Goal: Task Accomplishment & Management: Manage account settings

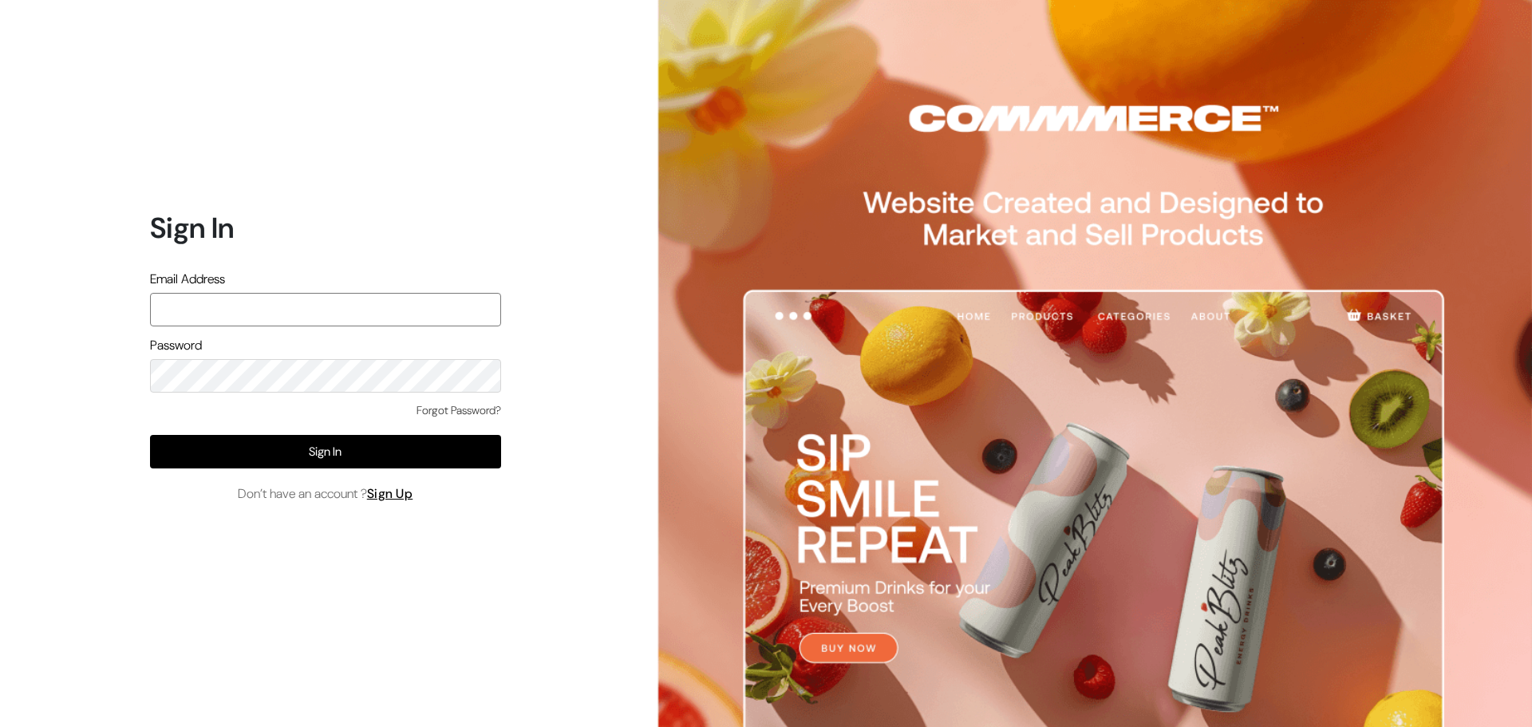
type input "ansaziz777@gmail.com"
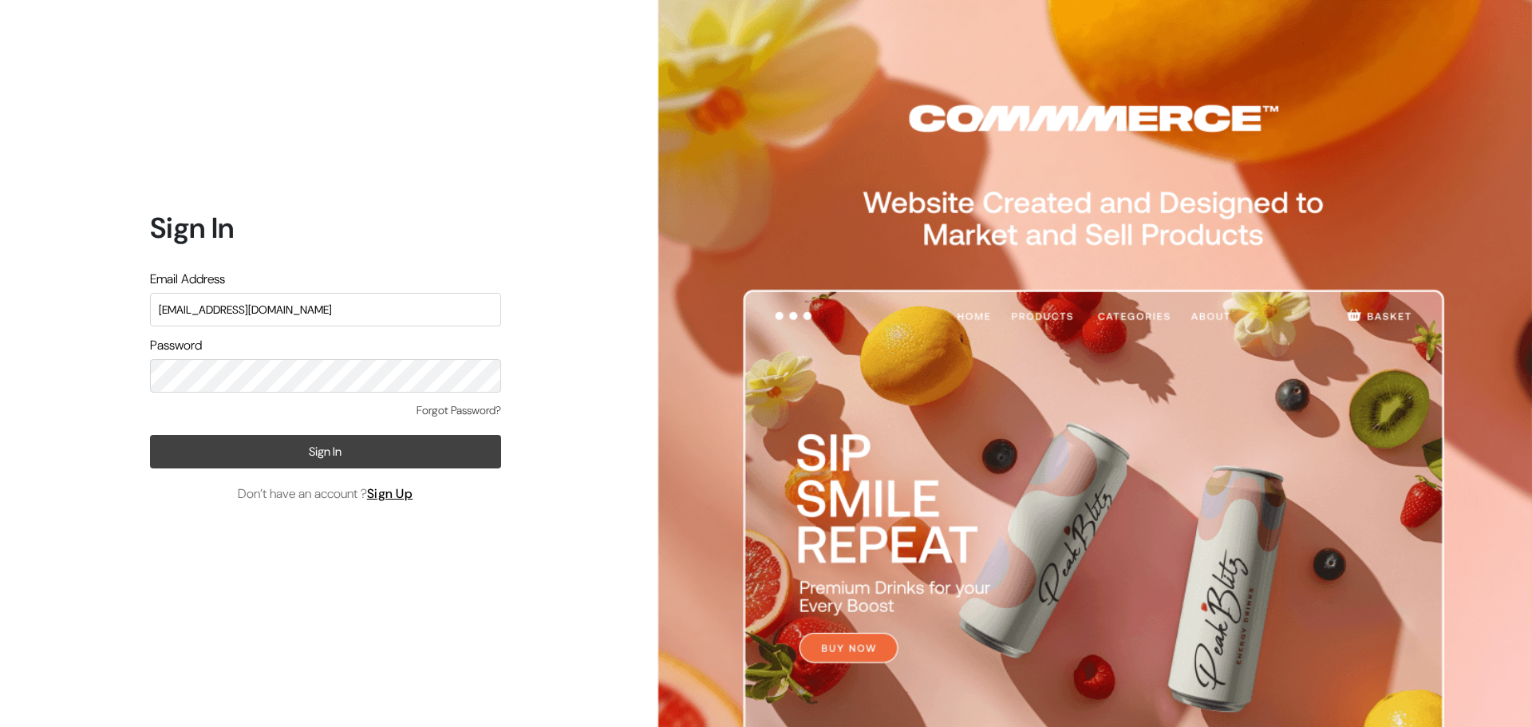
click at [418, 445] on button "Sign In" at bounding box center [325, 452] width 351 height 34
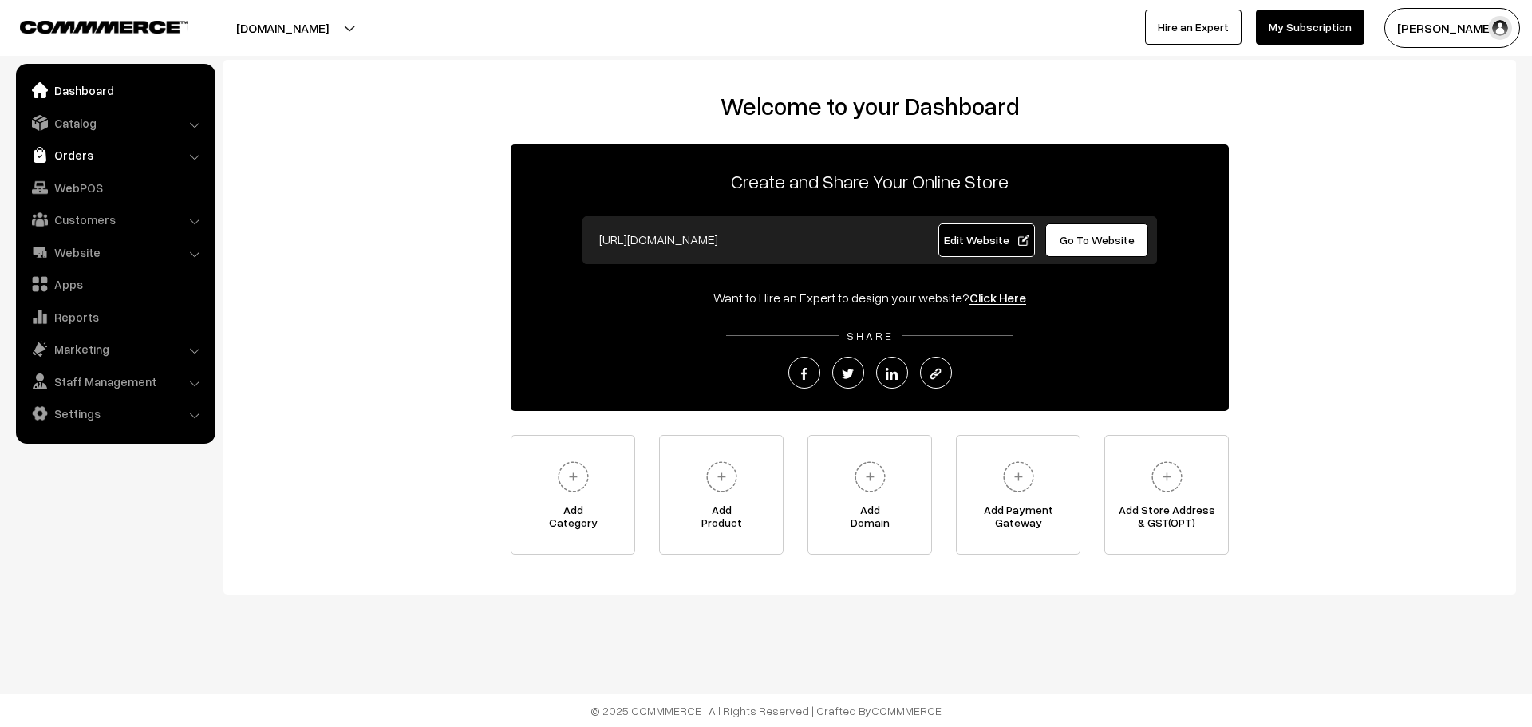
click at [59, 154] on link "Orders" at bounding box center [115, 154] width 190 height 29
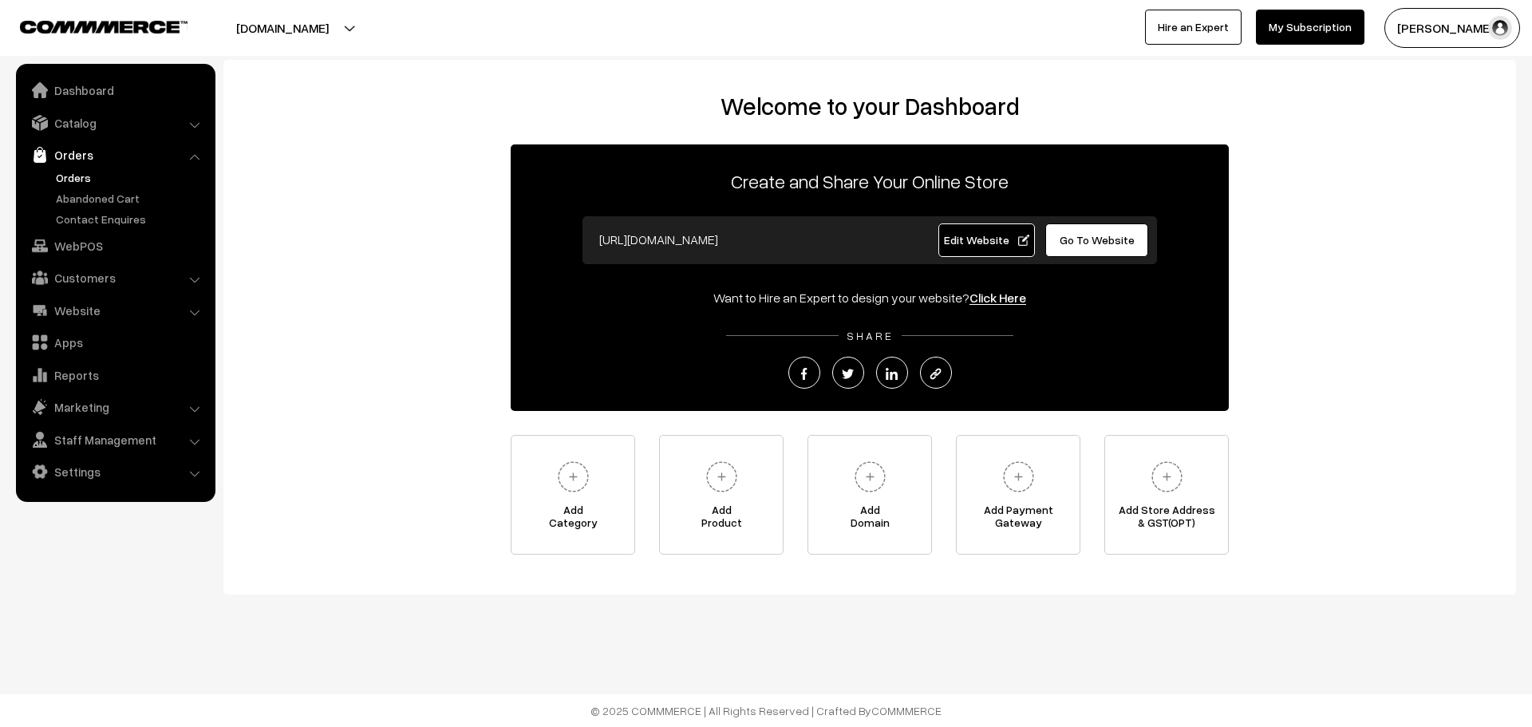
click at [86, 179] on link "Orders" at bounding box center [131, 177] width 158 height 17
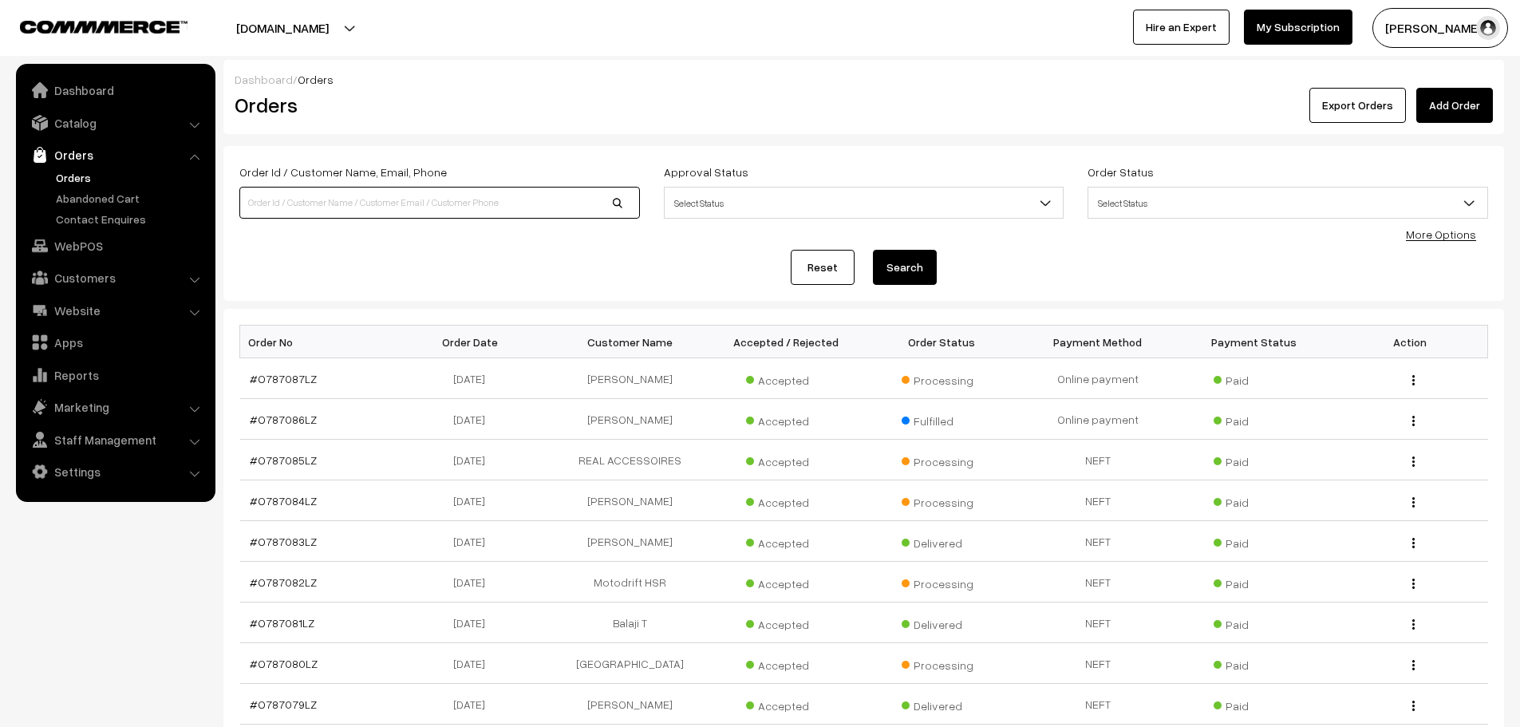
click at [495, 198] on input at bounding box center [439, 203] width 400 height 32
type input "Motodrift HSR"
click at [897, 266] on button "Search" at bounding box center [905, 267] width 64 height 35
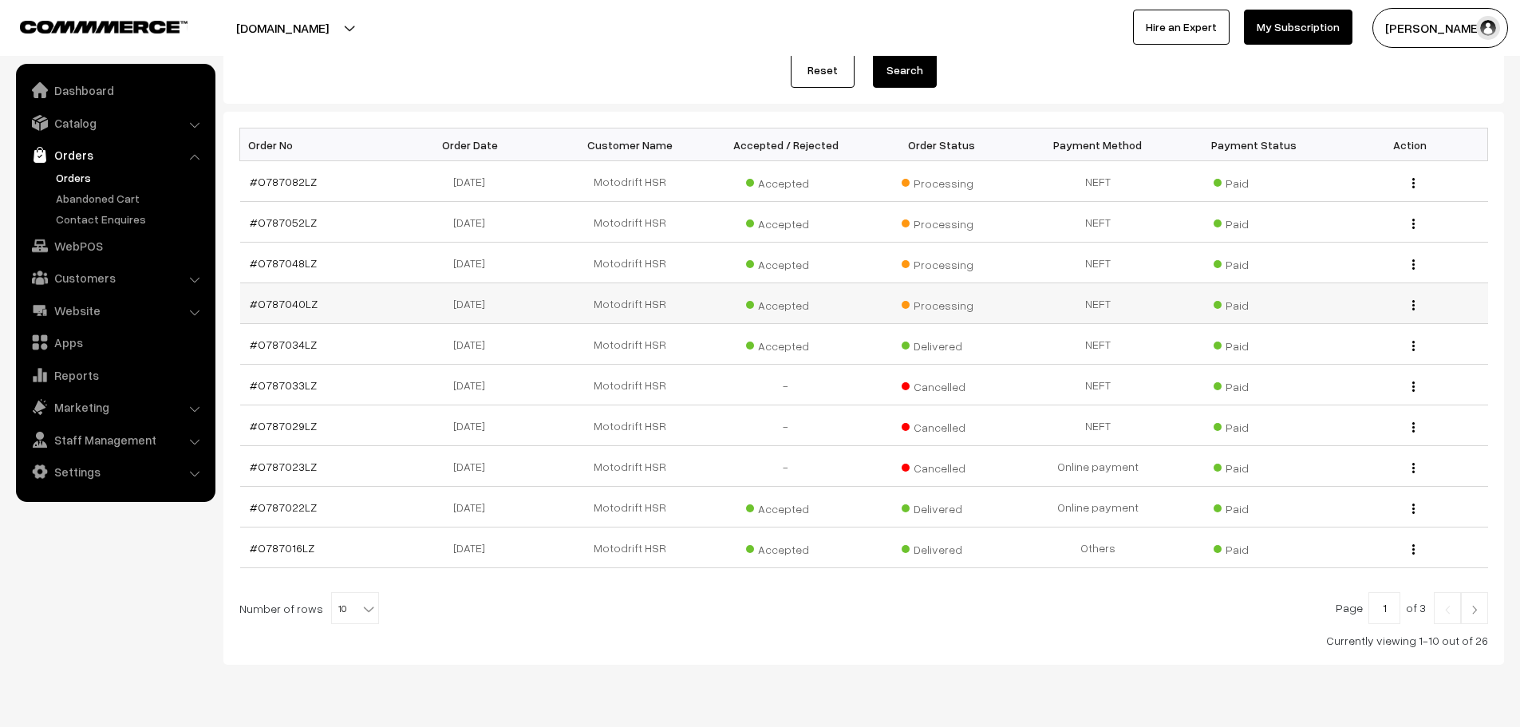
scroll to position [239, 0]
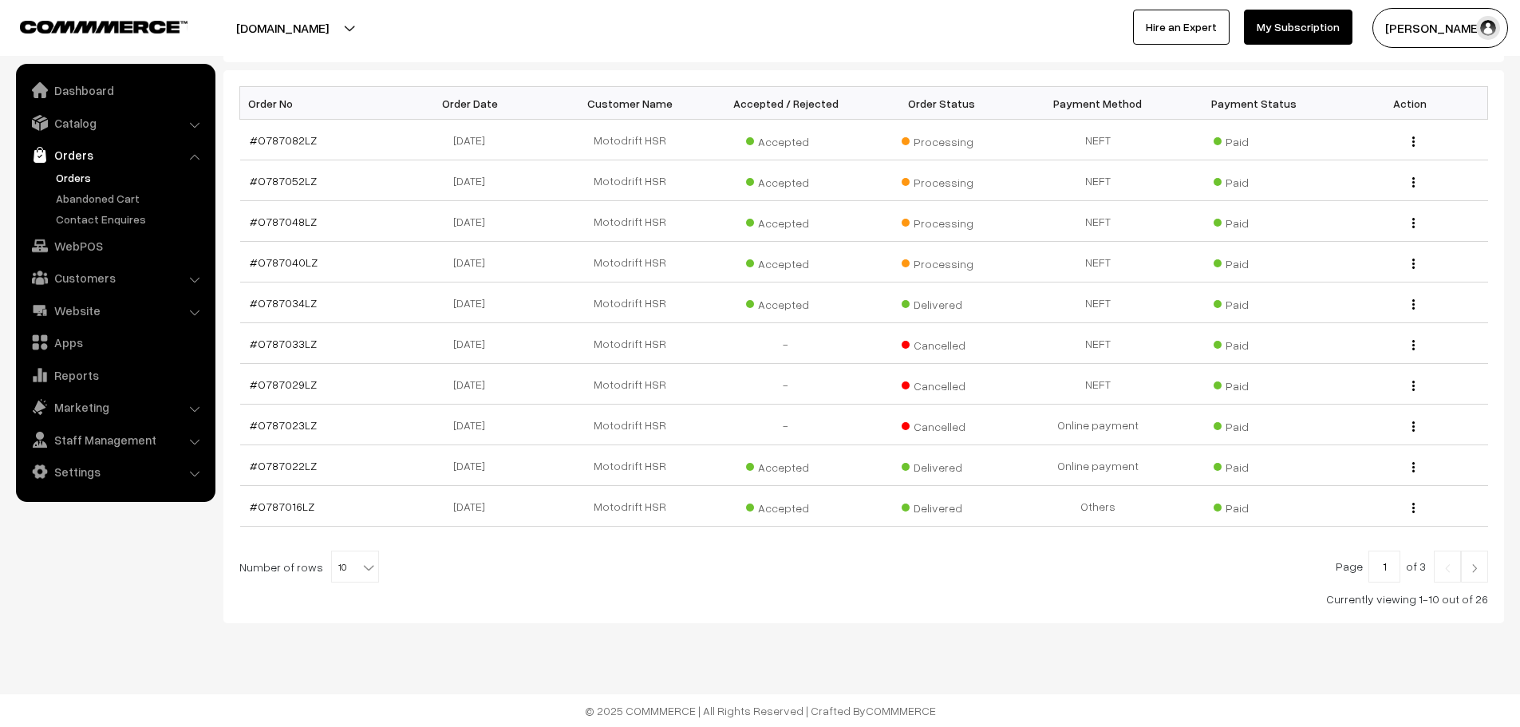
click at [350, 552] on span "10" at bounding box center [355, 567] width 46 height 32
select select "100"
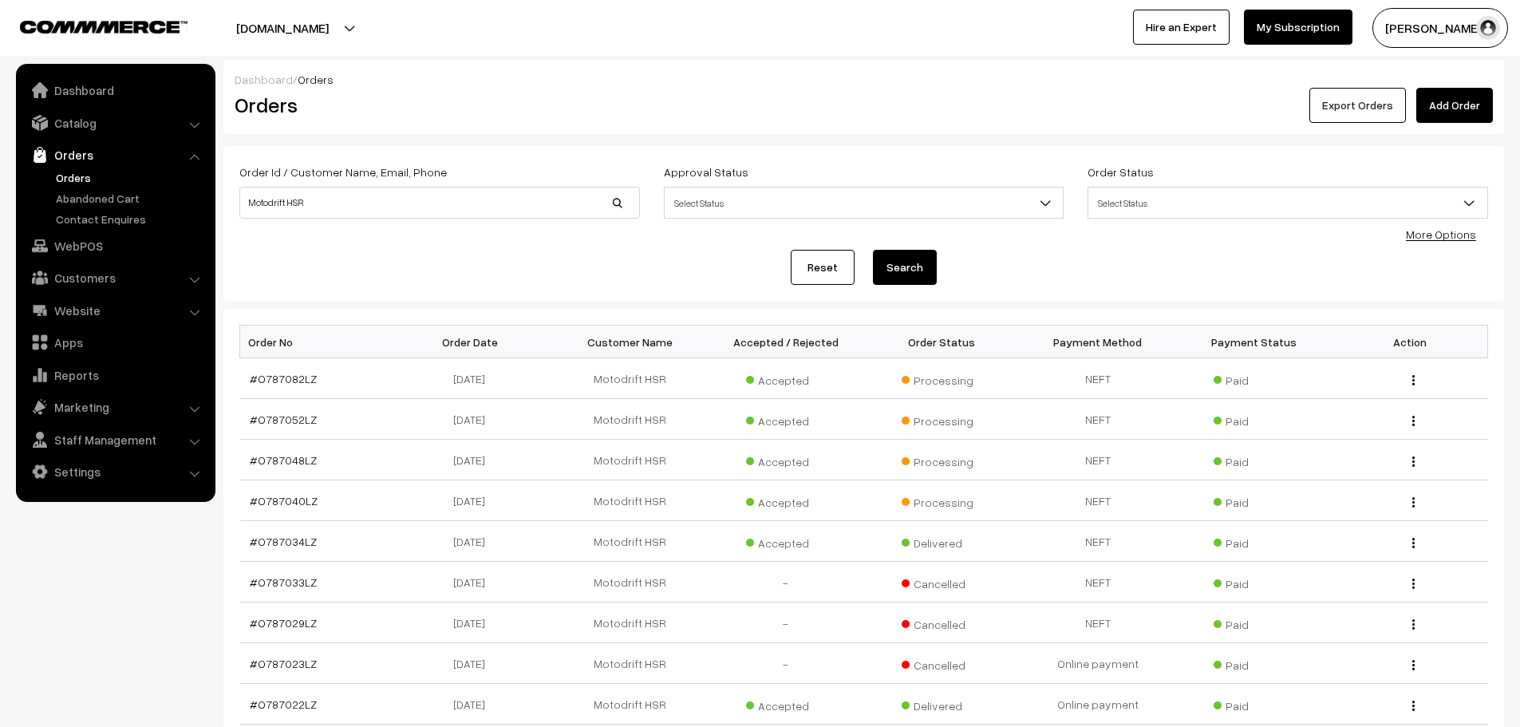
click at [1370, 112] on button "Export Orders" at bounding box center [1357, 105] width 97 height 35
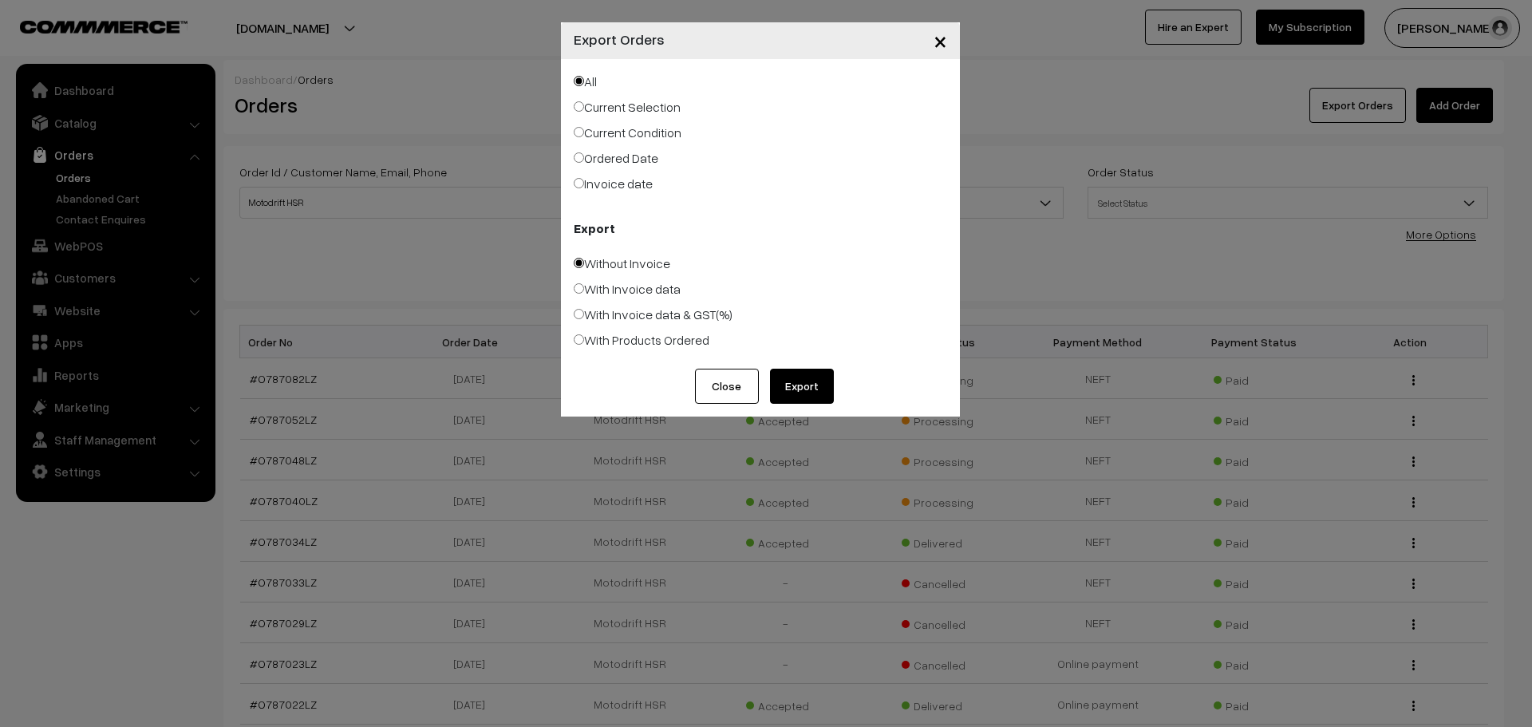
click at [623, 309] on label "With Invoice data & GST(%)" at bounding box center [653, 314] width 159 height 19
click at [584, 309] on input "With Invoice data & GST(%)" at bounding box center [579, 314] width 10 height 10
radio input "true"
click at [622, 295] on label "With Invoice data" at bounding box center [627, 288] width 107 height 19
click at [584, 294] on input "With Invoice data" at bounding box center [579, 288] width 10 height 10
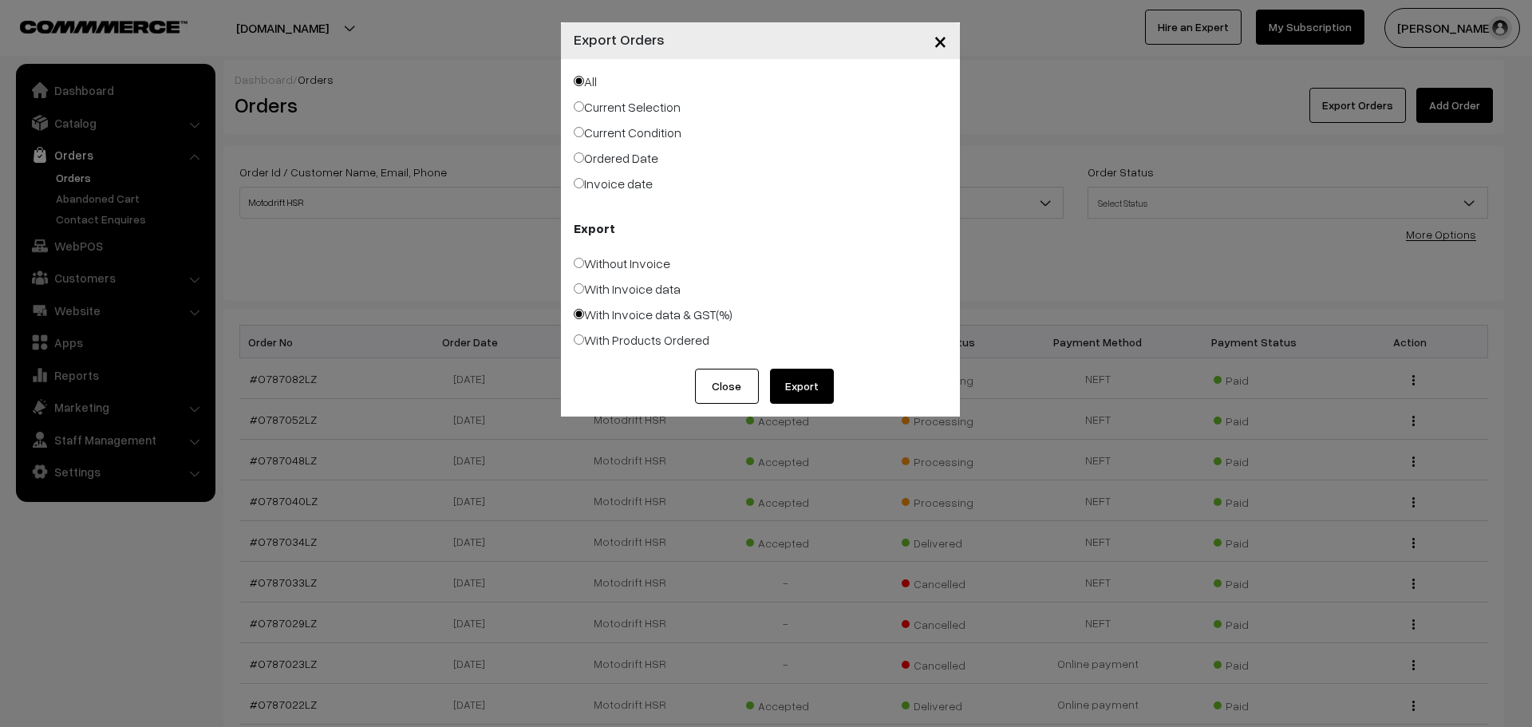
radio input "true"
click at [617, 132] on label "Current Condition" at bounding box center [628, 132] width 108 height 19
click at [584, 132] on input "Current Condition" at bounding box center [579, 132] width 10 height 10
radio input "true"
click at [626, 111] on label "Current Selection" at bounding box center [627, 106] width 107 height 19
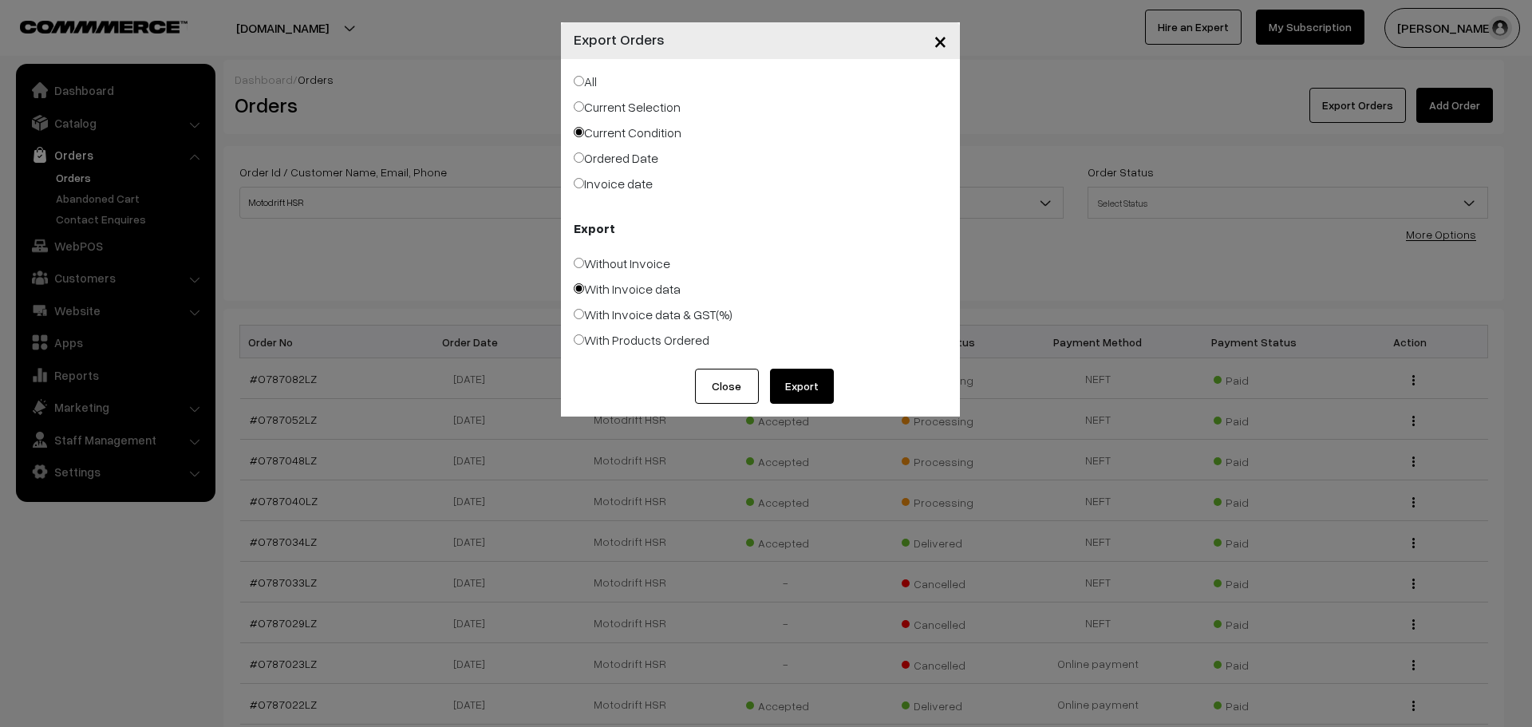
click at [584, 111] on input "Current Selection" at bounding box center [579, 106] width 10 height 10
radio input "true"
click at [812, 382] on button "Export" at bounding box center [802, 386] width 64 height 35
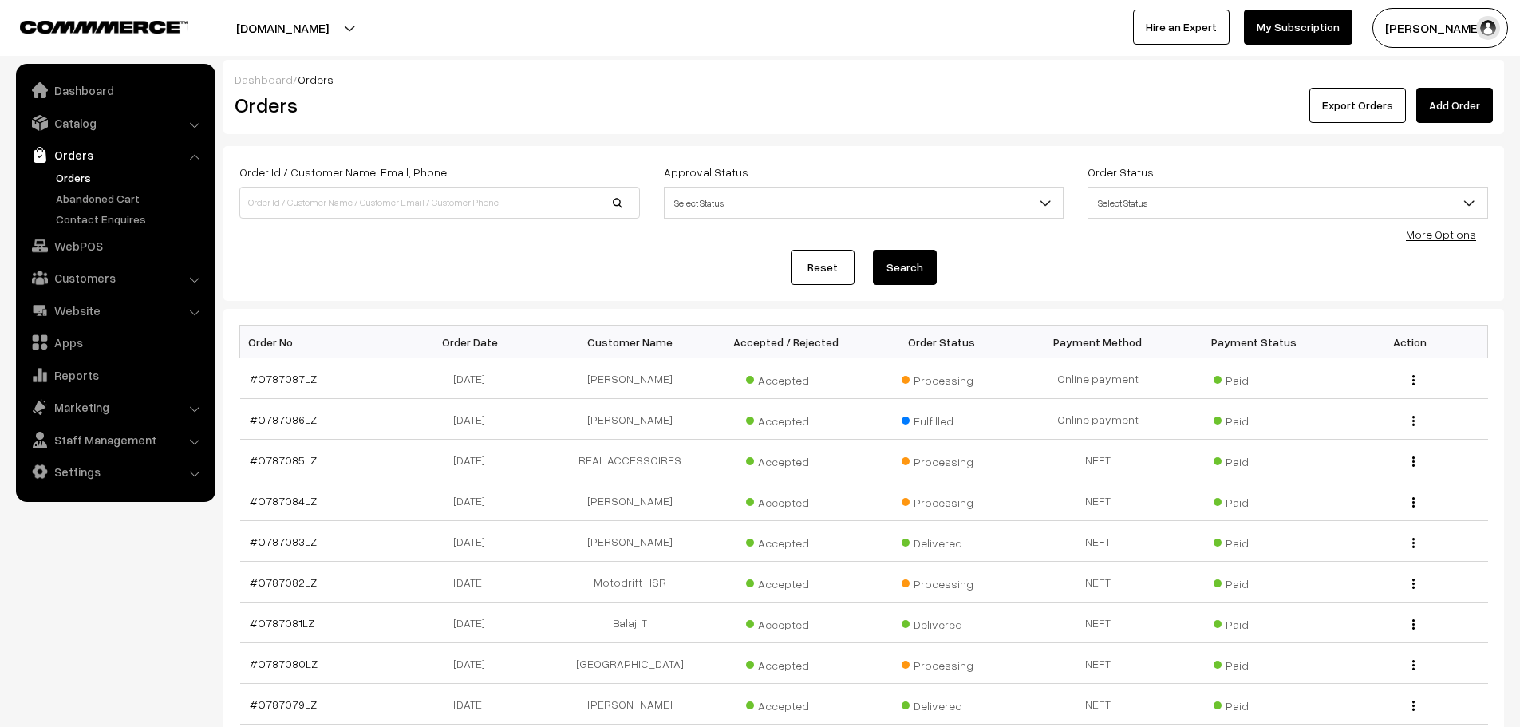
click at [1082, 124] on div "Dashboard / Orders Orders Export Orders Add Order" at bounding box center [863, 97] width 1280 height 74
click at [1335, 113] on button "Export Orders" at bounding box center [1357, 105] width 97 height 35
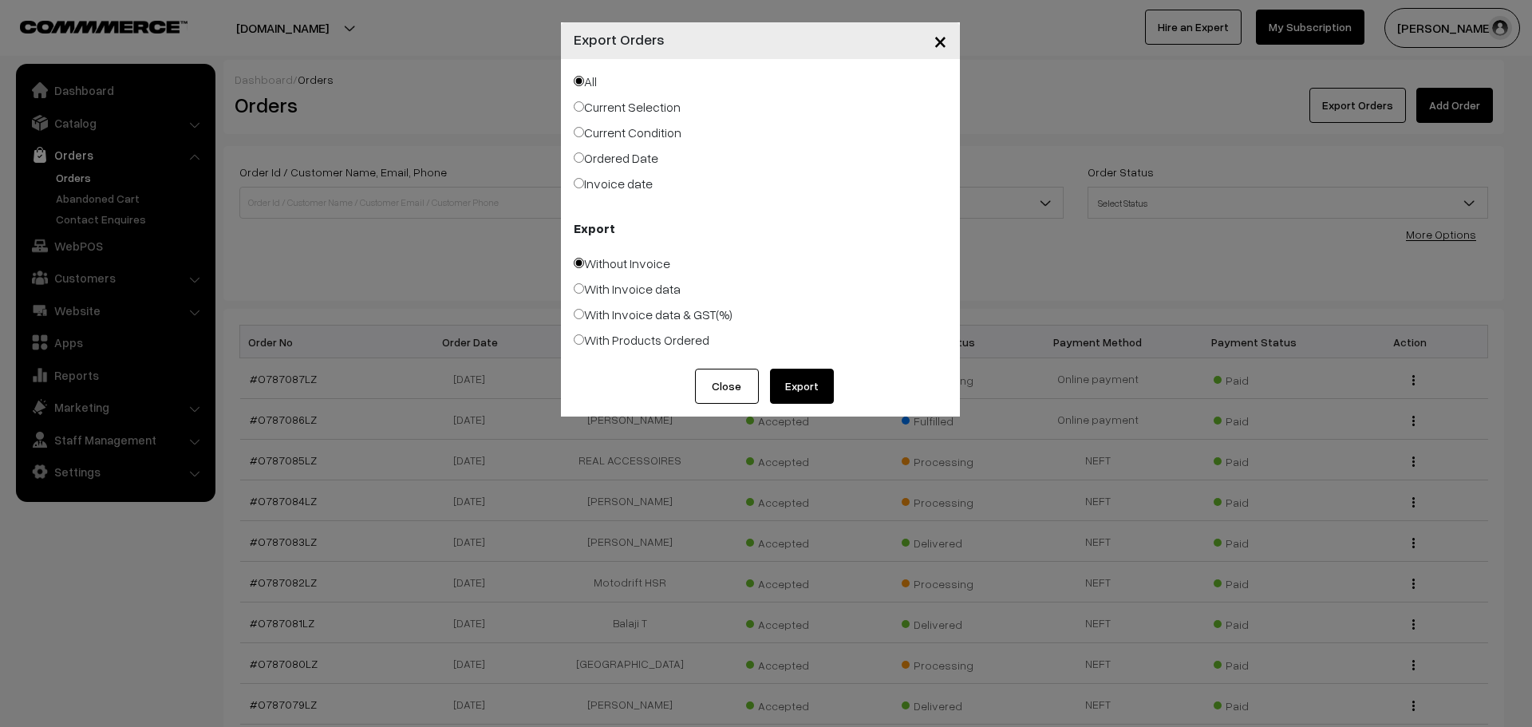
click at [794, 380] on button "Export" at bounding box center [802, 386] width 64 height 35
click at [340, 176] on div "× Export Orders All Current Selection Current Condition Ordered Date Export Clo…" at bounding box center [766, 363] width 1532 height 727
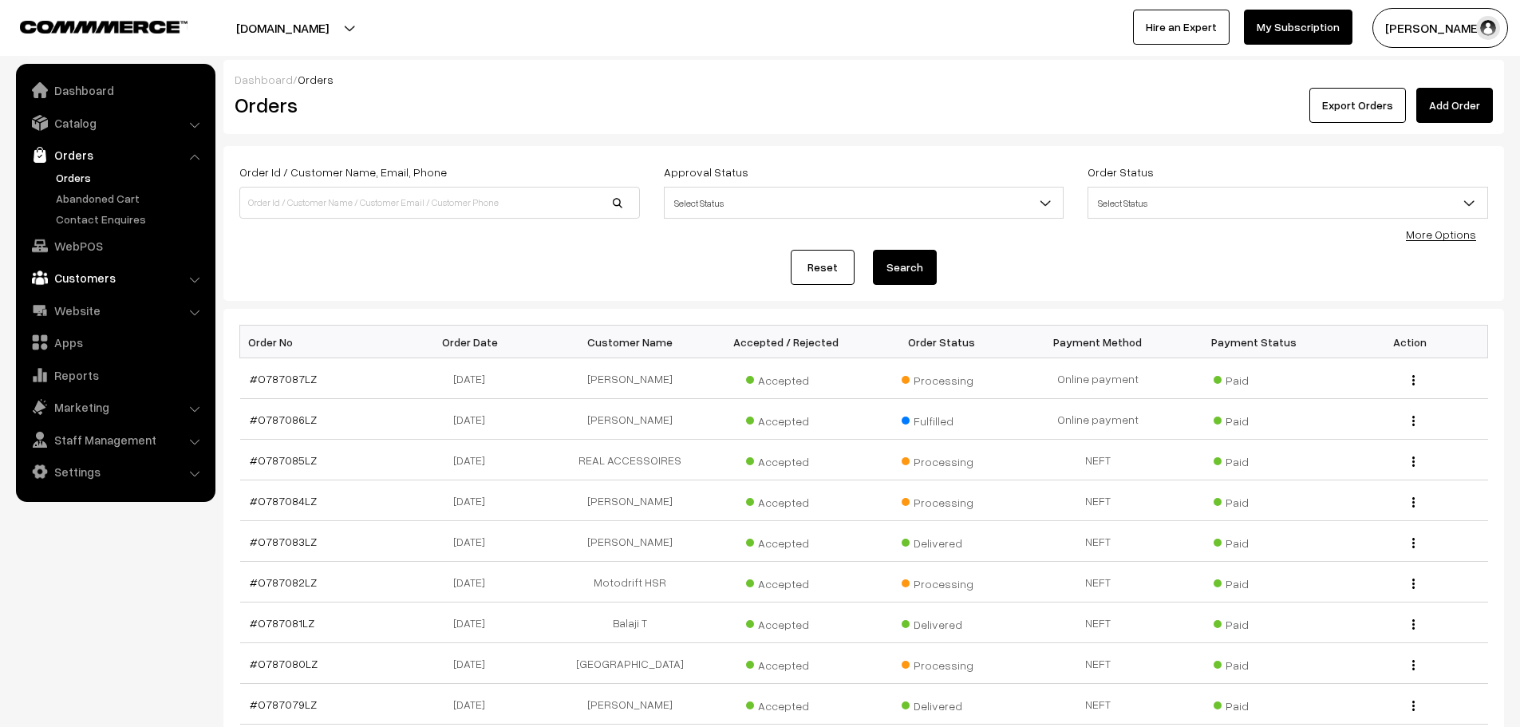
click at [129, 279] on link "Customers" at bounding box center [115, 277] width 190 height 29
click at [82, 248] on link "Customers" at bounding box center [131, 242] width 158 height 17
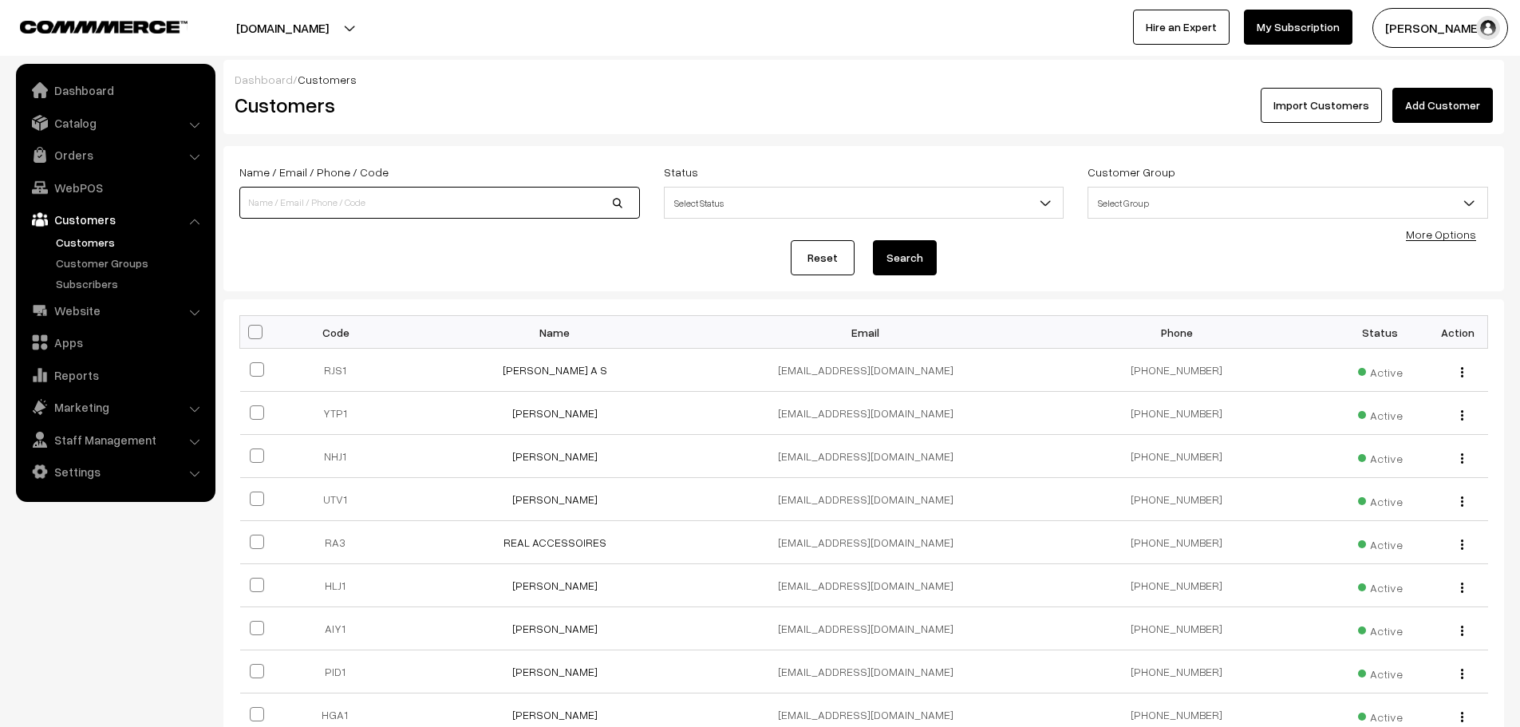
click at [382, 211] on input at bounding box center [439, 203] width 400 height 32
type input "motodrift"
click at [873, 240] on button "Search" at bounding box center [905, 257] width 64 height 35
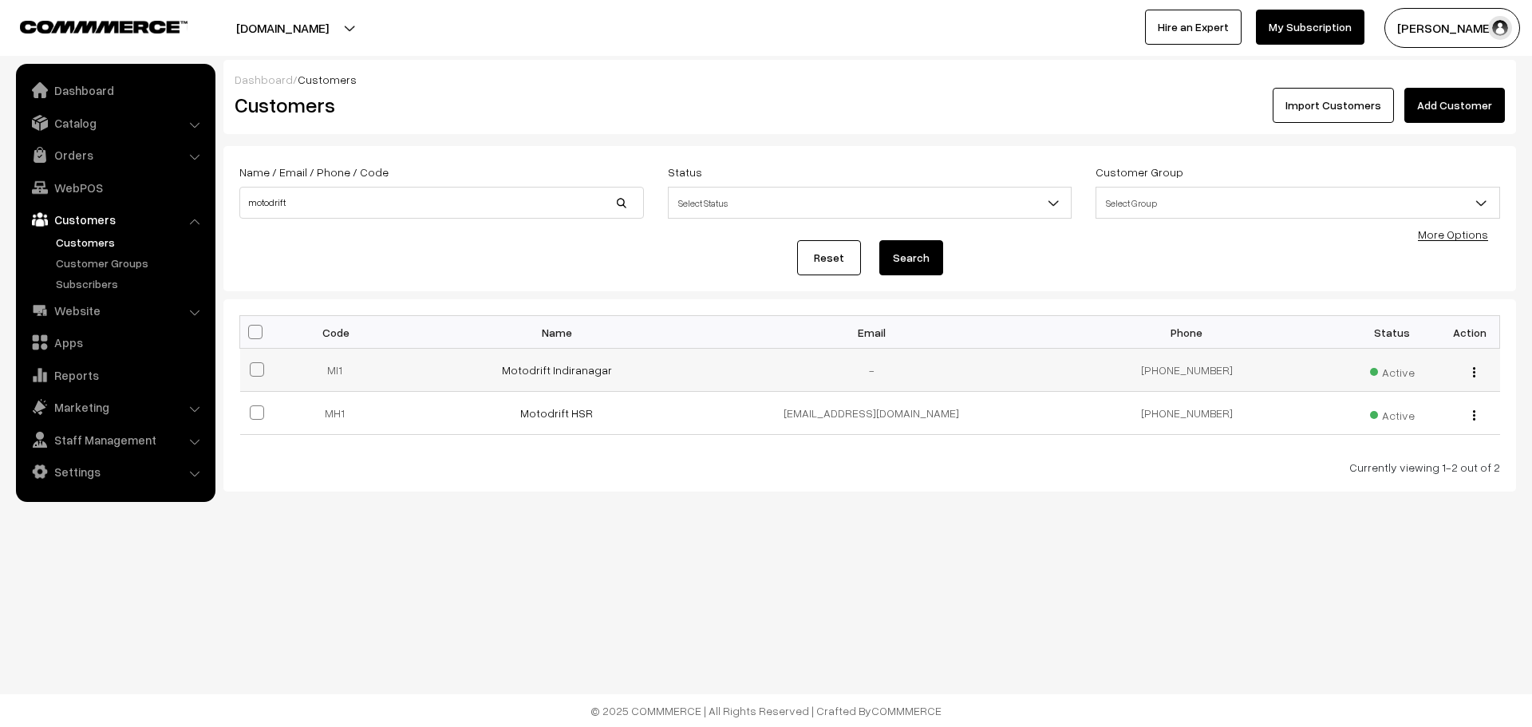
click at [1473, 377] on button "button" at bounding box center [1474, 371] width 4 height 13
click at [1398, 424] on link "Edit" at bounding box center [1403, 429] width 136 height 35
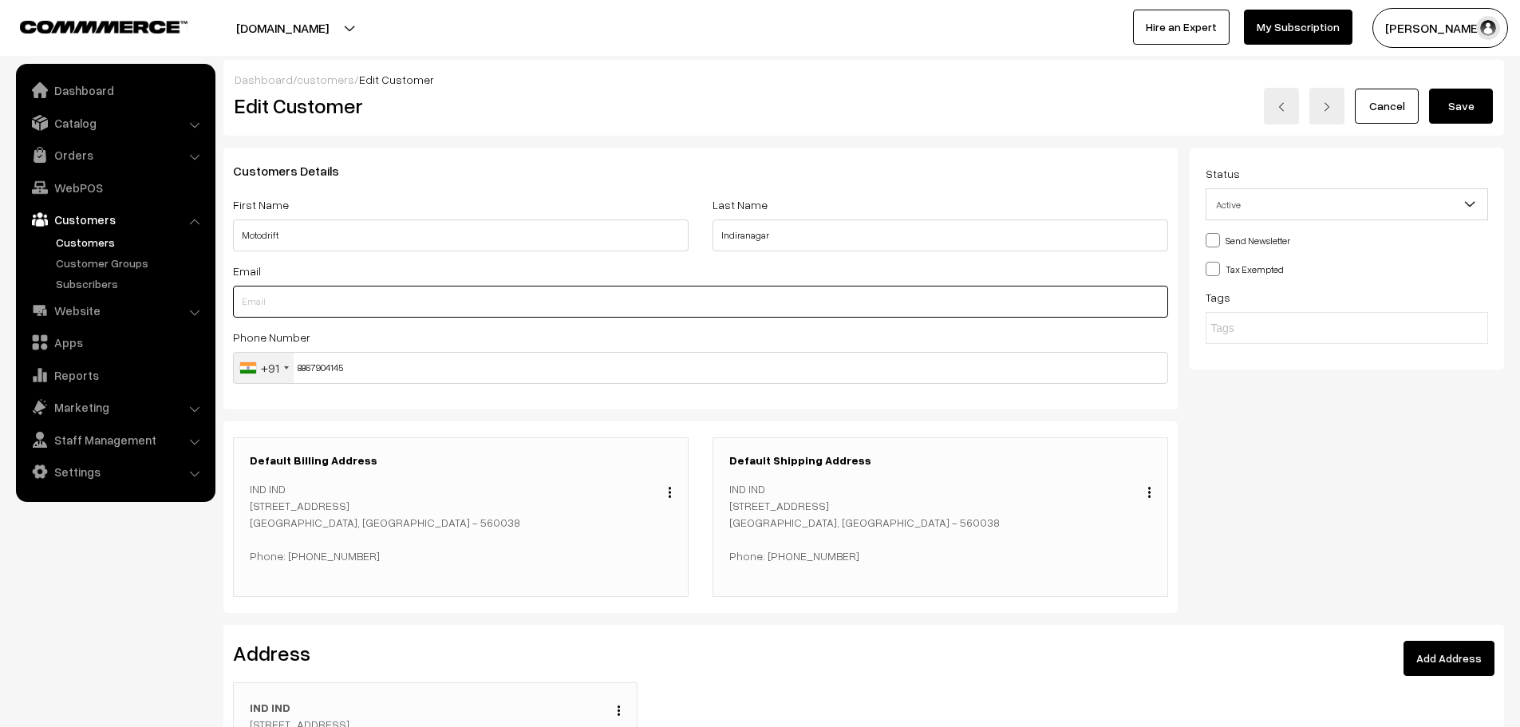
click at [393, 286] on input "text" at bounding box center [700, 302] width 935 height 32
paste input "[EMAIL_ADDRESS][DOMAIN_NAME]"
type input "accounts@motodrift.co.in"
click at [1461, 117] on button "Save" at bounding box center [1461, 106] width 64 height 35
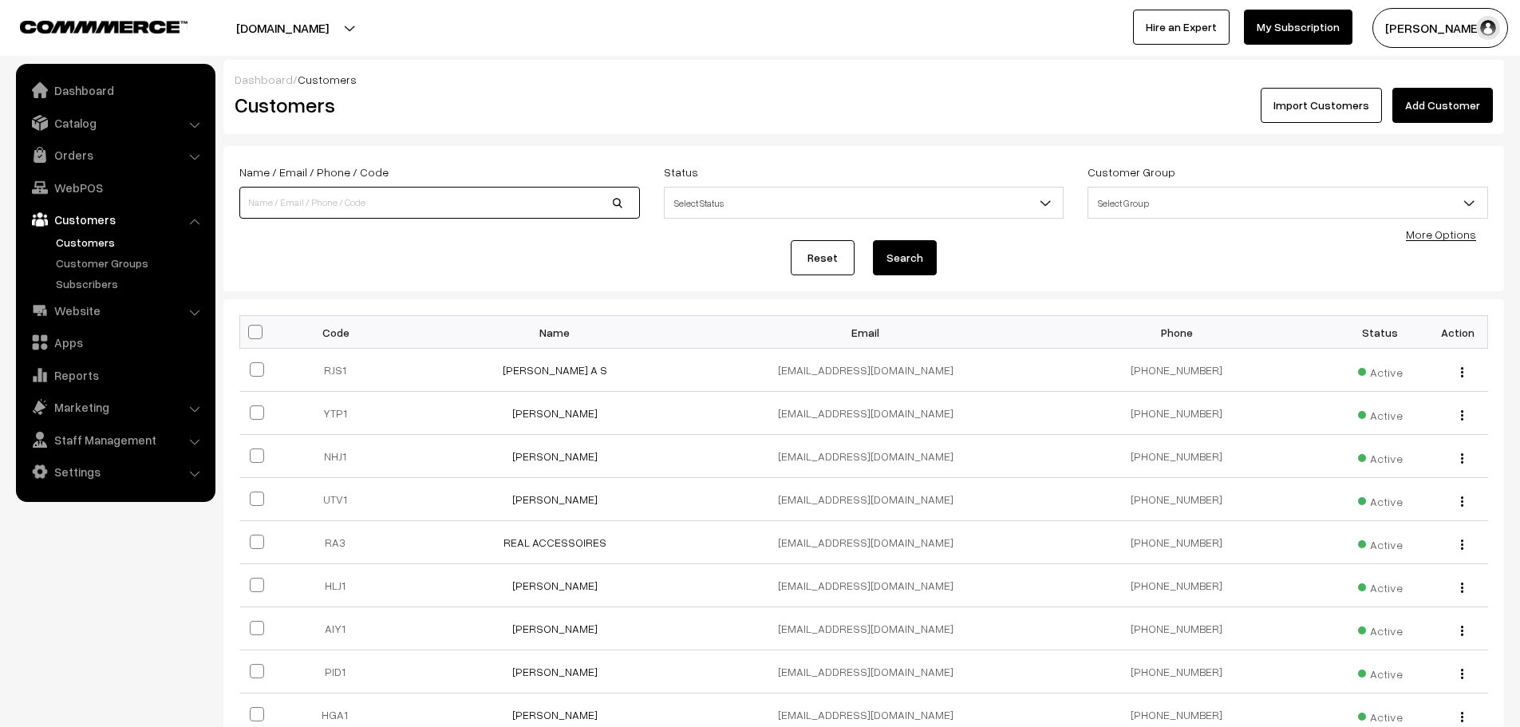
click at [385, 199] on input at bounding box center [439, 203] width 400 height 32
type input "motodrift"
click at [873, 240] on button "Search" at bounding box center [905, 257] width 64 height 35
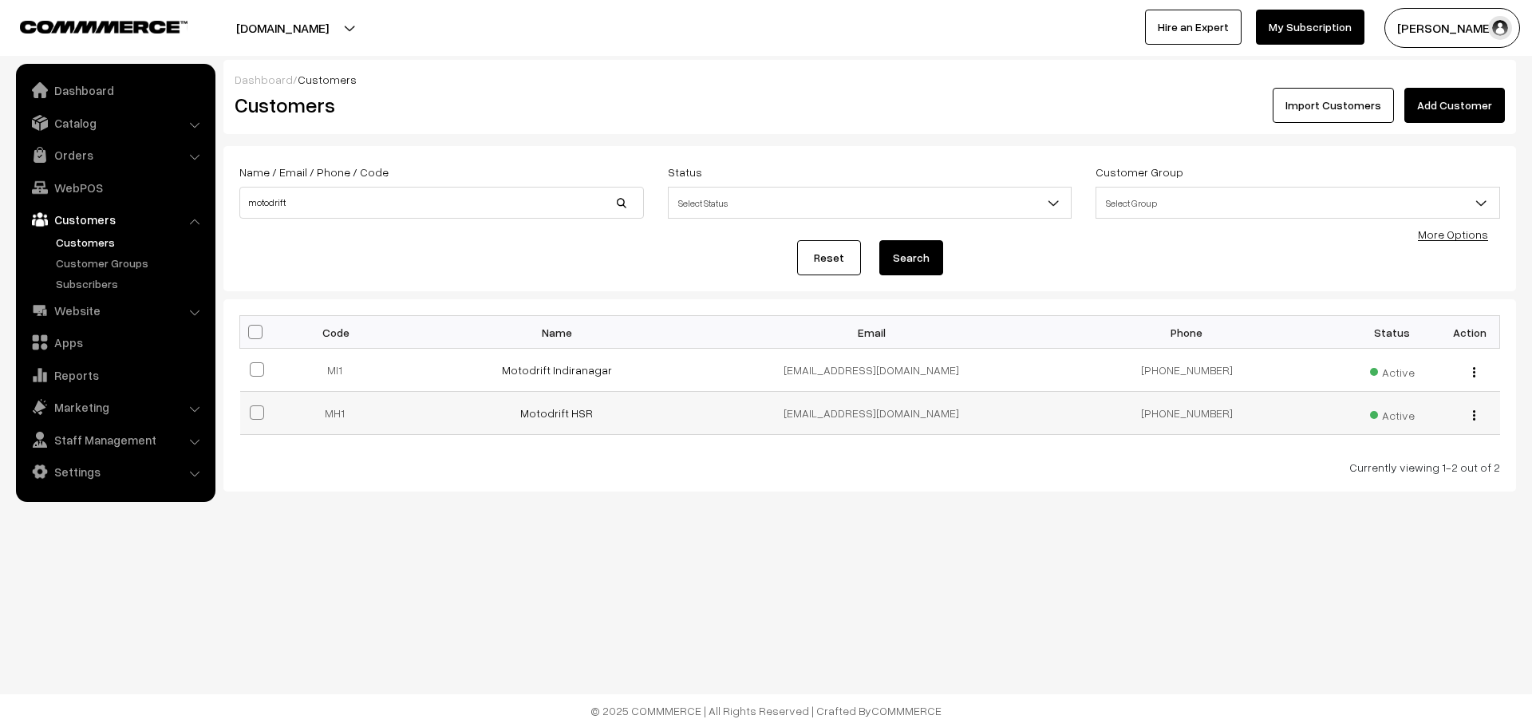
click at [1470, 421] on div "view Edit Delete" at bounding box center [1469, 412] width 41 height 17
click at [1472, 420] on button "button" at bounding box center [1474, 414] width 4 height 13
click at [1371, 467] on link "Edit" at bounding box center [1403, 472] width 136 height 35
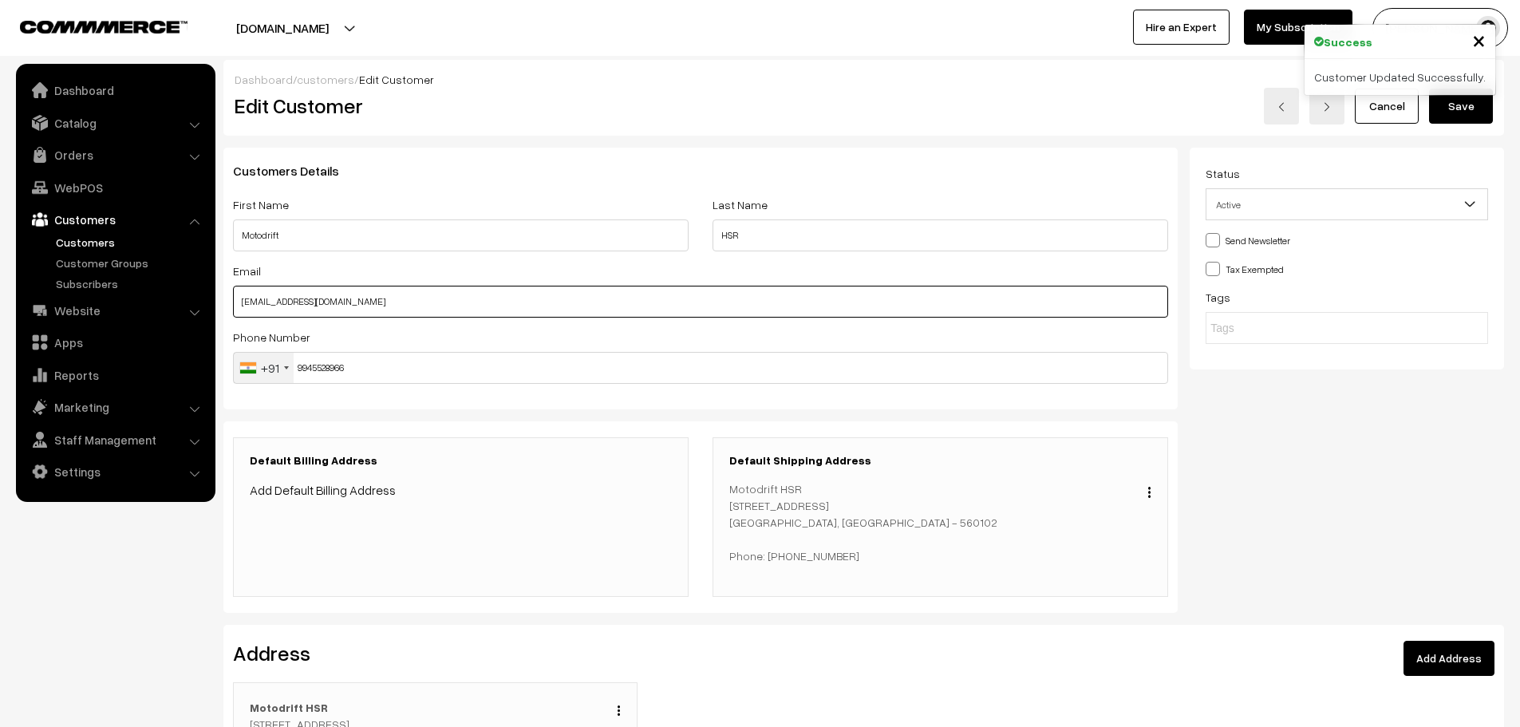
drag, startPoint x: 385, startPoint y: 296, endPoint x: 174, endPoint y: 294, distance: 211.4
click at [174, 294] on body "Thank you for showing interest. Our team will call you shortly. Close [DOMAIN_N…" at bounding box center [760, 498] width 1520 height 996
paste input "[EMAIL_ADDRESS][DOMAIN_NAME]"
type input "[EMAIL_ADDRESS][DOMAIN_NAME]"
click at [1465, 104] on button "Save" at bounding box center [1461, 106] width 64 height 35
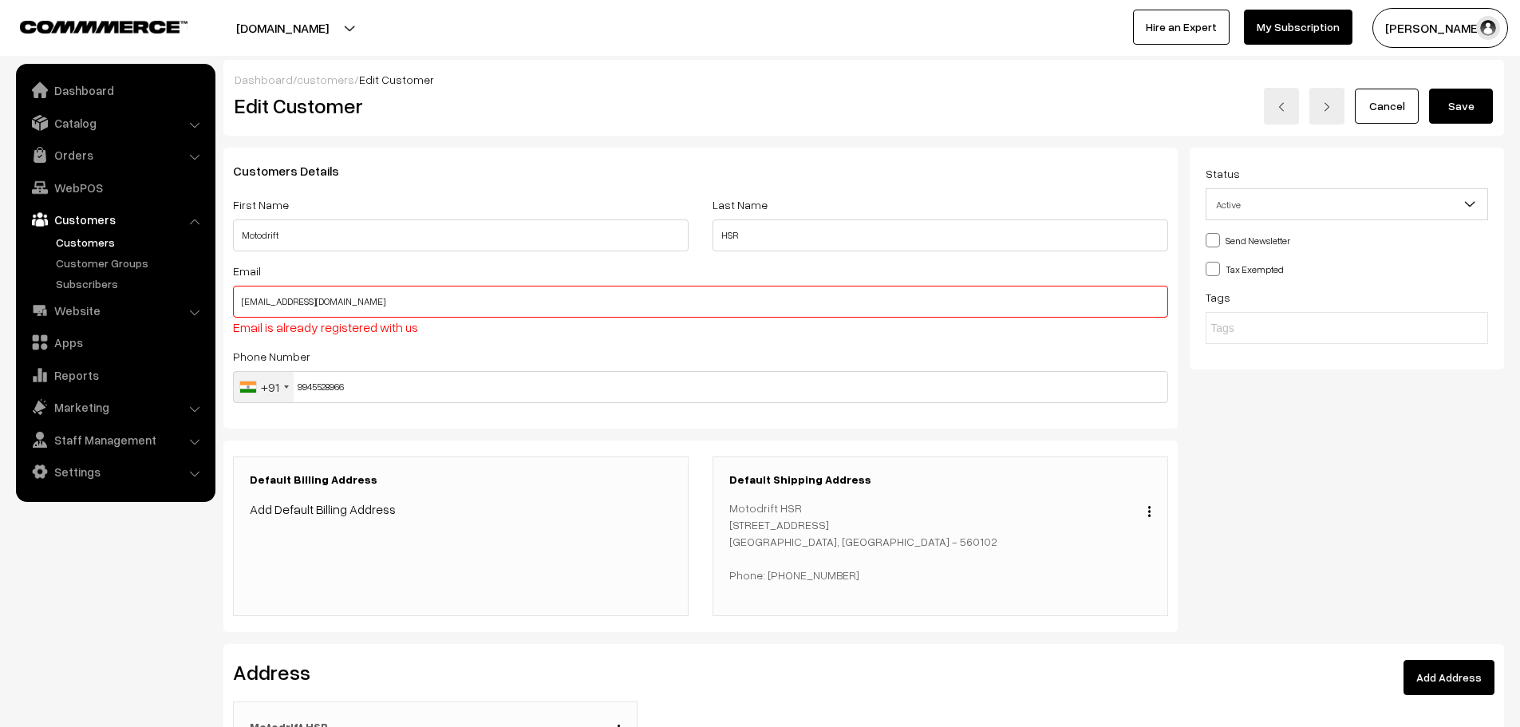
click at [1463, 96] on button "Save" at bounding box center [1461, 106] width 64 height 35
click at [1374, 117] on link "Cancel" at bounding box center [1386, 106] width 64 height 35
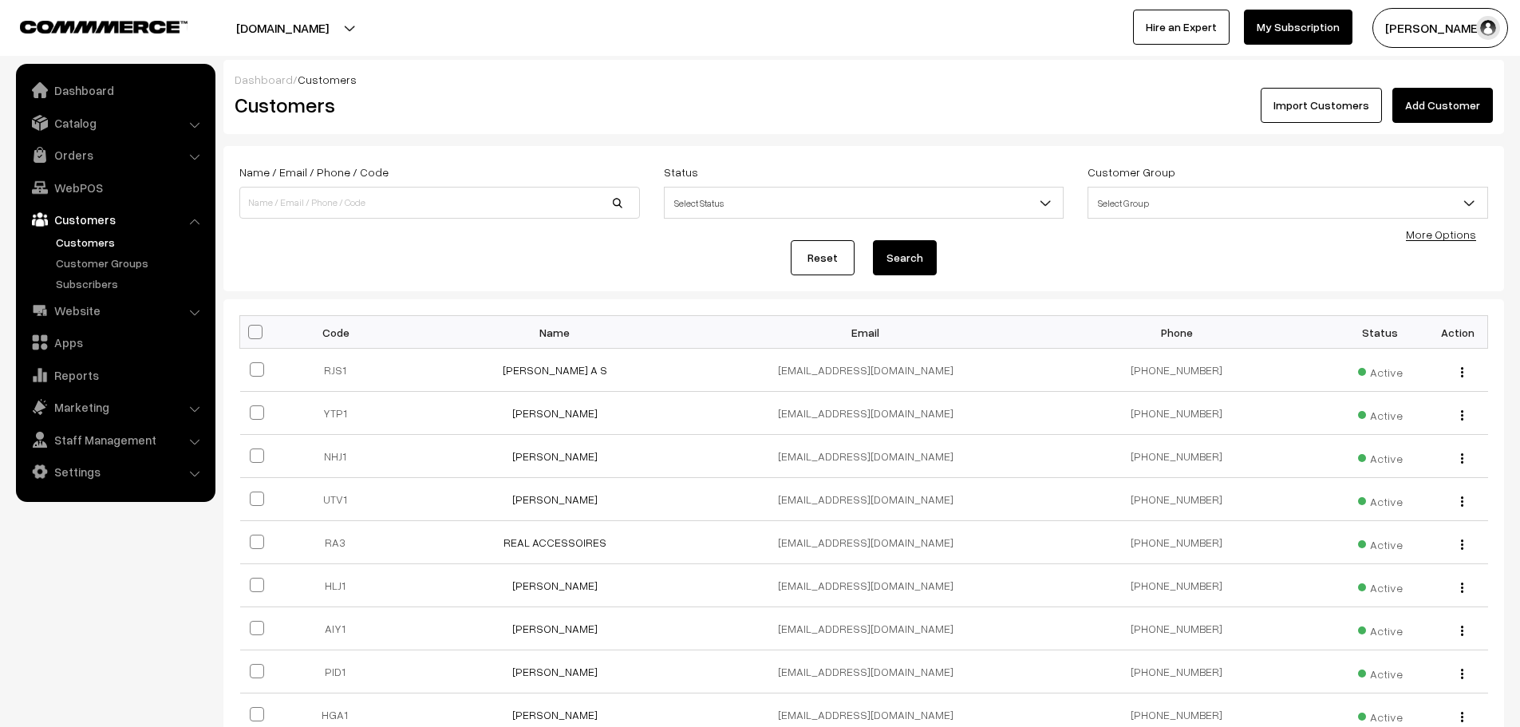
click at [396, 227] on div "Name / Email / Phone / Code Status Select Status Active Inactive Blocked Select…" at bounding box center [863, 218] width 1248 height 113
click at [407, 215] on input at bounding box center [439, 203] width 400 height 32
type input "motodrift"
click at [873, 240] on button "Search" at bounding box center [905, 257] width 64 height 35
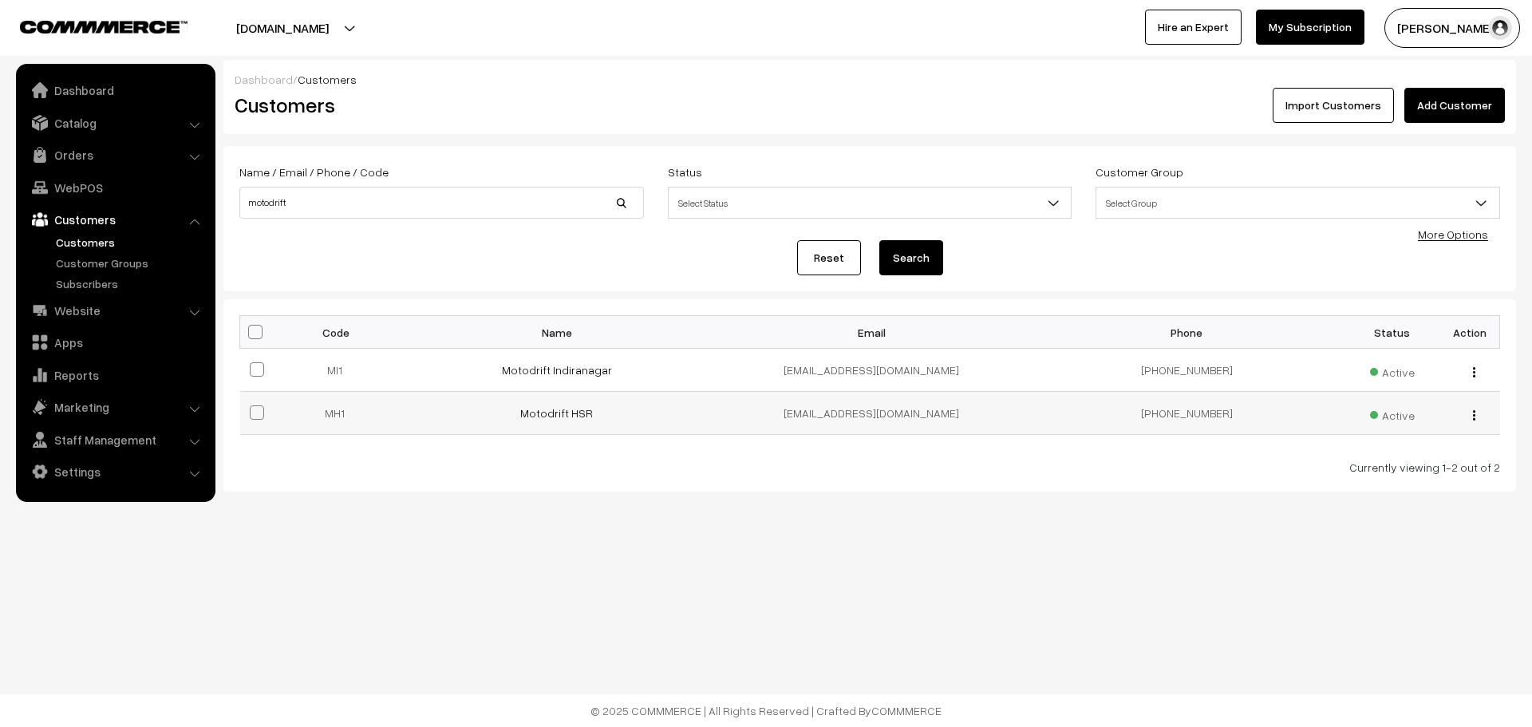
click at [845, 412] on td "[EMAIL_ADDRESS][DOMAIN_NAME]" at bounding box center [871, 413] width 315 height 43
copy tr "[EMAIL_ADDRESS][DOMAIN_NAME]"
click at [1473, 372] on img "button" at bounding box center [1474, 372] width 2 height 10
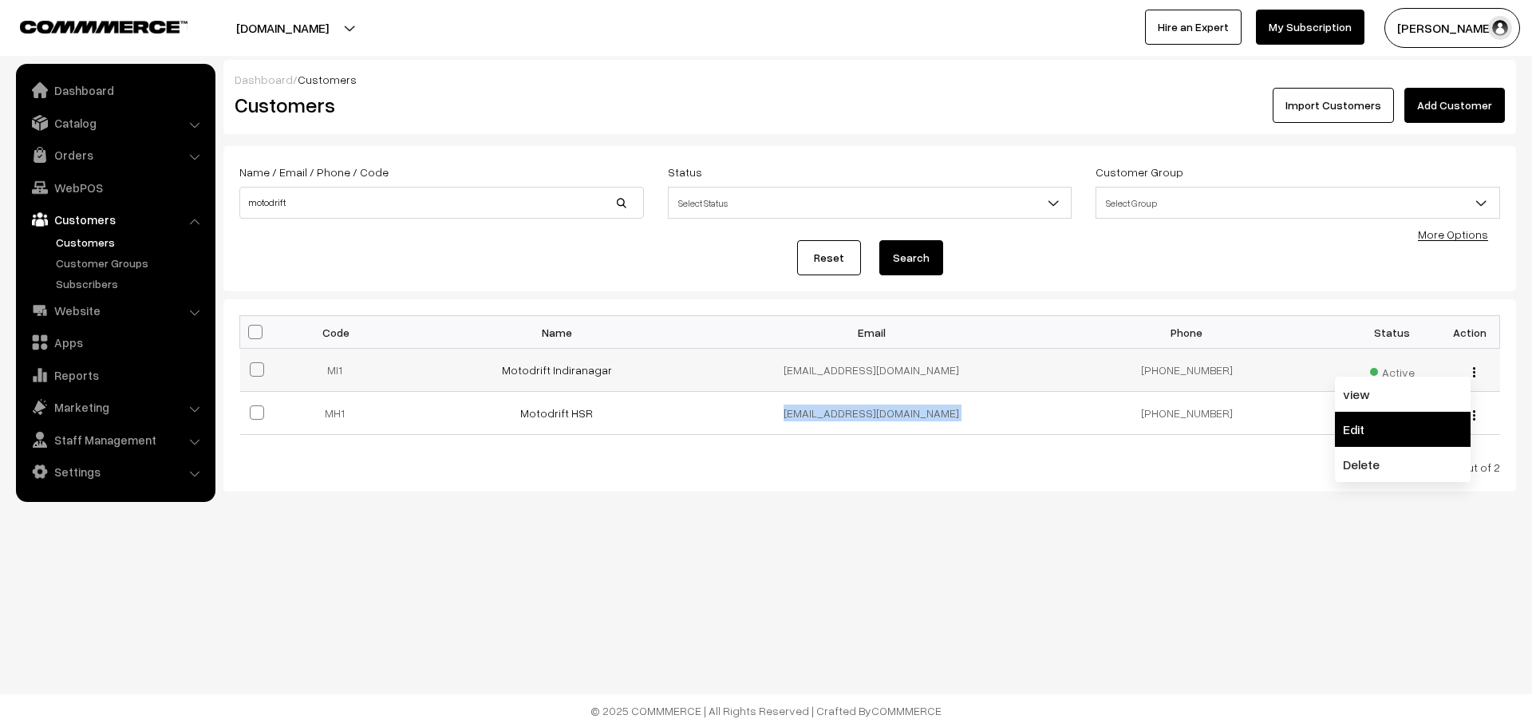
click at [1366, 420] on link "Edit" at bounding box center [1403, 429] width 136 height 35
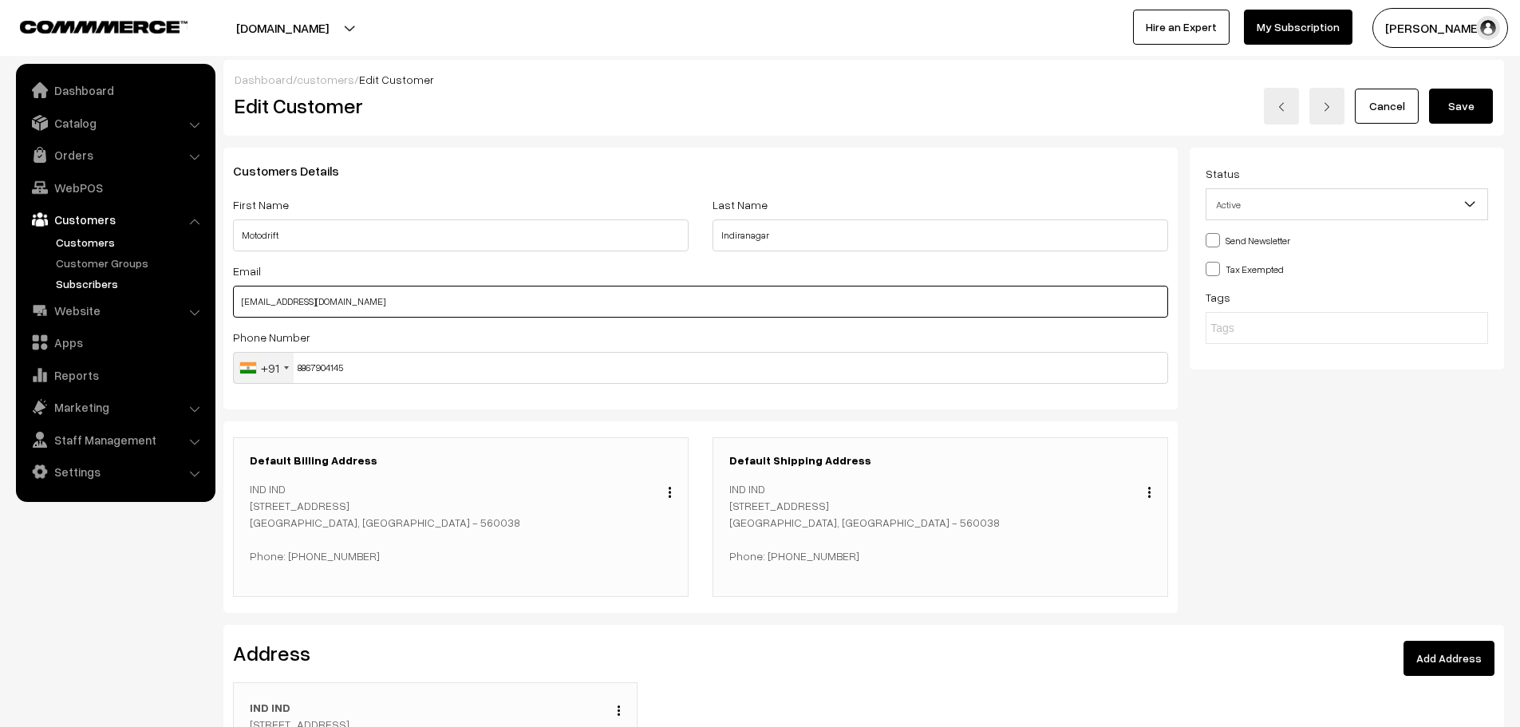
drag, startPoint x: 403, startPoint y: 290, endPoint x: 114, endPoint y: 288, distance: 288.8
click at [114, 288] on body "Thank you for showing interest. Our team will call you shortly. Close [DOMAIN_N…" at bounding box center [760, 498] width 1520 height 996
paste input "[EMAIL_ADDRESS][DOMAIN_NAME]"
type input "[EMAIL_ADDRESS][DOMAIN_NAME]"
click at [1447, 116] on button "Save" at bounding box center [1461, 106] width 64 height 35
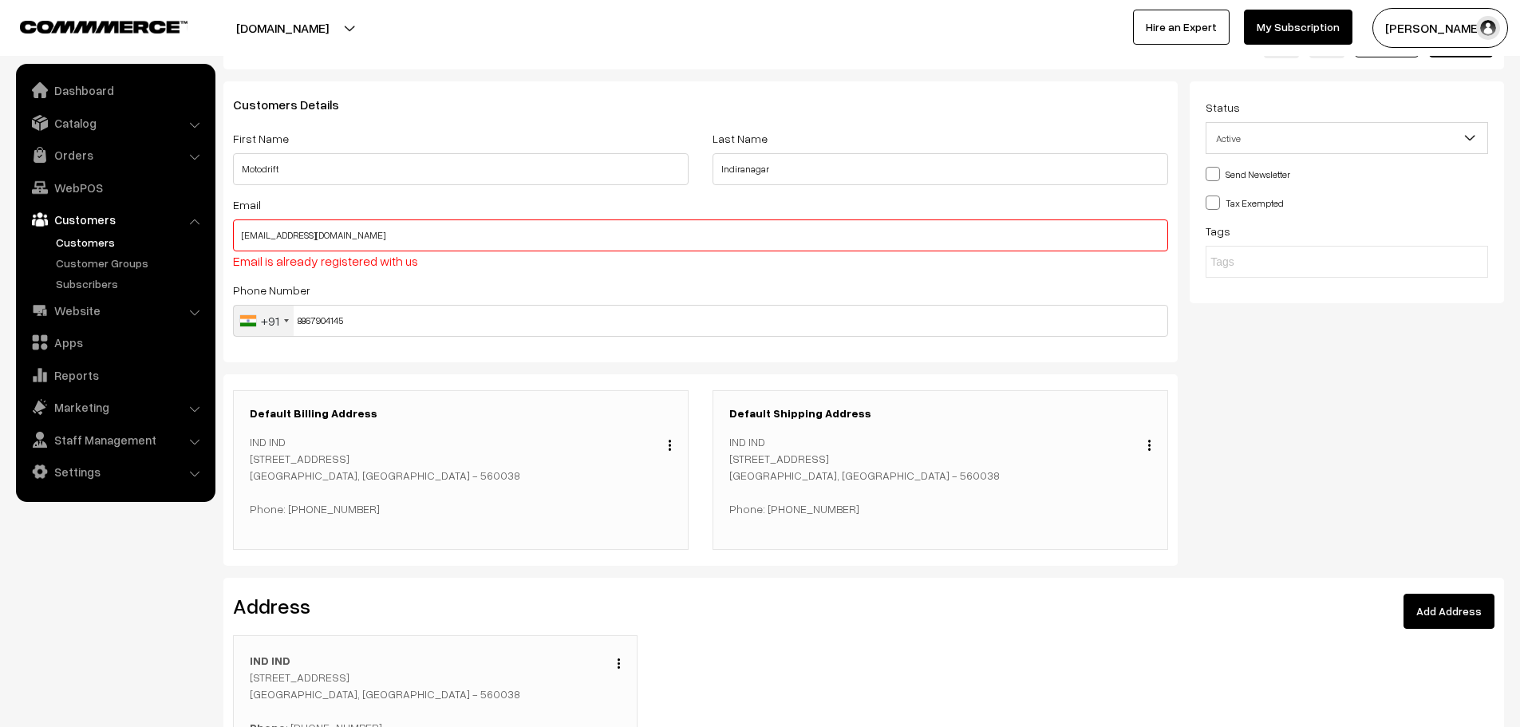
scroll to position [46, 0]
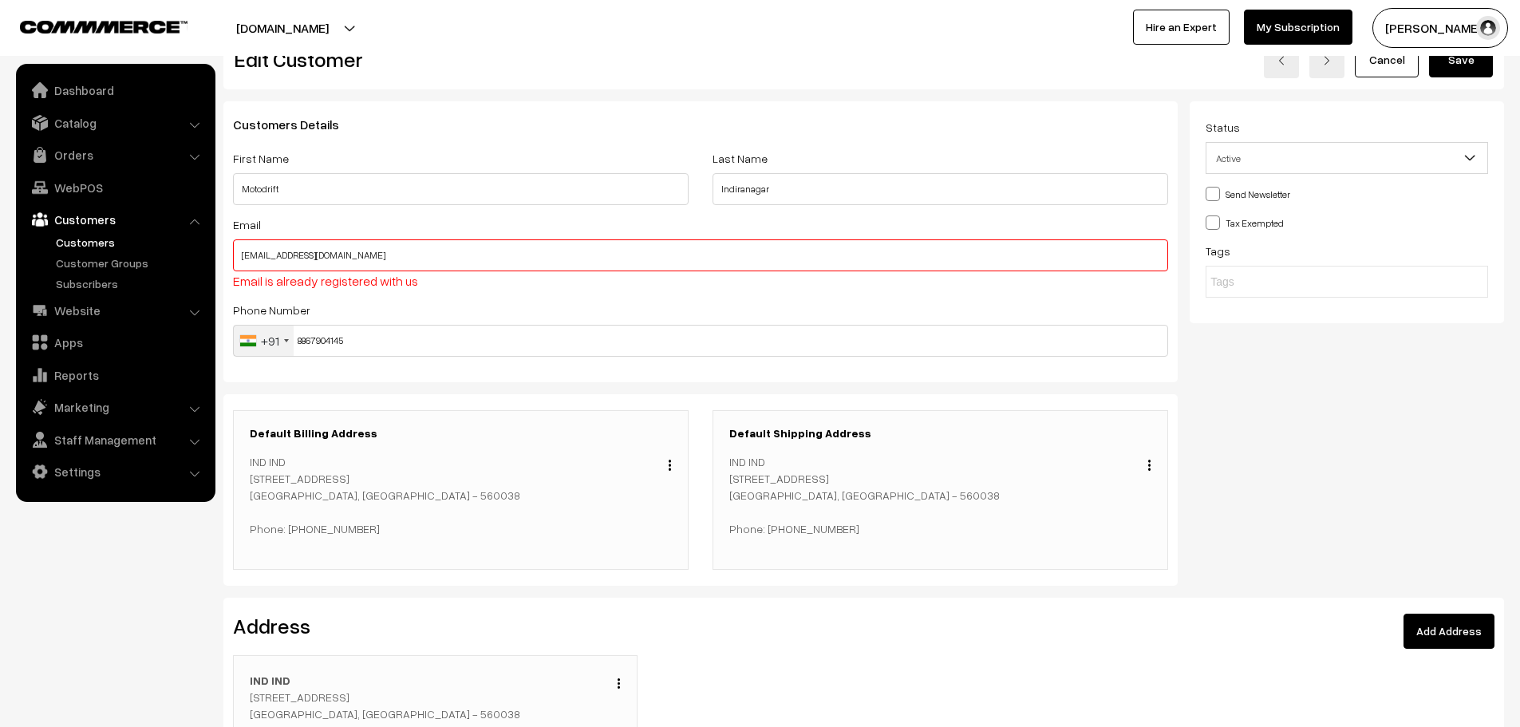
click at [65, 236] on link "Customers" at bounding box center [131, 242] width 158 height 17
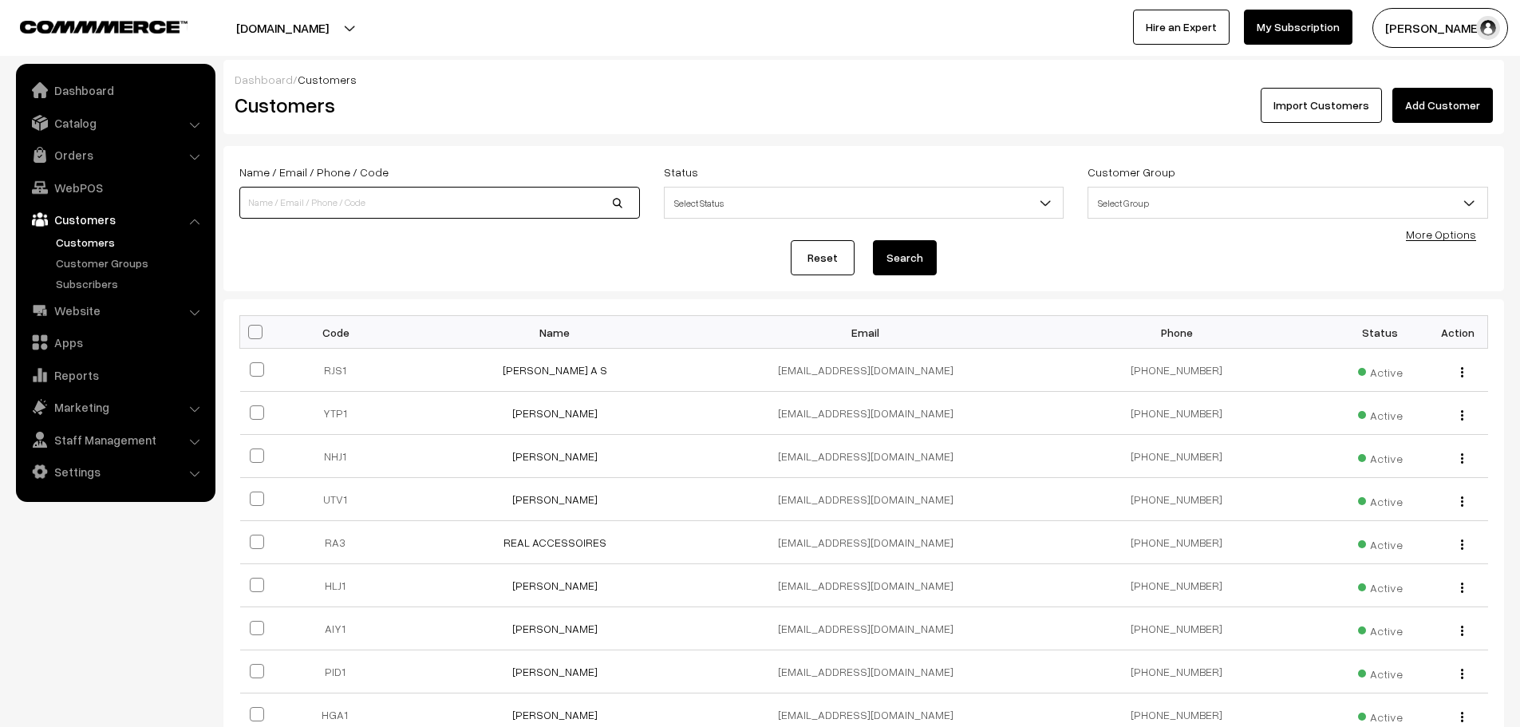
click at [416, 194] on input at bounding box center [439, 203] width 400 height 32
type input "motodrift"
click at [873, 240] on button "Search" at bounding box center [905, 257] width 64 height 35
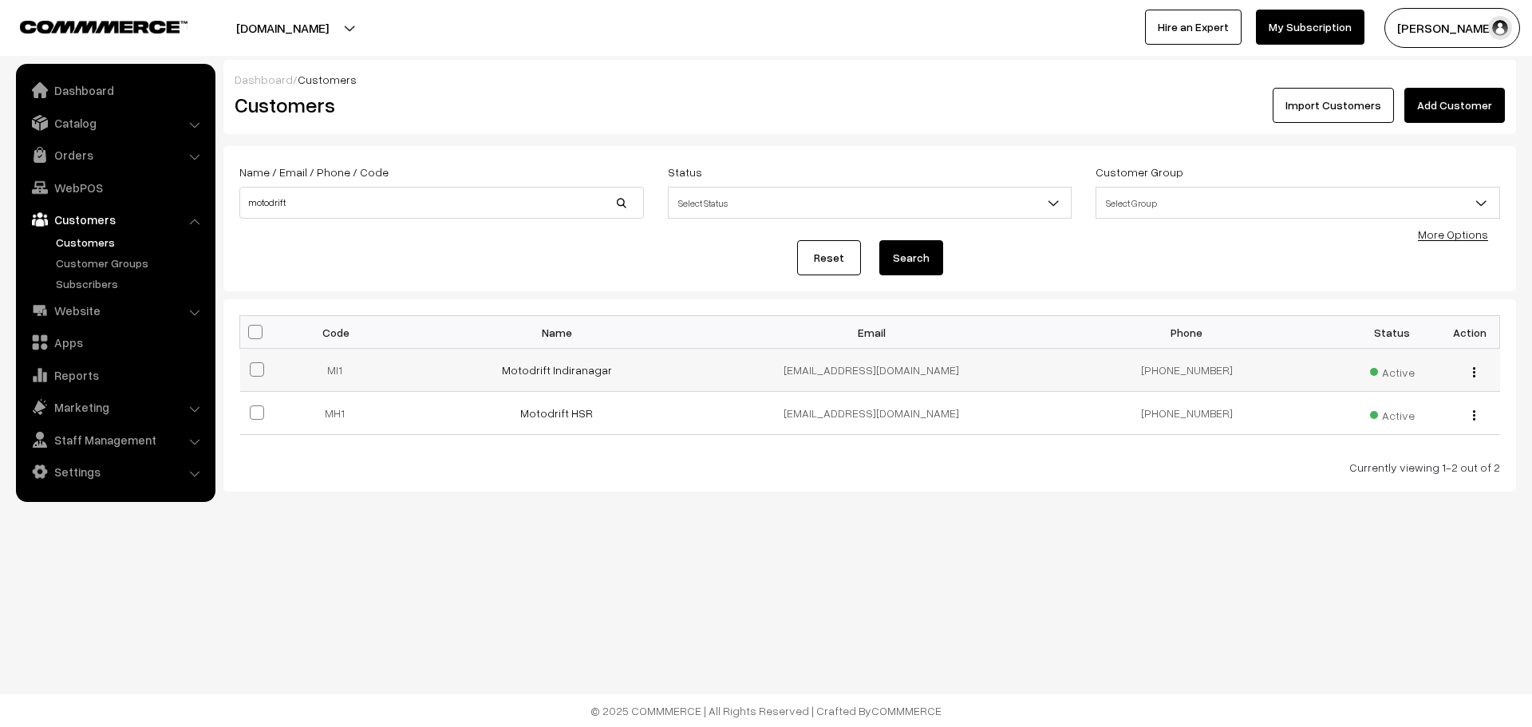
click at [1465, 377] on div "view Edit Delete" at bounding box center [1469, 369] width 41 height 17
click at [1475, 369] on div "view Edit Delete" at bounding box center [1469, 369] width 41 height 17
click at [1473, 369] on img "button" at bounding box center [1474, 372] width 2 height 10
click at [1374, 431] on link "Edit" at bounding box center [1403, 429] width 136 height 35
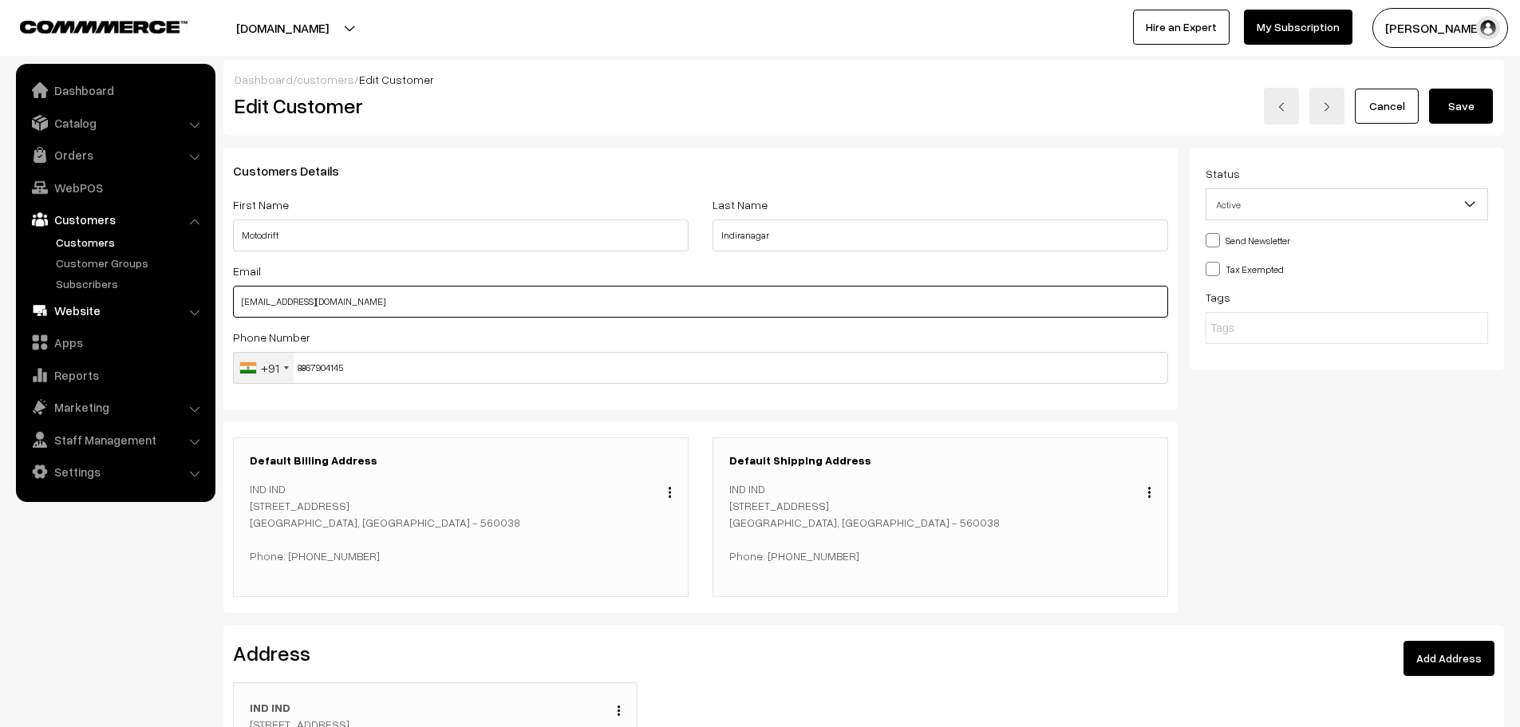
drag, startPoint x: 428, startPoint y: 306, endPoint x: 128, endPoint y: 295, distance: 300.9
click at [128, 295] on body "Thank you for showing interest. Our team will call you shortly. Close lbcmoto.c…" at bounding box center [760, 498] width 1520 height 996
click at [1465, 117] on button "Save" at bounding box center [1461, 106] width 64 height 35
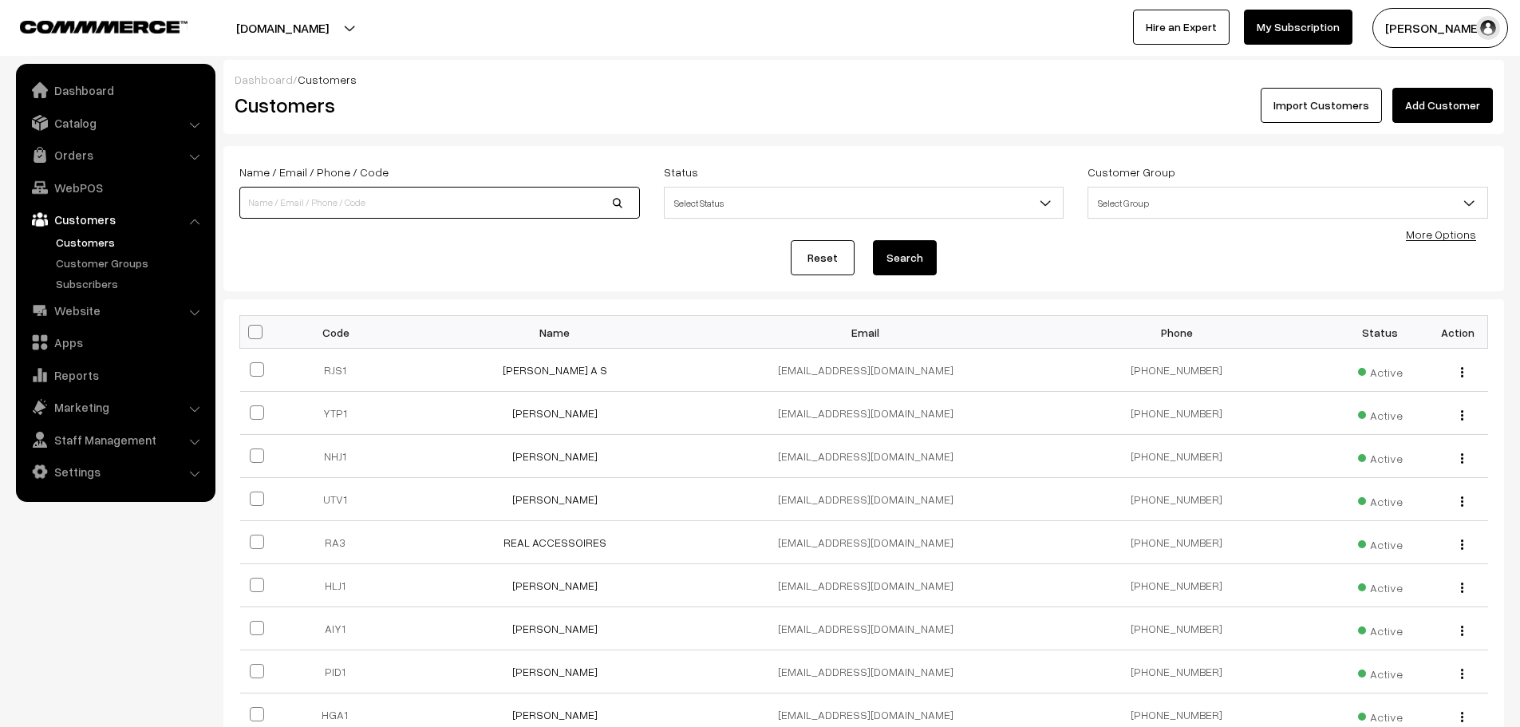
click at [530, 191] on input at bounding box center [439, 203] width 400 height 32
type input "motodrift"
click at [873, 240] on button "Search" at bounding box center [905, 257] width 64 height 35
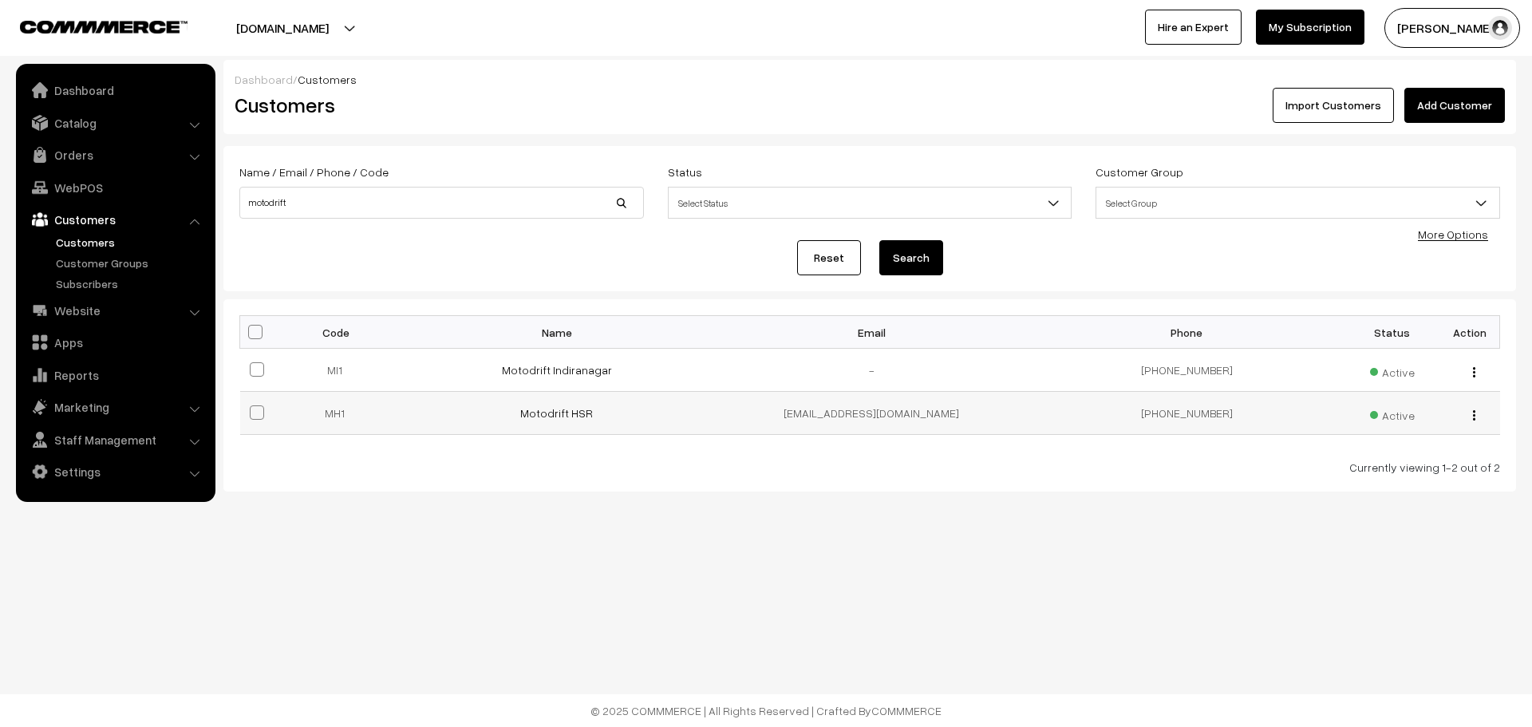
click at [1470, 413] on div "view Edit Delete" at bounding box center [1469, 412] width 41 height 17
click at [1474, 420] on button "button" at bounding box center [1474, 414] width 4 height 13
click at [1386, 475] on link "Edit" at bounding box center [1403, 472] width 136 height 35
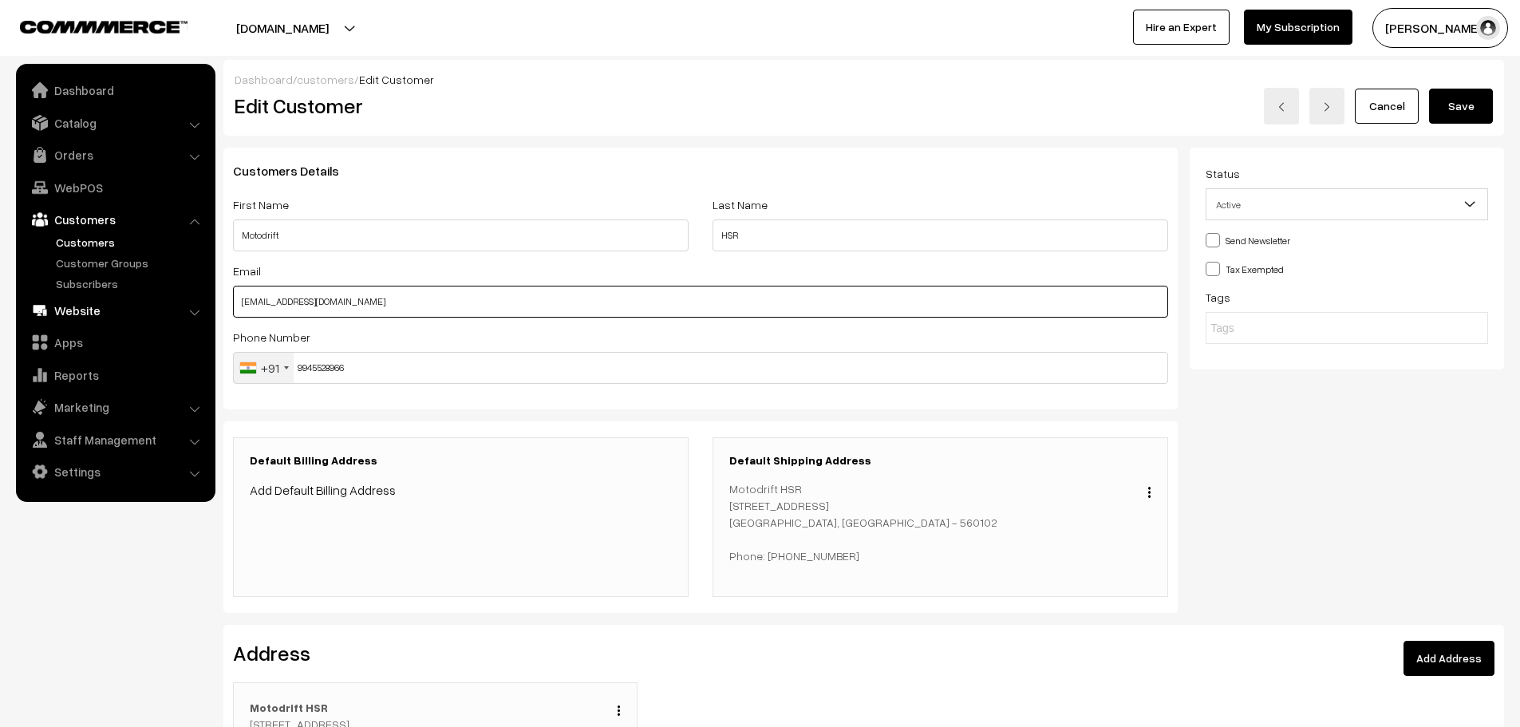
drag, startPoint x: 274, startPoint y: 313, endPoint x: 90, endPoint y: 322, distance: 183.7
click at [90, 322] on body "Thank you for showing interest. Our team will call you shortly. Close lbcmoto.c…" at bounding box center [760, 498] width 1520 height 996
paste input "text"
type input "[EMAIL_ADDRESS][DOMAIN_NAME]"
drag, startPoint x: 376, startPoint y: 304, endPoint x: 164, endPoint y: 316, distance: 211.7
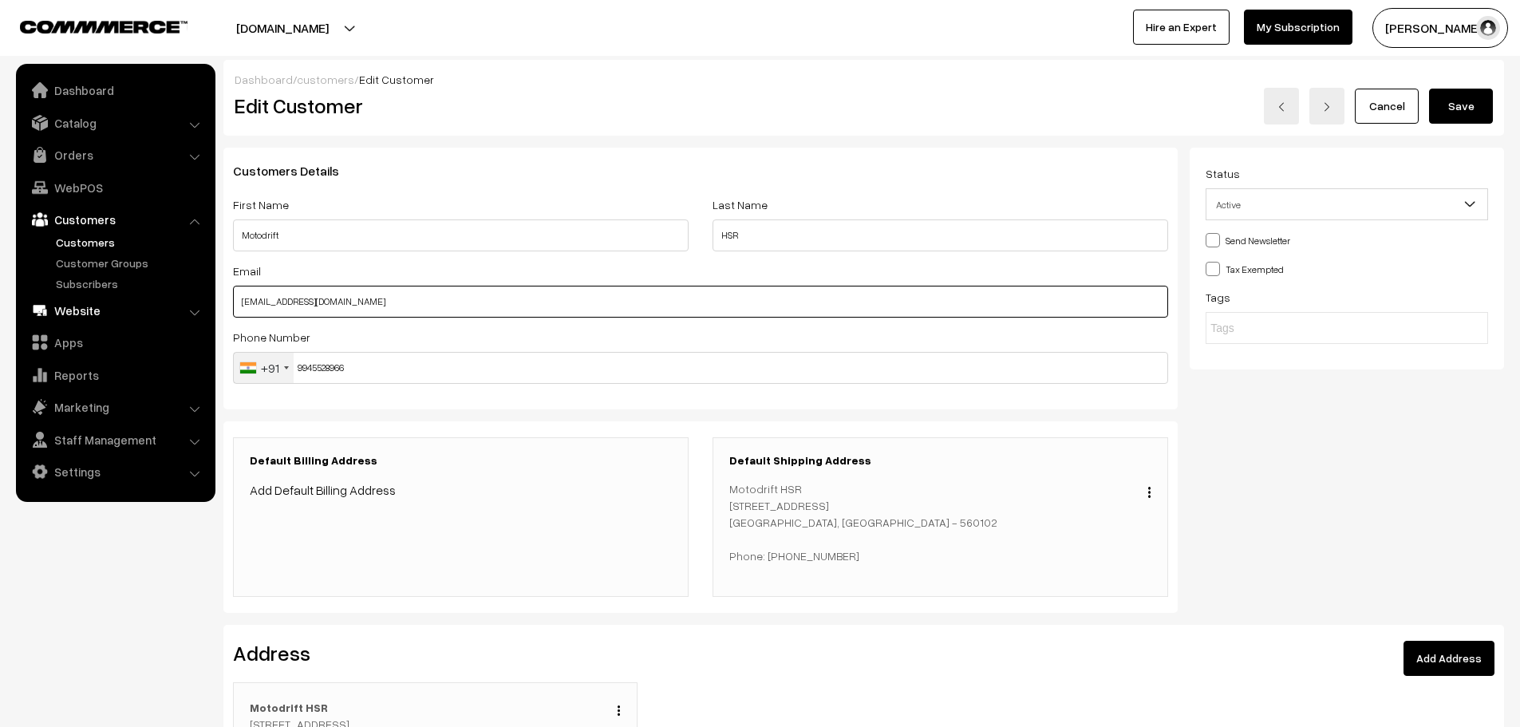
click at [164, 316] on body "Thank you for showing interest. Our team will call you shortly. Close lbcmoto.c…" at bounding box center [760, 498] width 1520 height 996
click at [1463, 115] on button "Save" at bounding box center [1461, 106] width 64 height 35
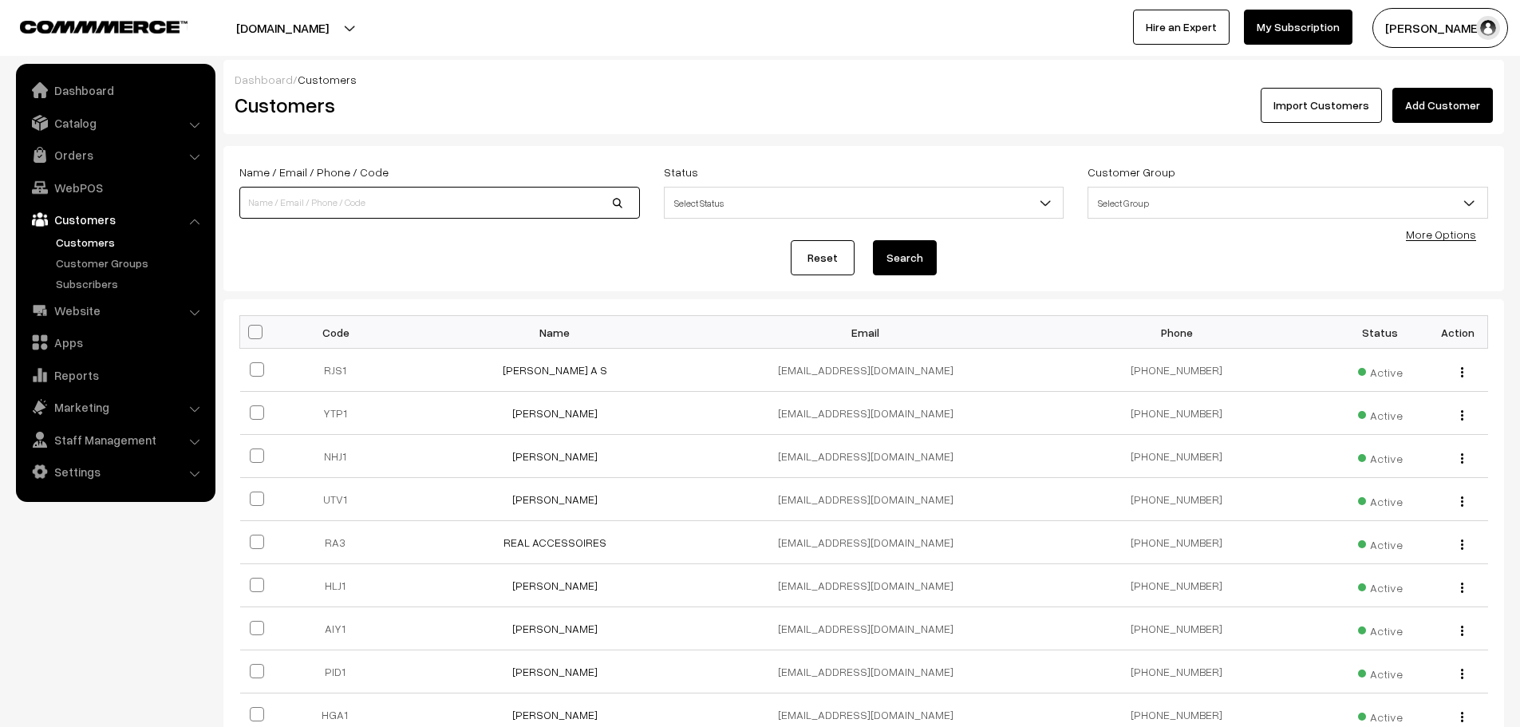
click at [409, 200] on input at bounding box center [439, 203] width 400 height 32
type input "motodrift"
click at [873, 240] on button "Search" at bounding box center [905, 257] width 64 height 35
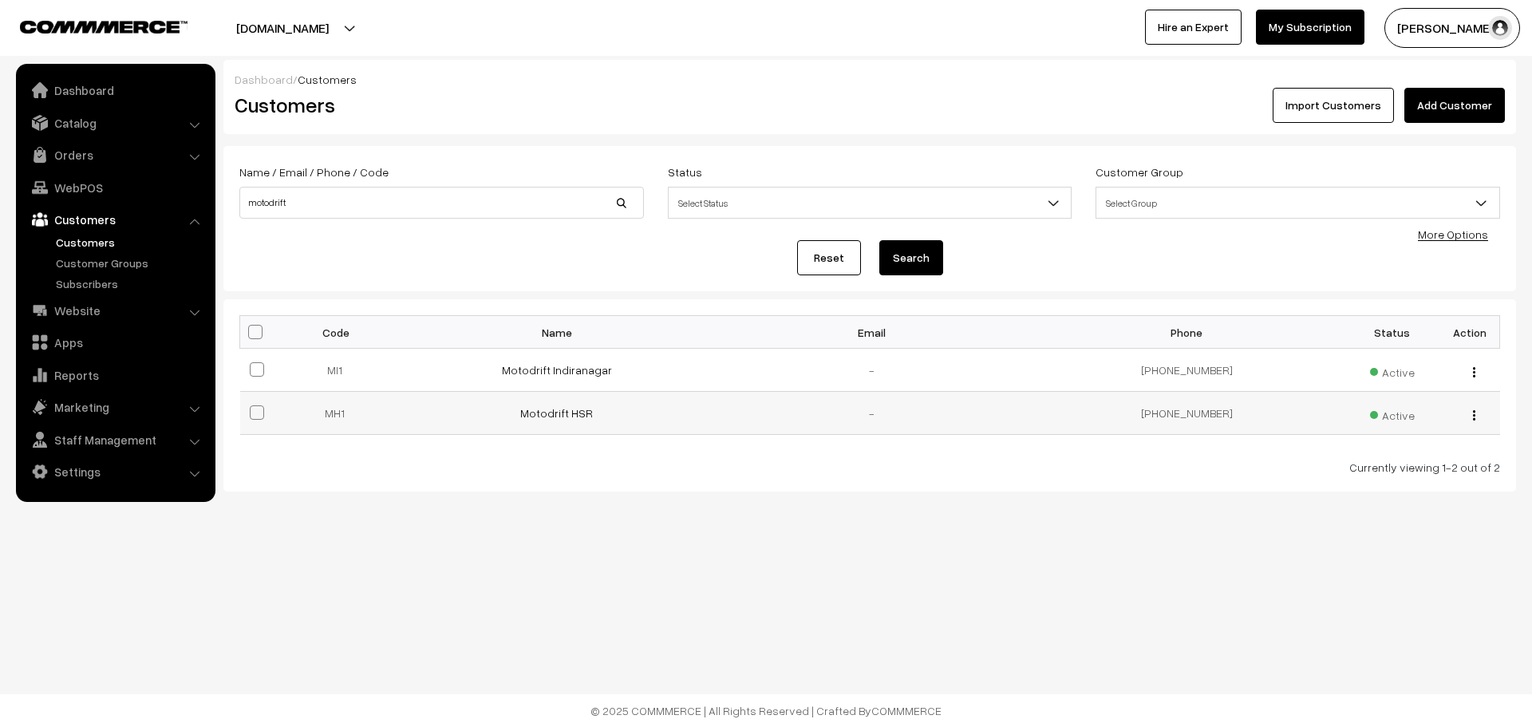
click at [1472, 413] on button "button" at bounding box center [1474, 414] width 4 height 13
click at [1348, 478] on link "Edit" at bounding box center [1403, 472] width 136 height 35
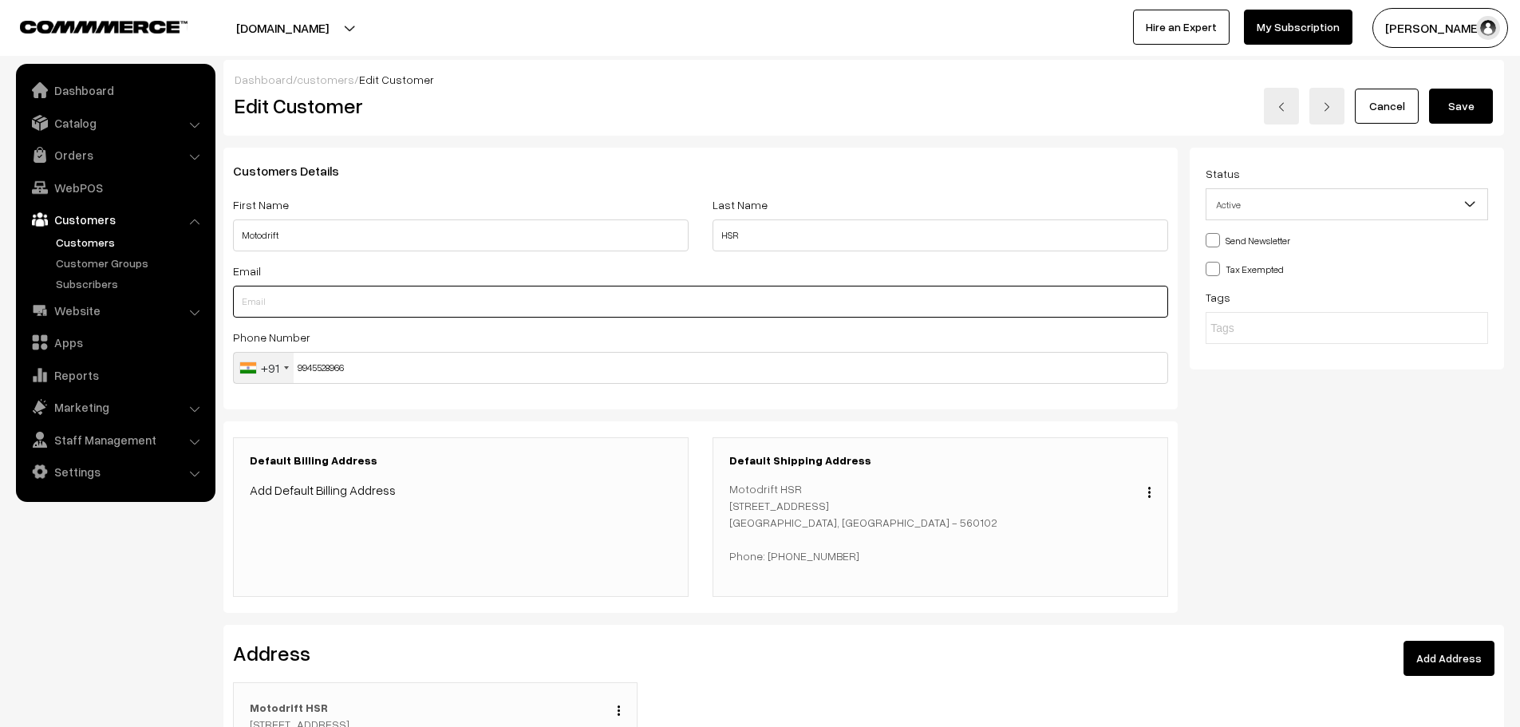
click at [464, 286] on input "text" at bounding box center [700, 302] width 935 height 32
paste input "motodriftbangalore@gmail.com"
type input "motodriftbangalore@gmail.com"
click at [1458, 107] on button "Save" at bounding box center [1461, 106] width 64 height 35
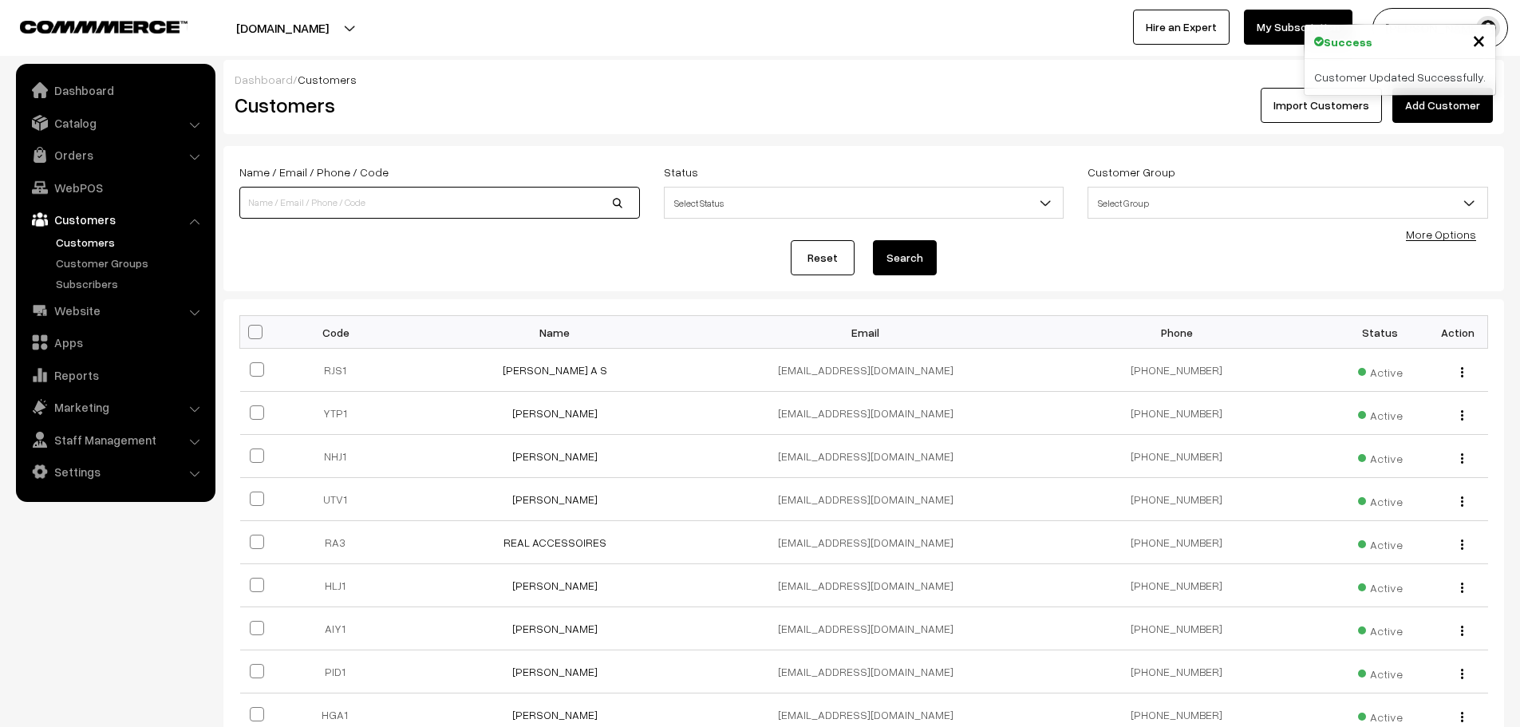
click at [281, 216] on input at bounding box center [439, 203] width 400 height 32
type input "motodrift"
click at [873, 240] on button "Search" at bounding box center [905, 257] width 64 height 35
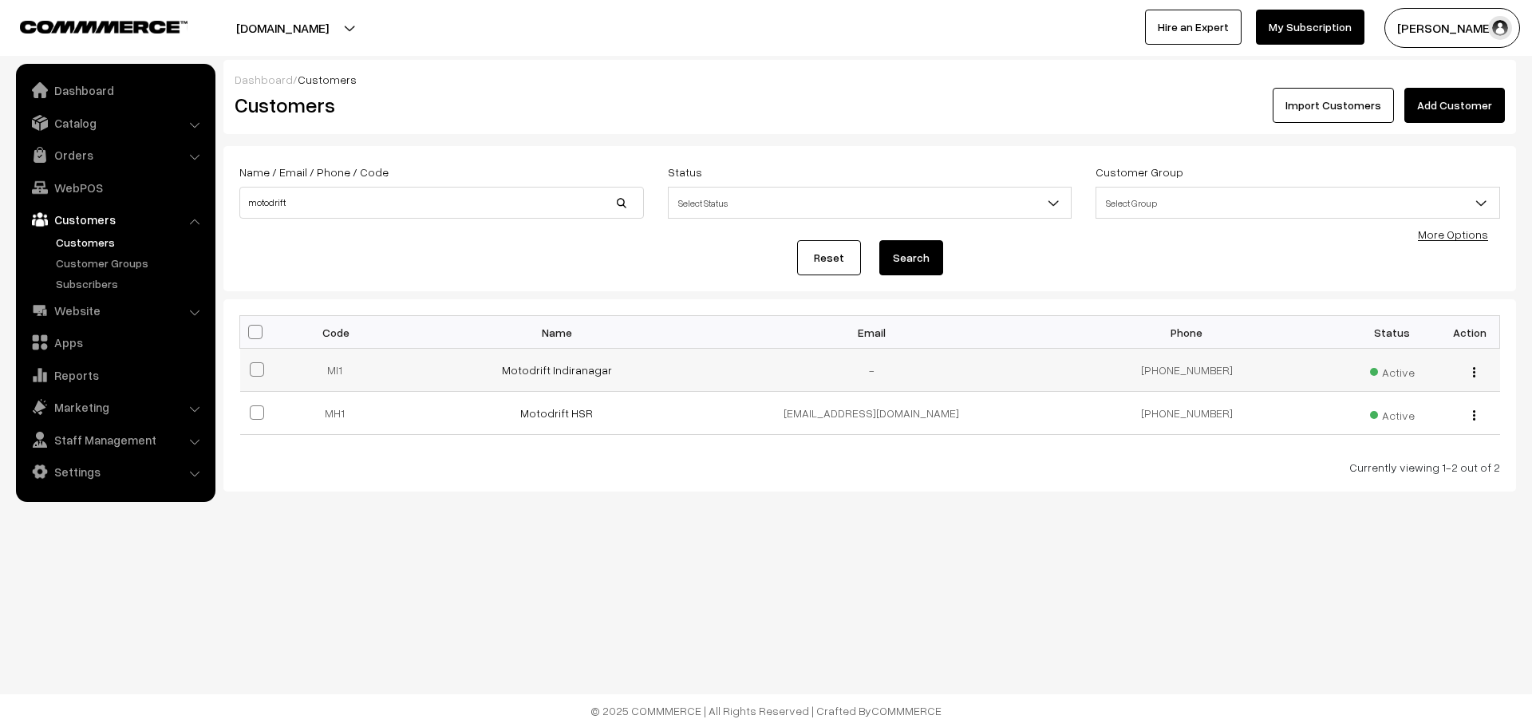
click at [1465, 374] on div "view Edit Delete" at bounding box center [1469, 369] width 41 height 17
click at [1472, 377] on div "view Edit Delete" at bounding box center [1469, 369] width 41 height 17
click at [1473, 376] on img "button" at bounding box center [1474, 372] width 2 height 10
click at [1473, 375] on img "button" at bounding box center [1474, 372] width 2 height 10
click at [1476, 377] on div "view Edit Delete" at bounding box center [1469, 369] width 41 height 17
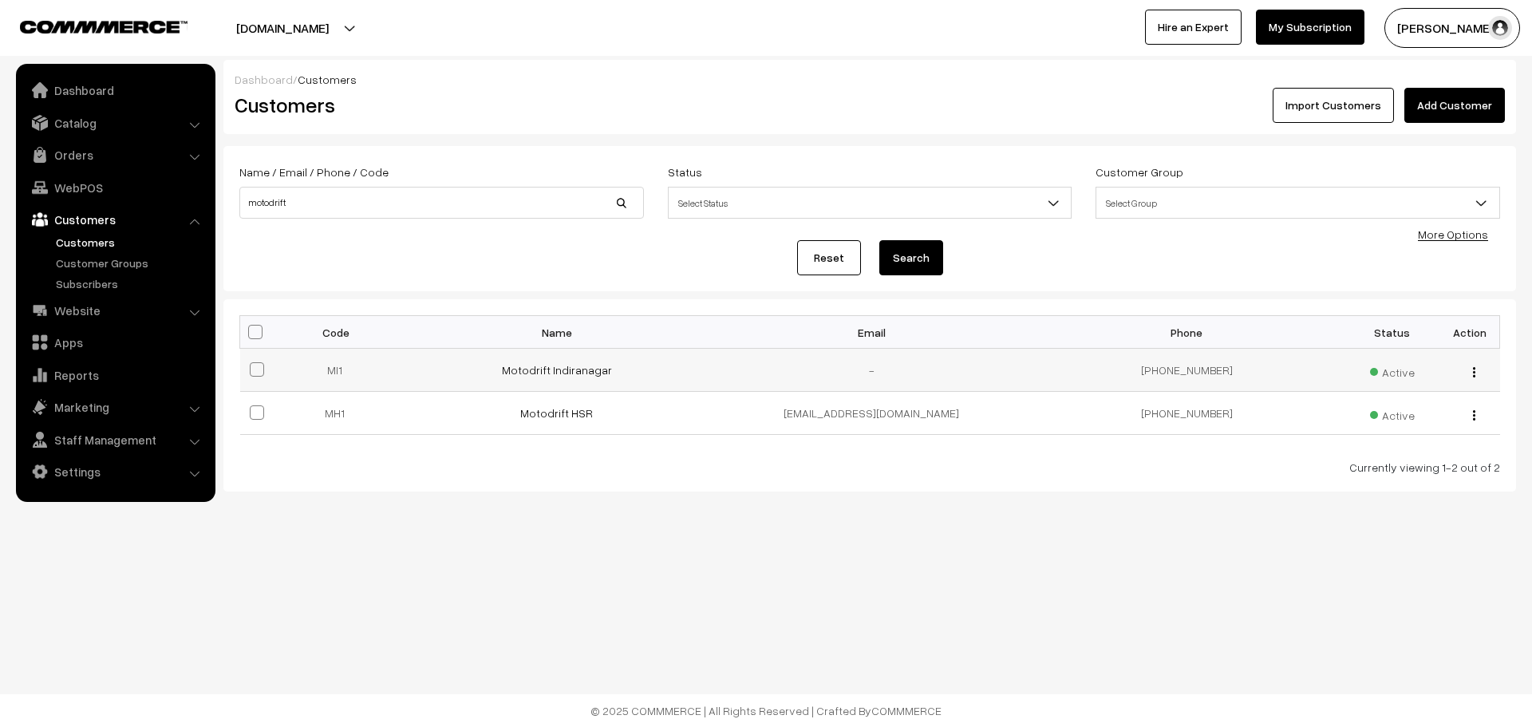
click at [1473, 372] on img "button" at bounding box center [1474, 372] width 2 height 10
drag, startPoint x: 1400, startPoint y: 420, endPoint x: 1387, endPoint y: 416, distance: 13.2
click at [1398, 420] on link "Edit" at bounding box center [1403, 429] width 136 height 35
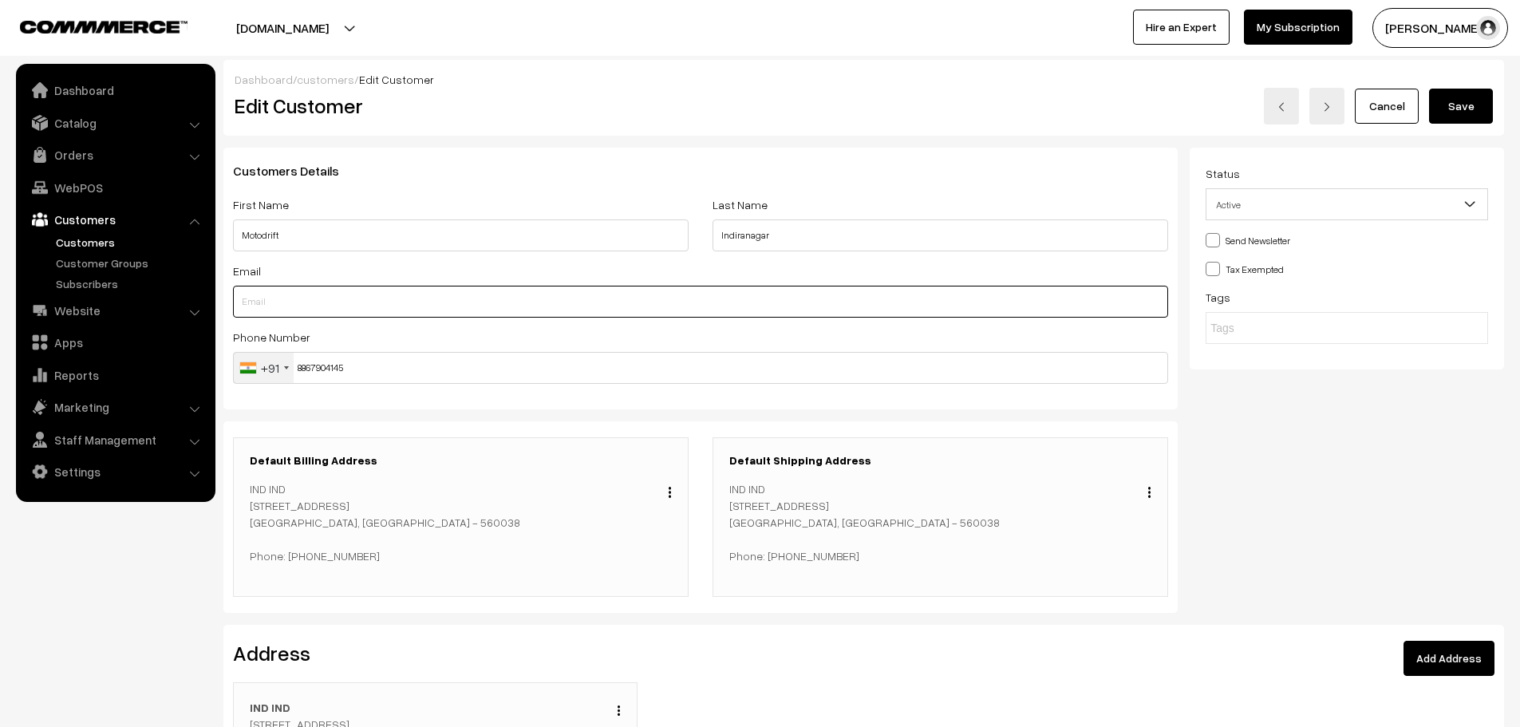
click at [344, 305] on input "text" at bounding box center [700, 302] width 935 height 32
paste input "accounts@motodrift.co.in"
type input "accounts@motodrift.co.in"
click at [1453, 119] on button "Save" at bounding box center [1461, 106] width 64 height 35
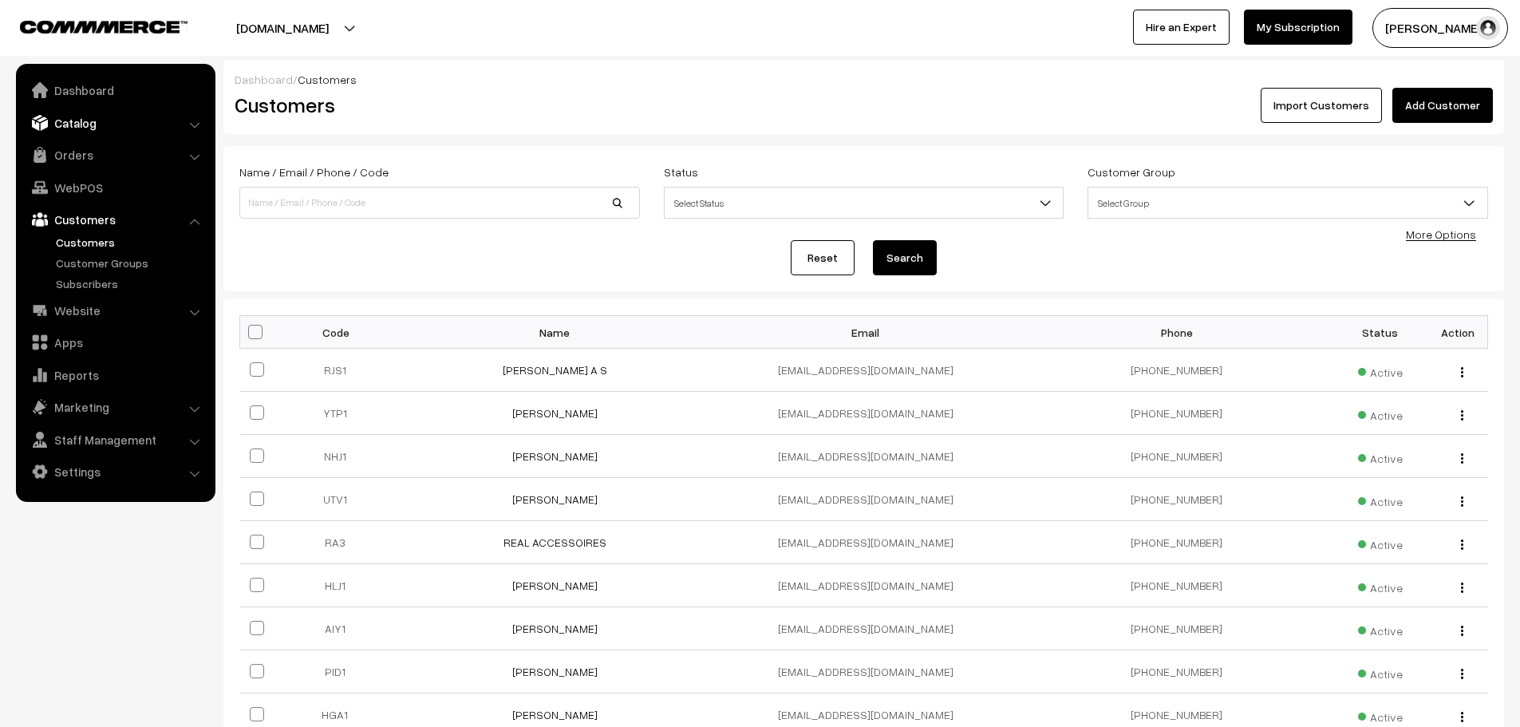
click at [76, 134] on link "Catalog" at bounding box center [115, 122] width 190 height 29
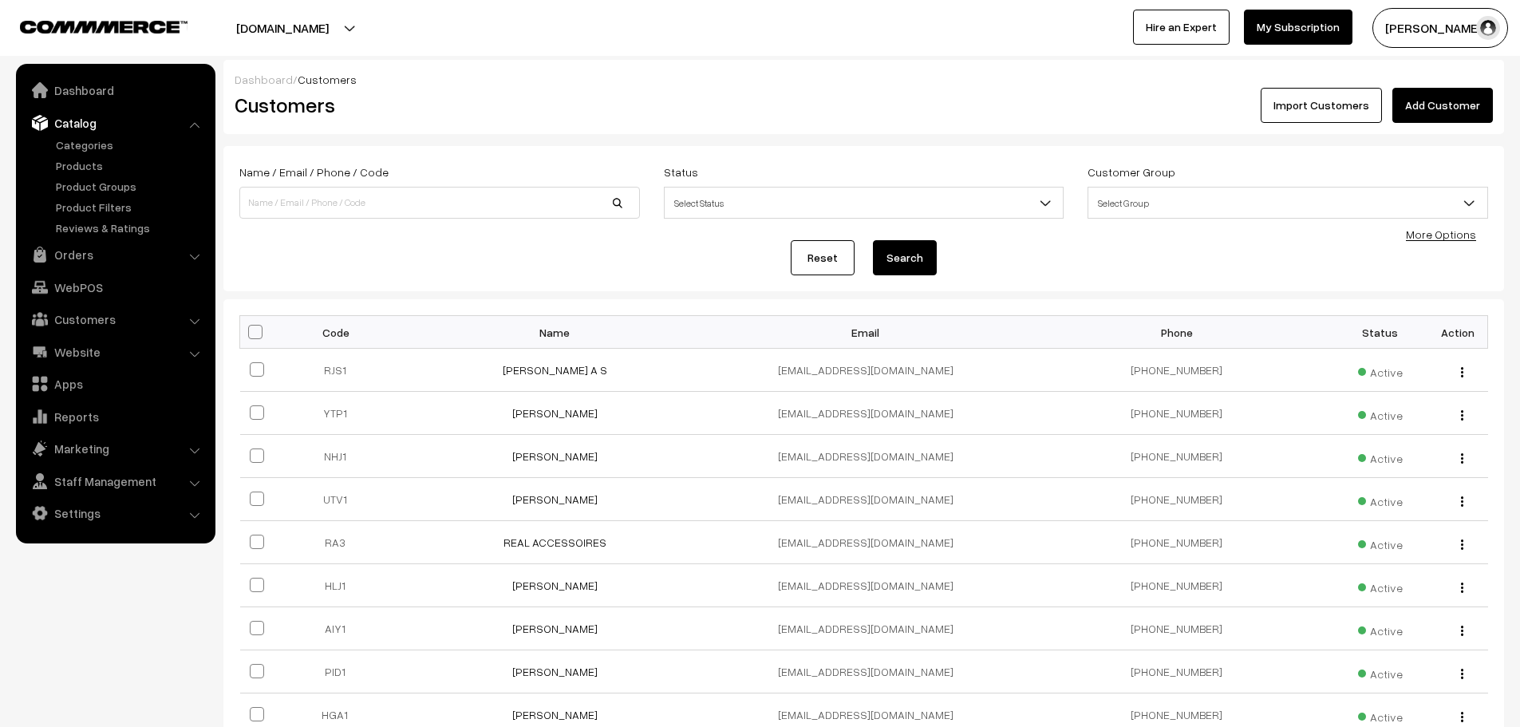
click at [72, 122] on link "Catalog" at bounding box center [115, 122] width 190 height 29
click at [89, 253] on link "Orders" at bounding box center [115, 254] width 190 height 29
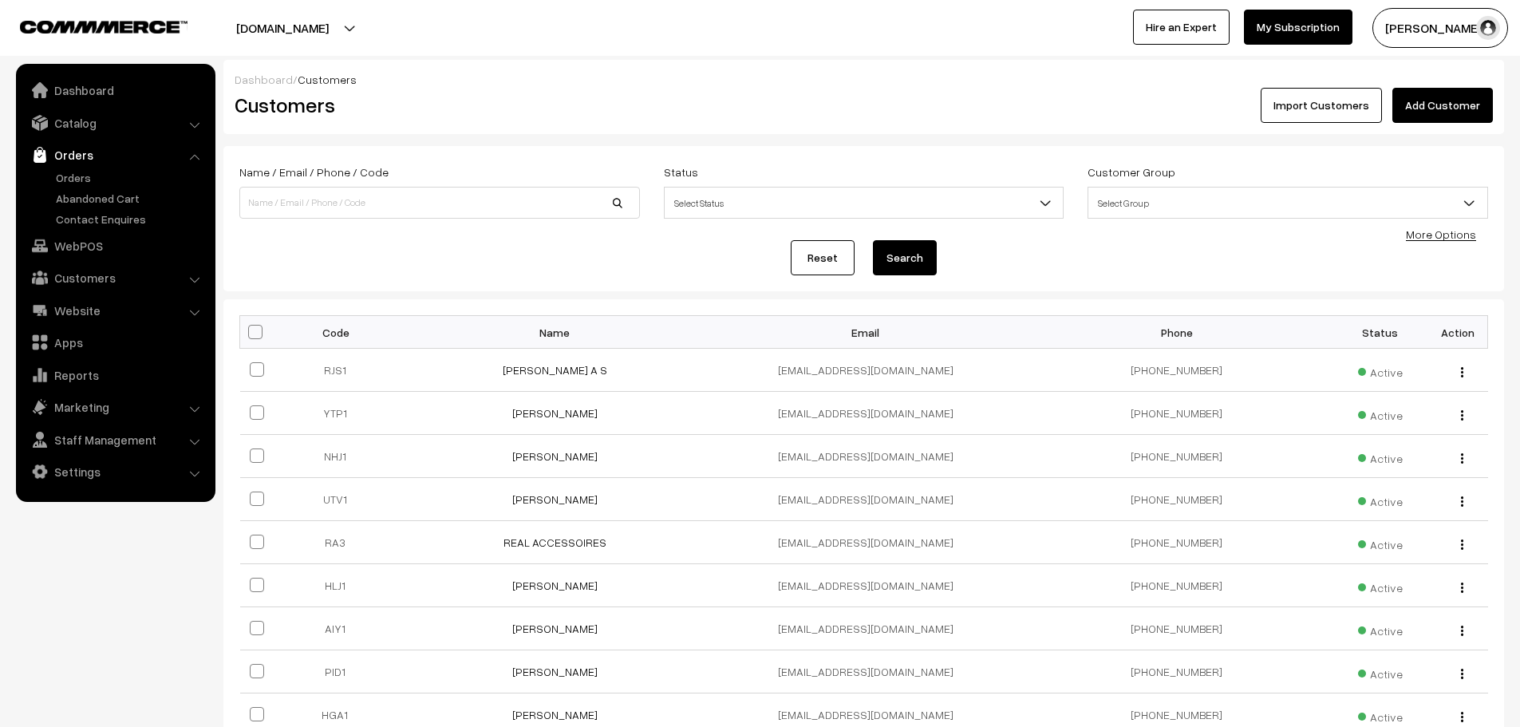
click at [74, 166] on link "Orders" at bounding box center [115, 154] width 190 height 29
click at [76, 178] on link "Orders" at bounding box center [131, 177] width 158 height 17
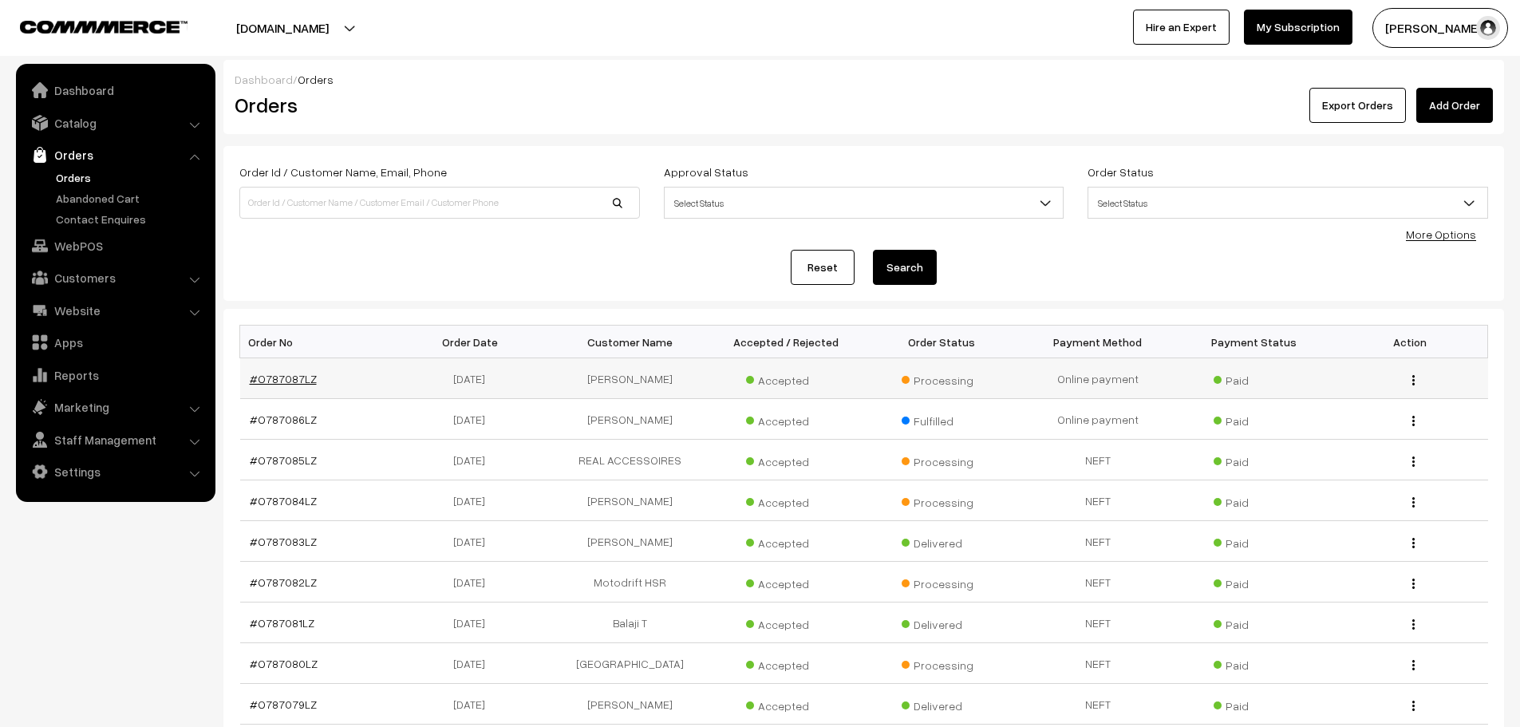
click at [281, 377] on link "#O787087LZ" at bounding box center [283, 379] width 67 height 14
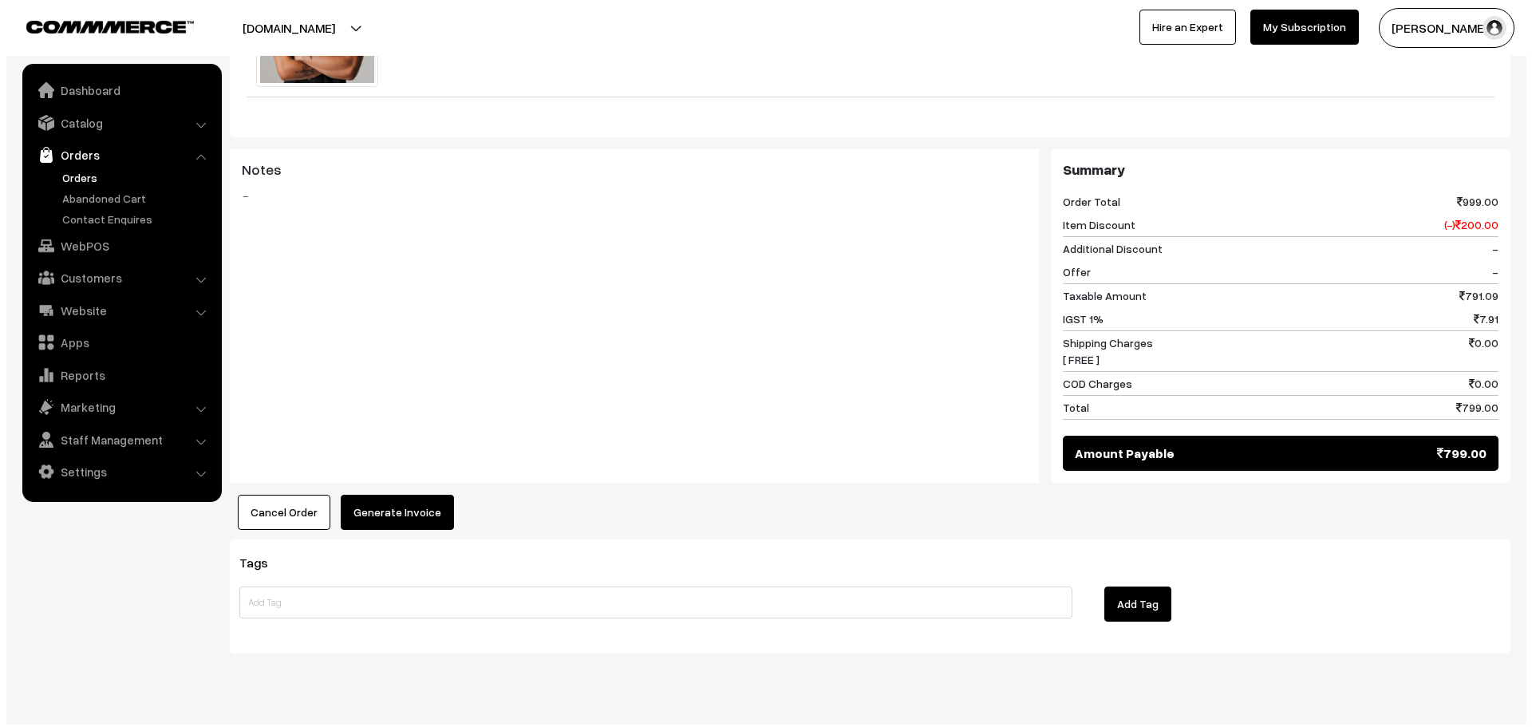
scroll to position [634, 0]
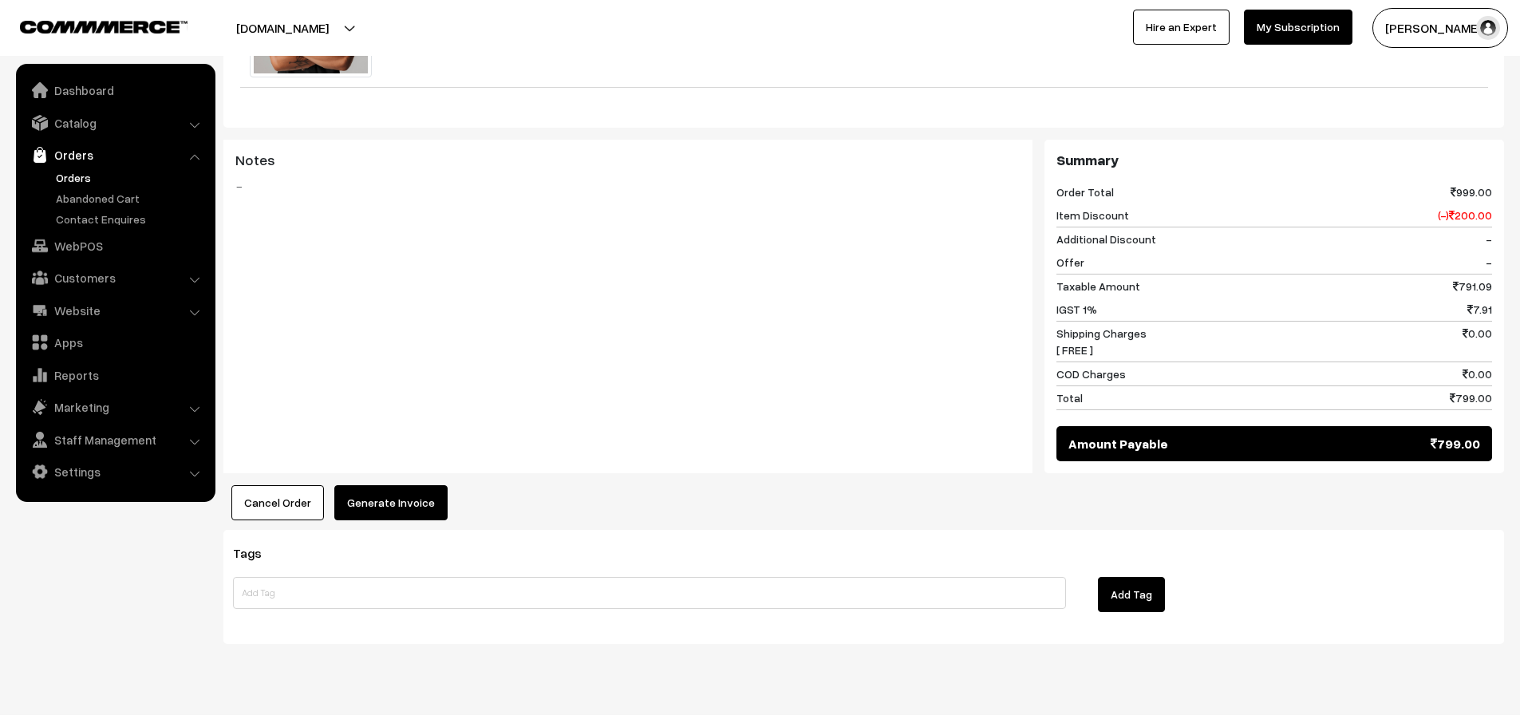
click at [403, 497] on button "Generate Invoice" at bounding box center [390, 502] width 113 height 35
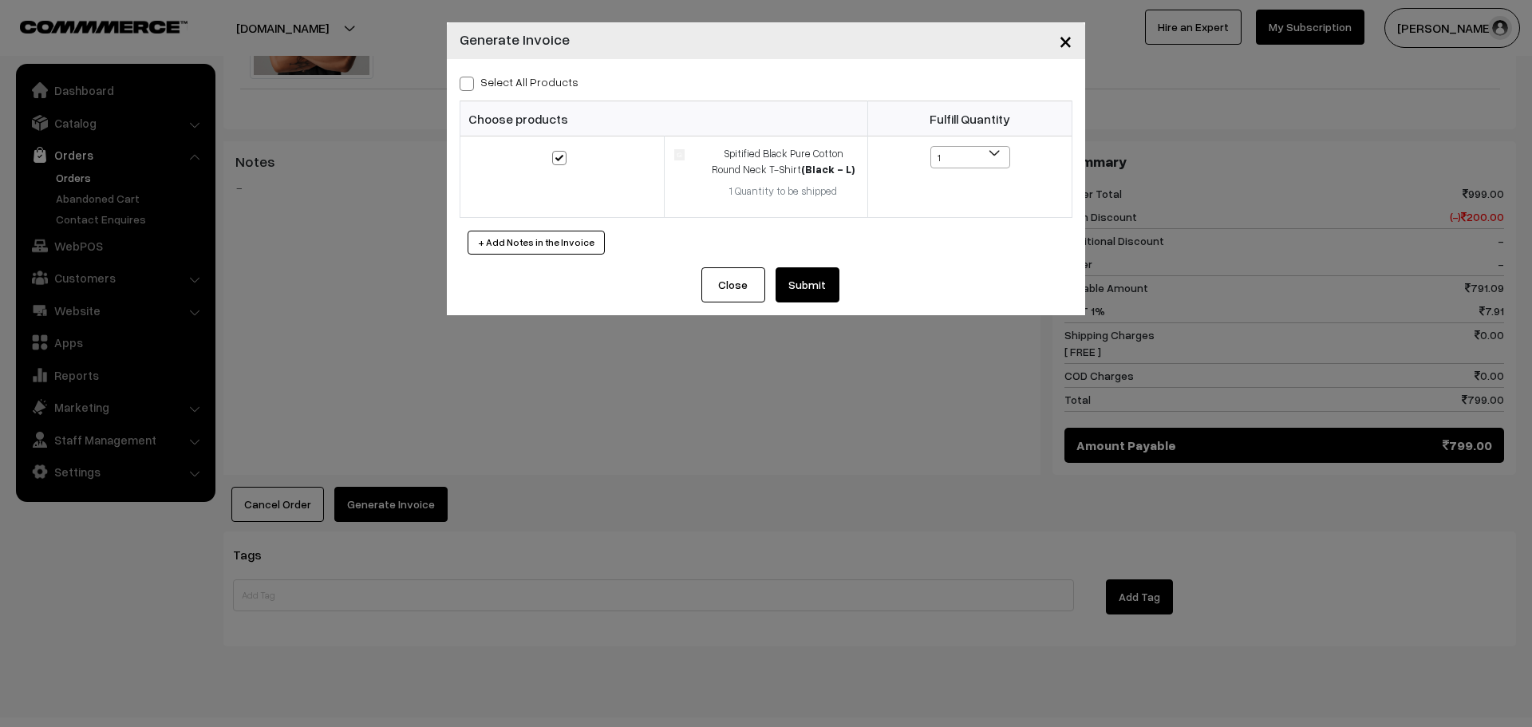
click at [820, 296] on button "Submit" at bounding box center [807, 284] width 64 height 35
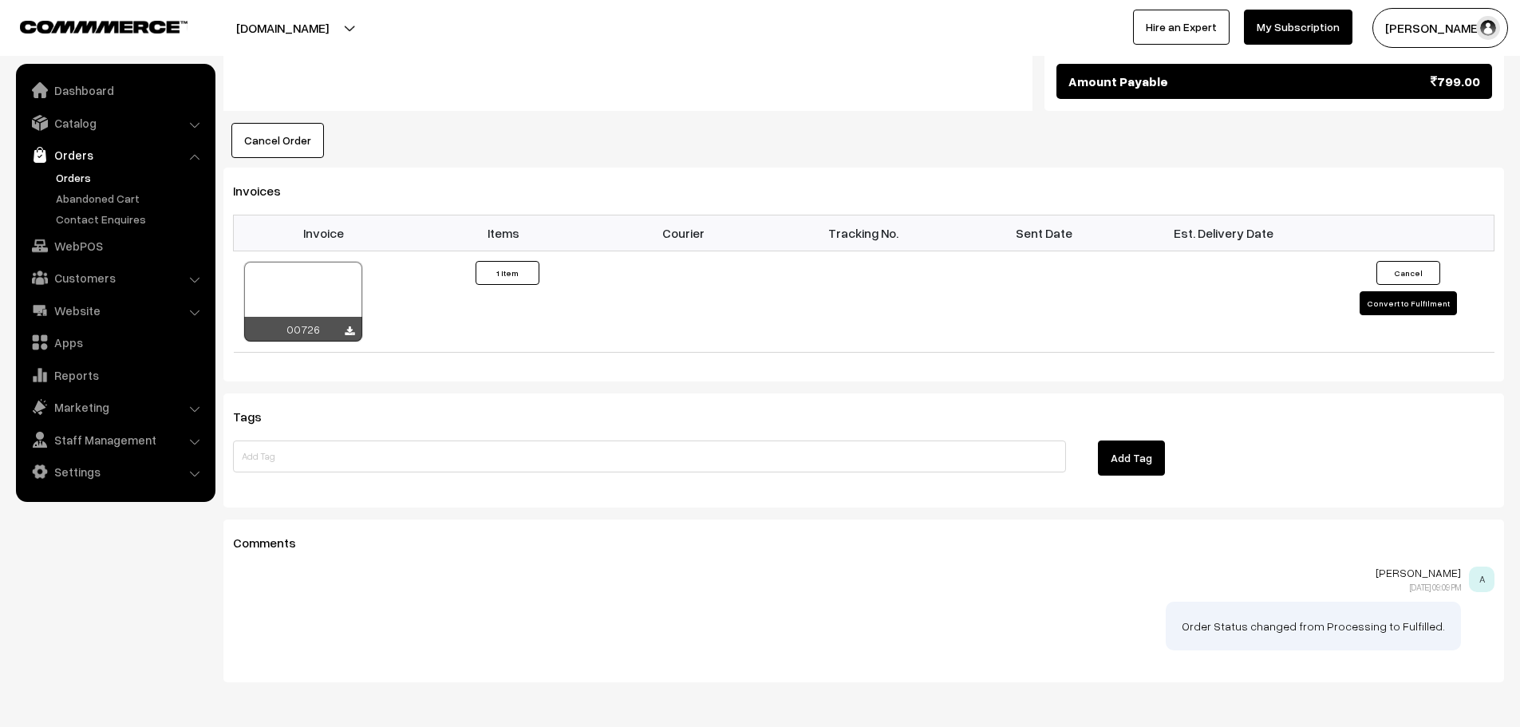
scroll to position [1035, 0]
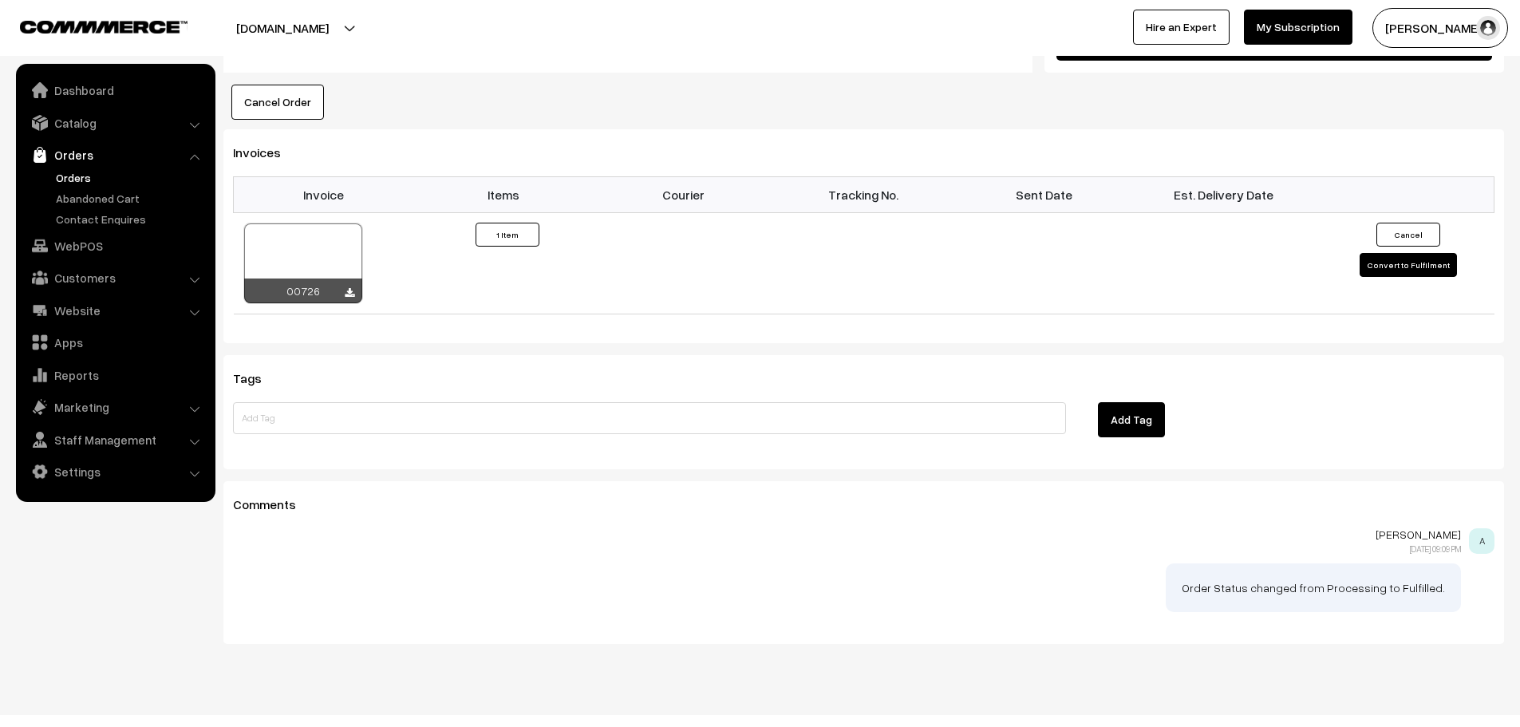
click at [72, 171] on link "Orders" at bounding box center [131, 177] width 158 height 17
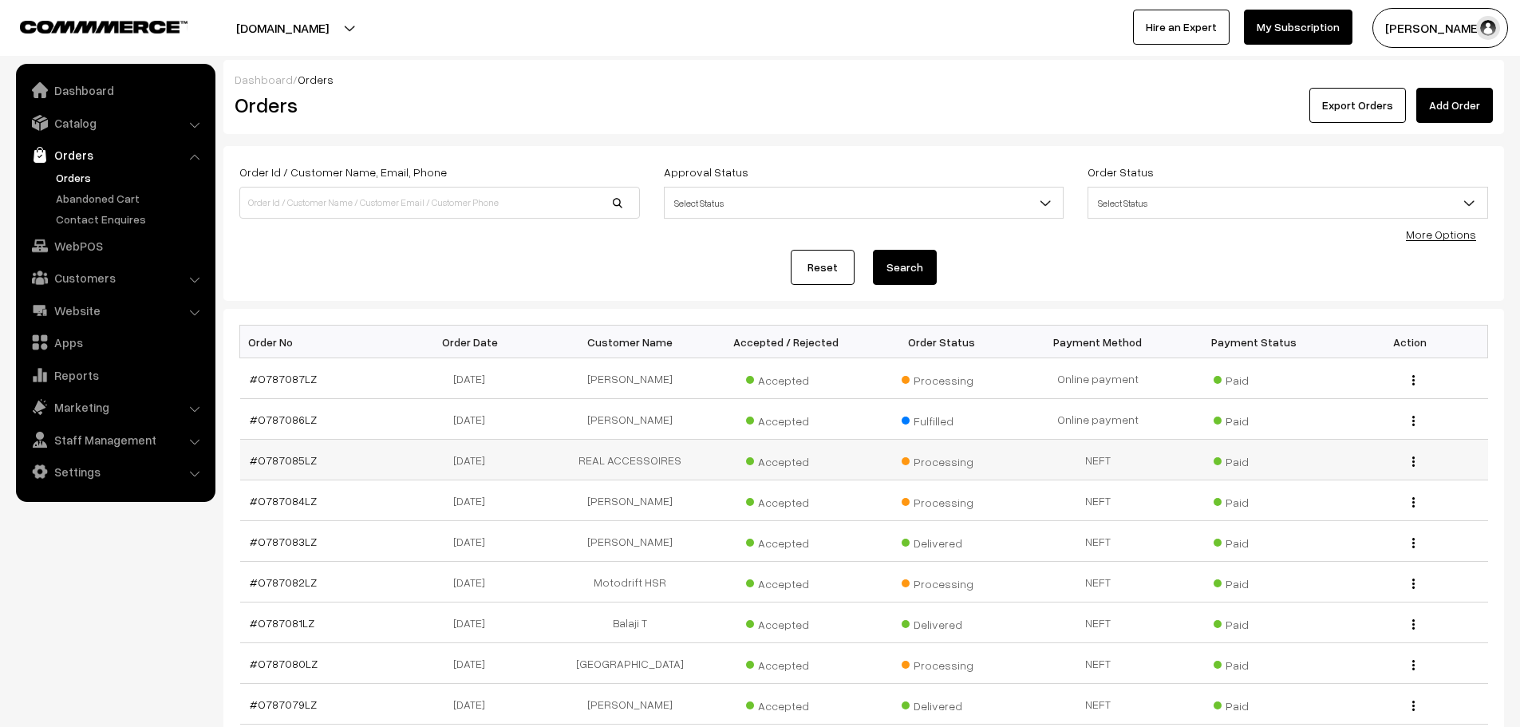
click at [286, 467] on td "#O787085LZ" at bounding box center [318, 460] width 156 height 41
click at [286, 463] on link "#O787085LZ" at bounding box center [283, 460] width 67 height 14
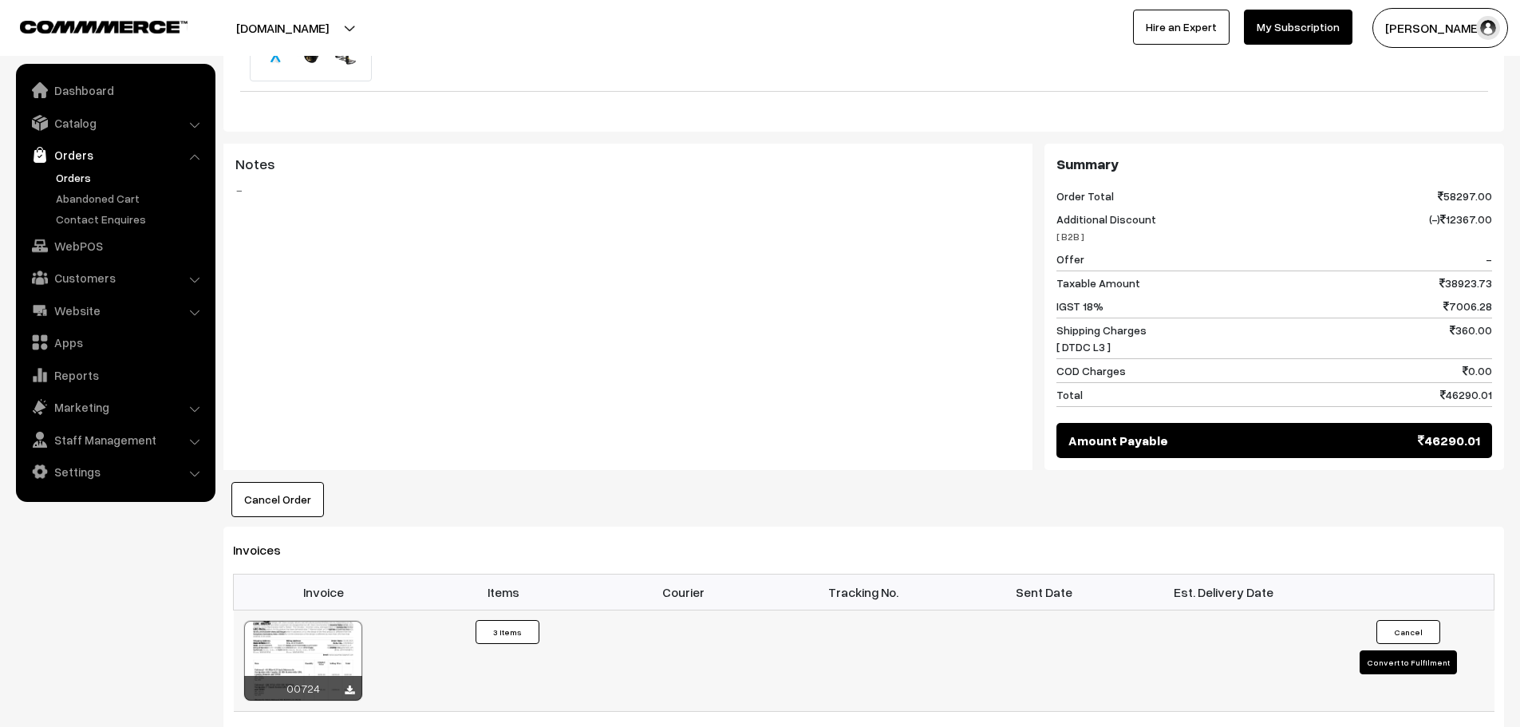
click at [1420, 650] on button "Convert to Fulfilment" at bounding box center [1407, 662] width 97 height 24
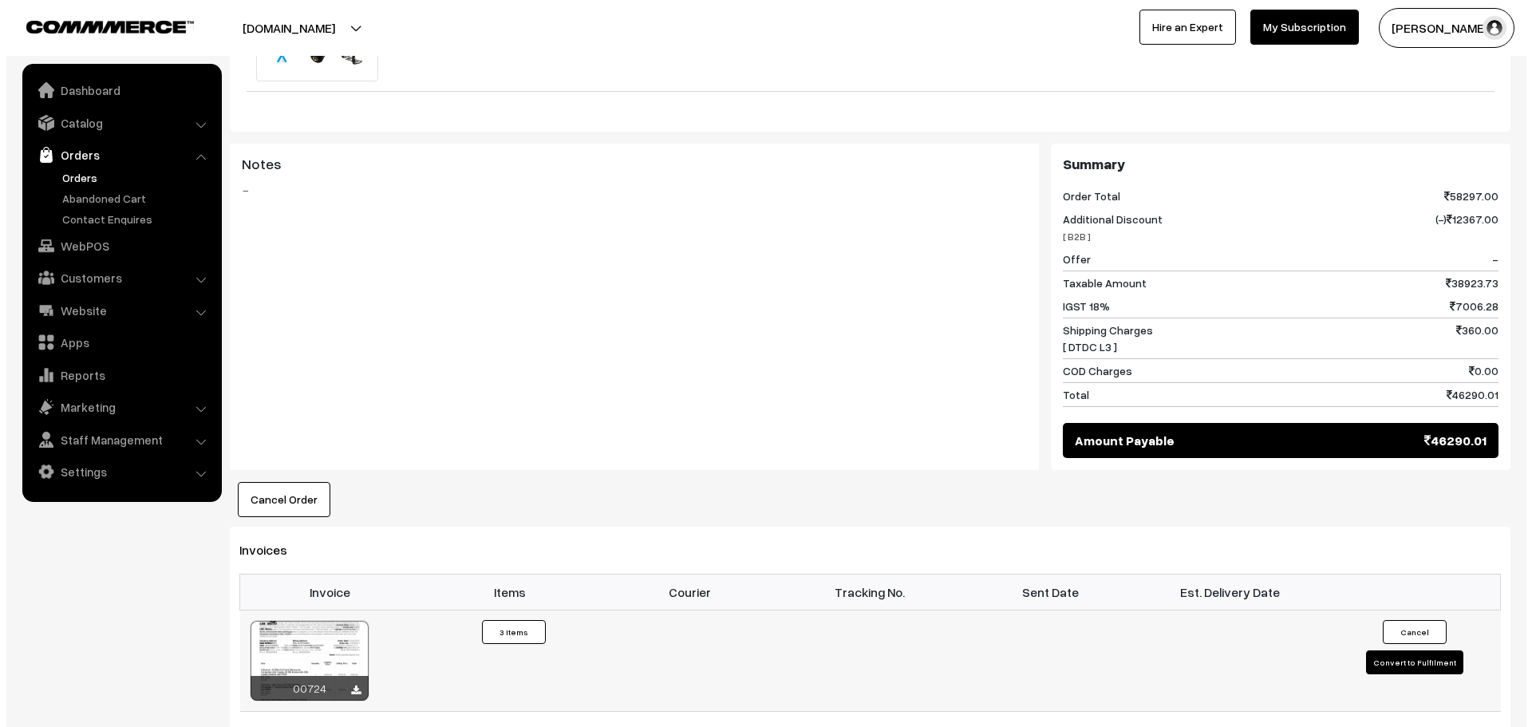
scroll to position [960, 0]
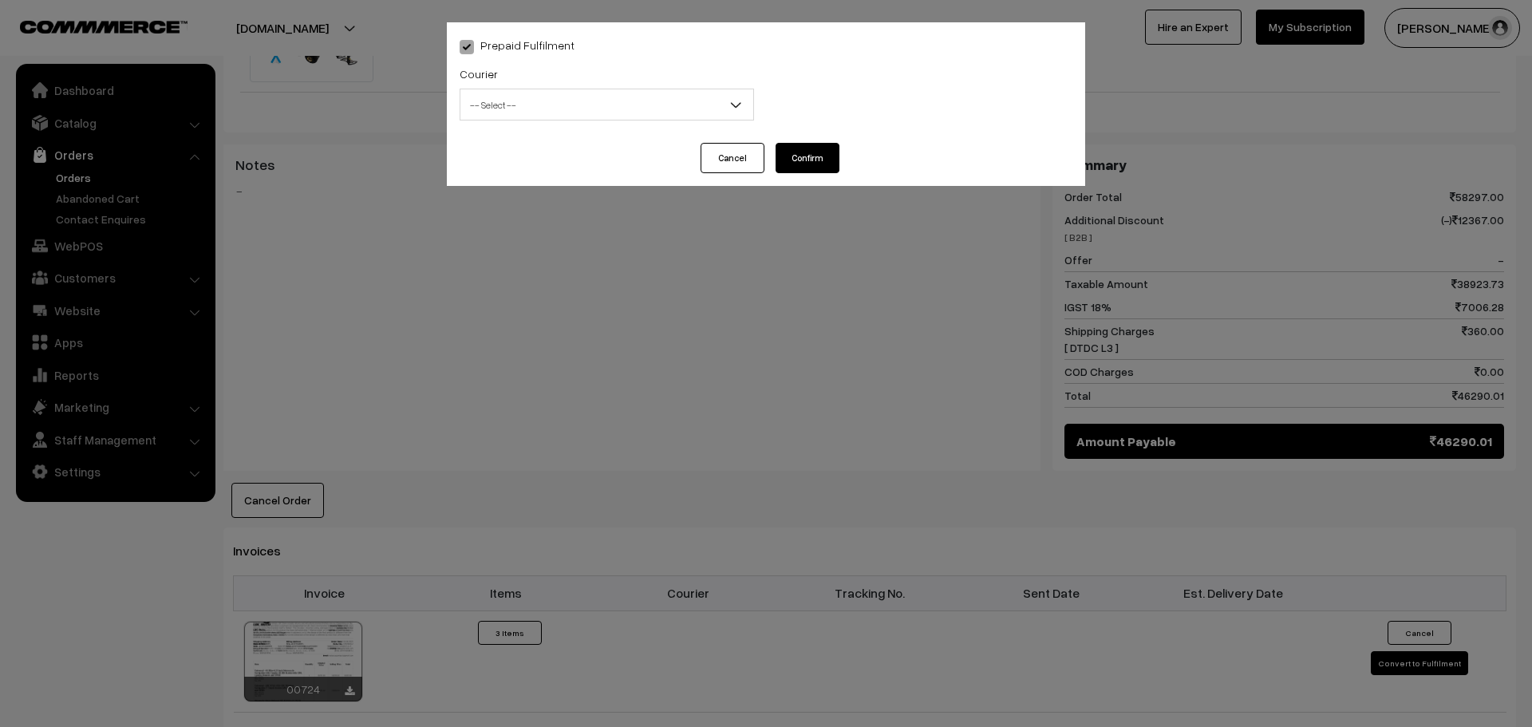
click at [514, 98] on span "-- Select --" at bounding box center [606, 105] width 293 height 28
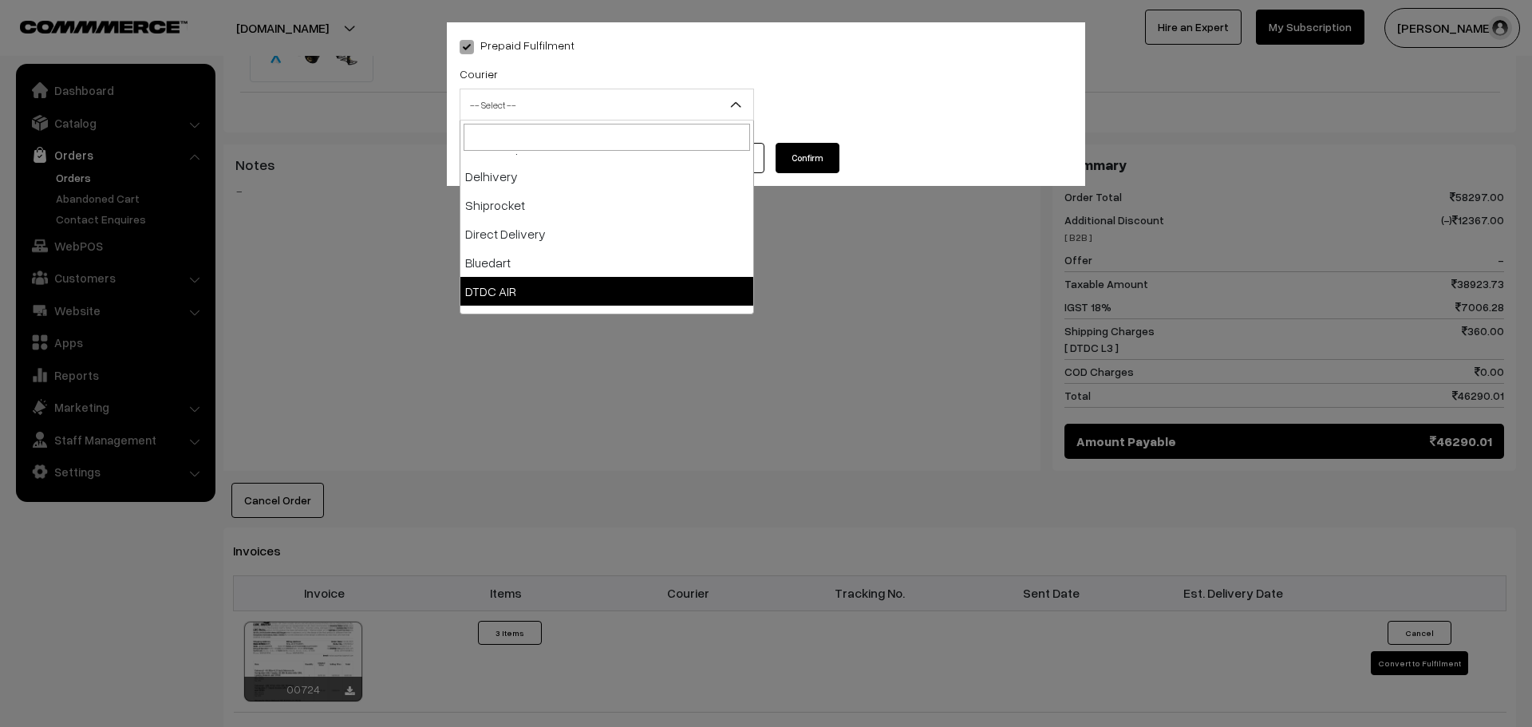
scroll to position [80, 0]
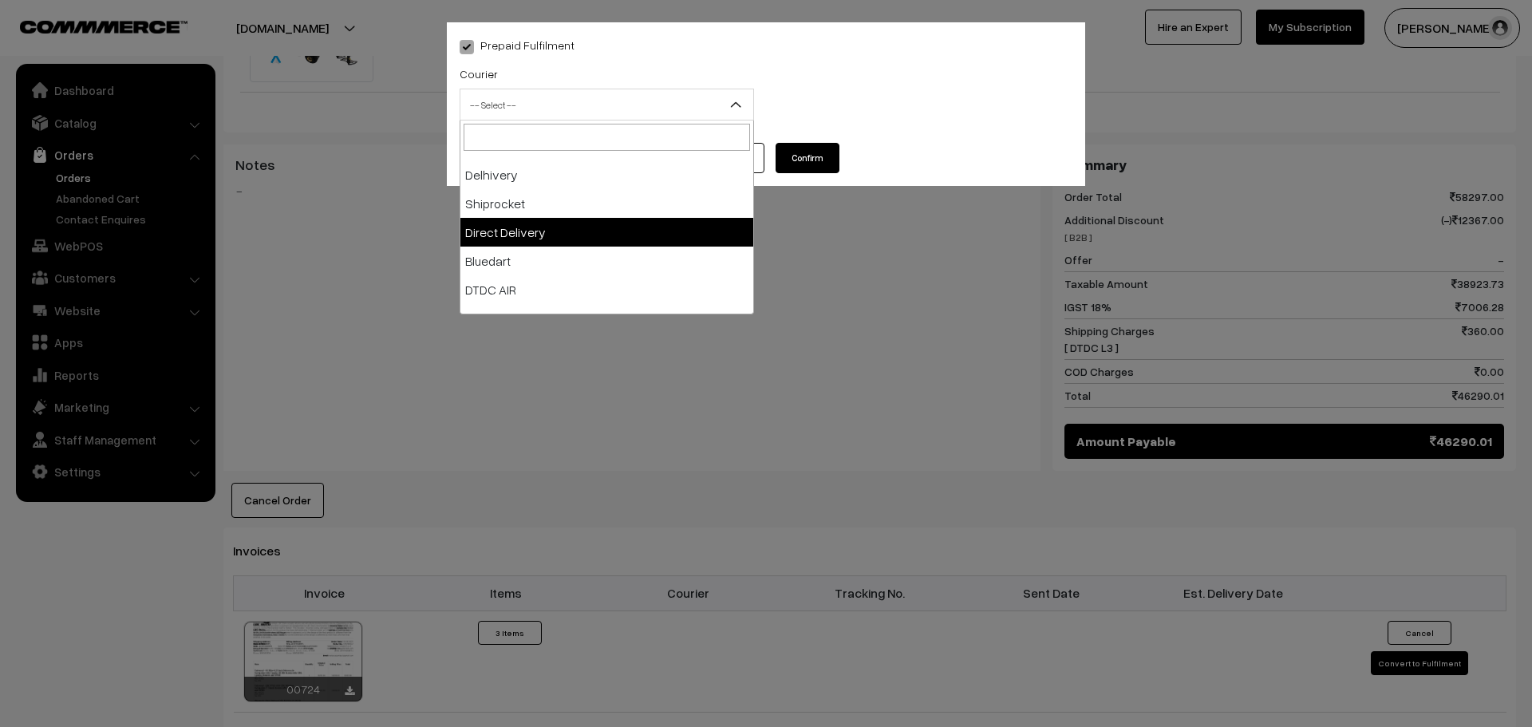
select select "5"
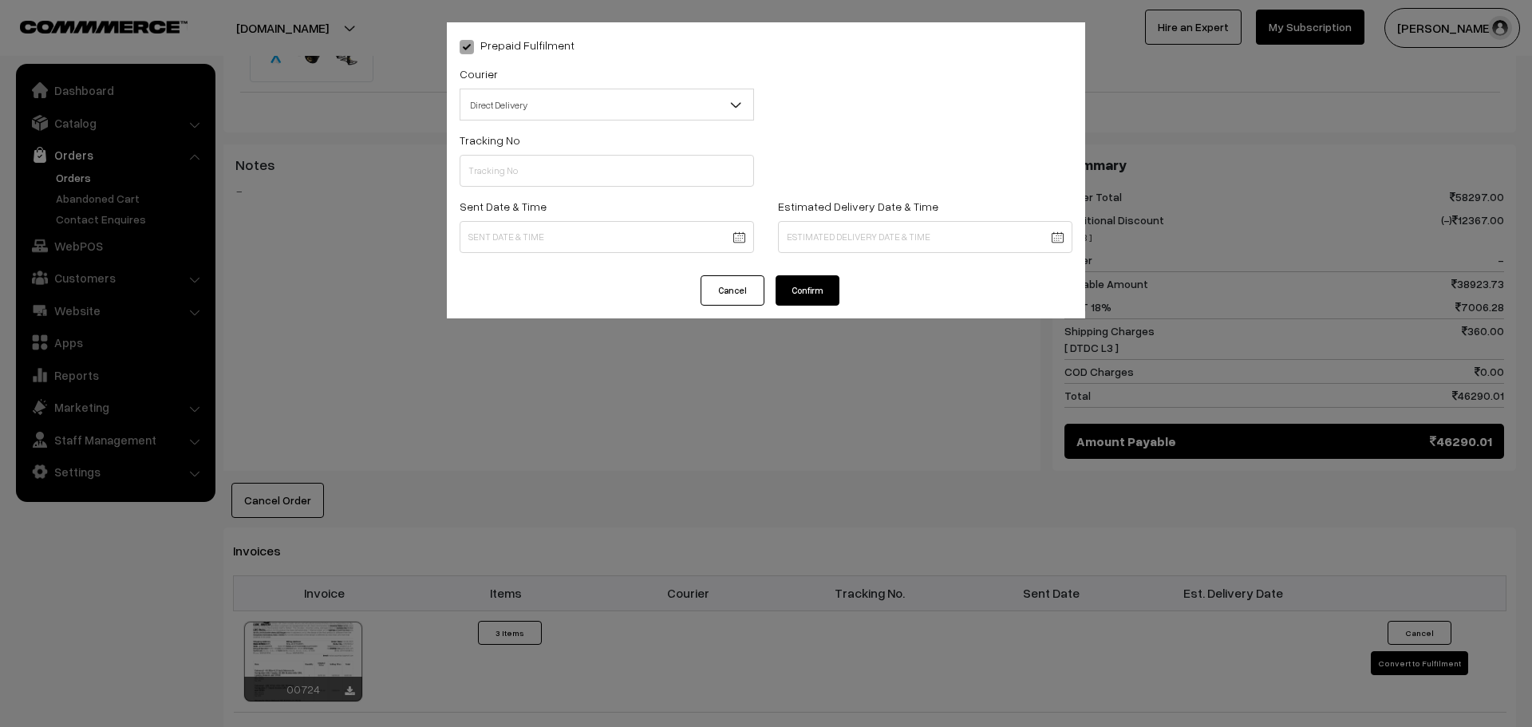
click at [828, 298] on button "Confirm" at bounding box center [807, 290] width 64 height 30
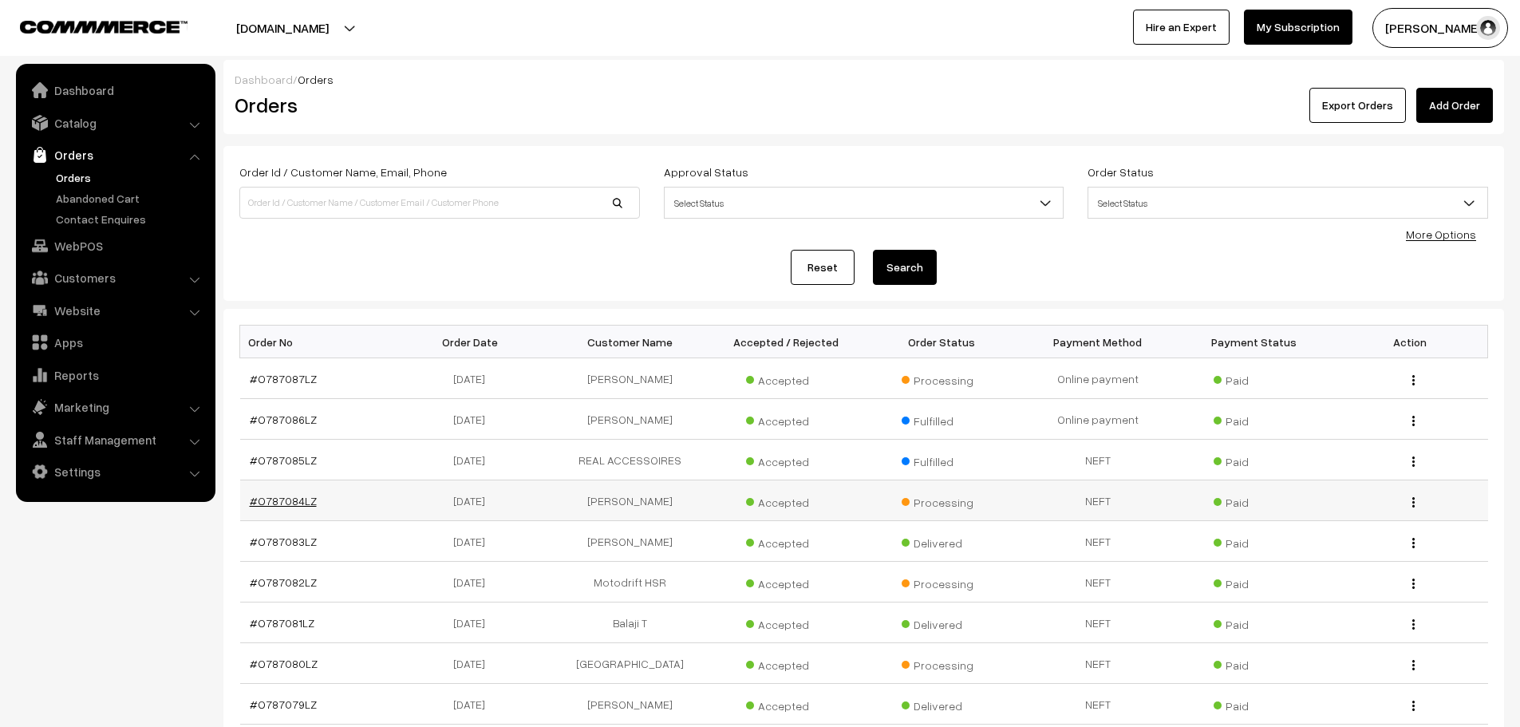
click at [265, 495] on link "#O787084LZ" at bounding box center [283, 501] width 67 height 14
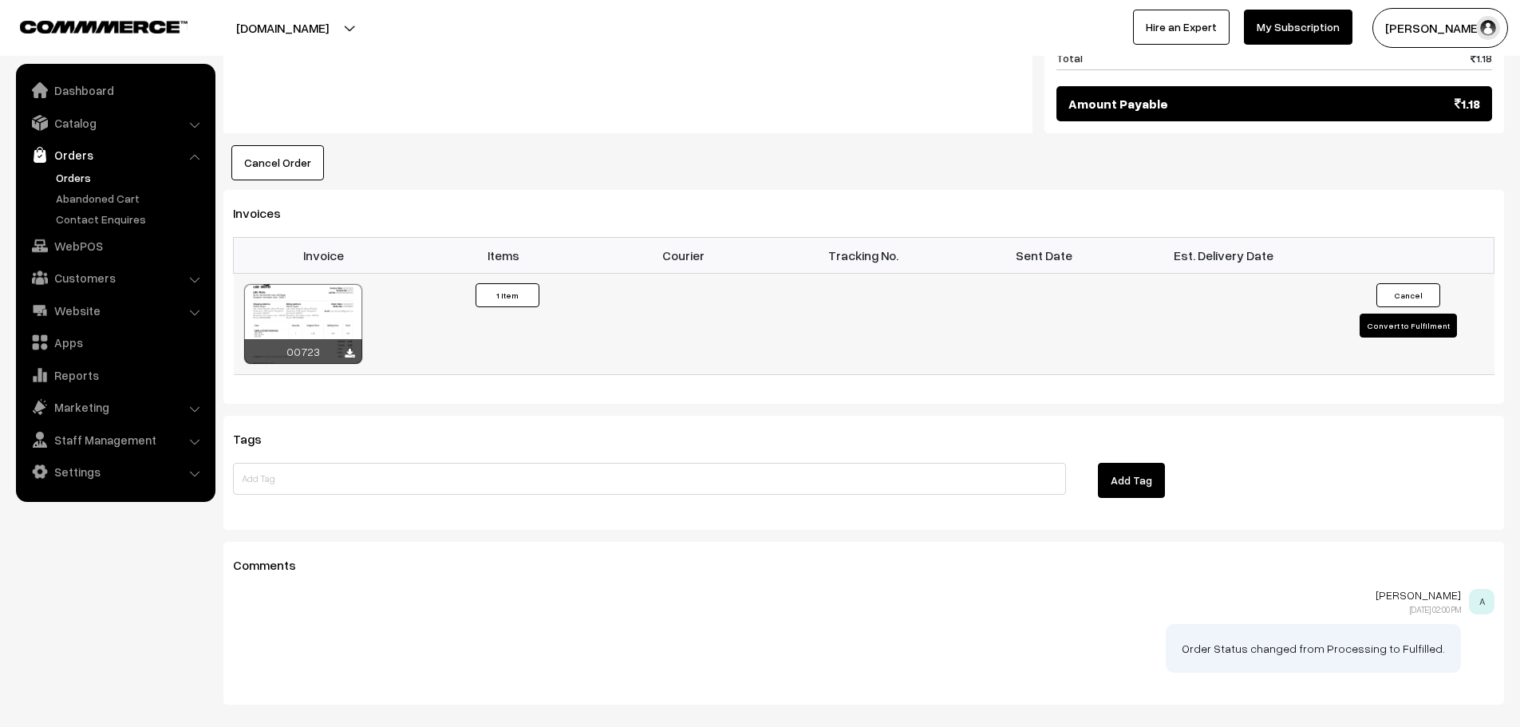
click at [1394, 326] on button "Convert to Fulfilment" at bounding box center [1407, 325] width 97 height 24
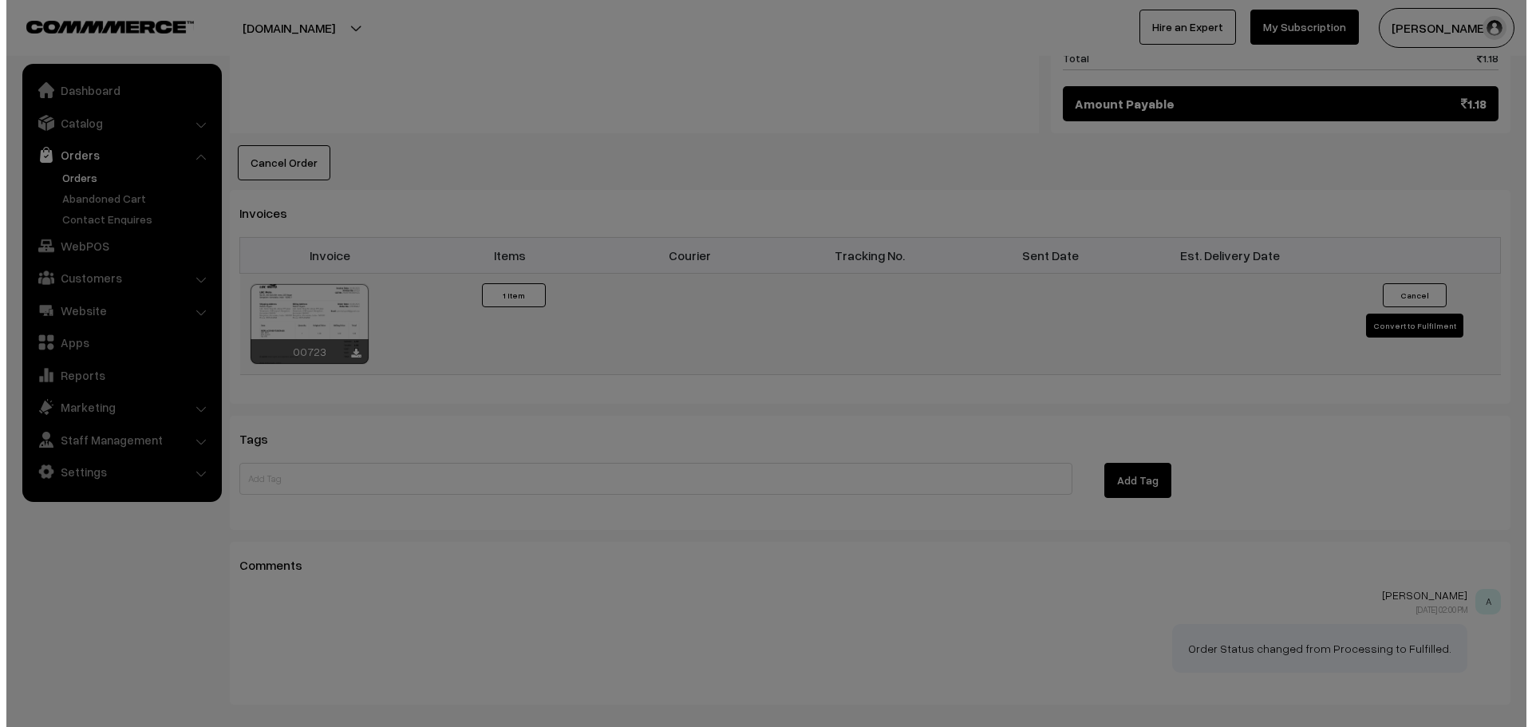
scroll to position [958, 0]
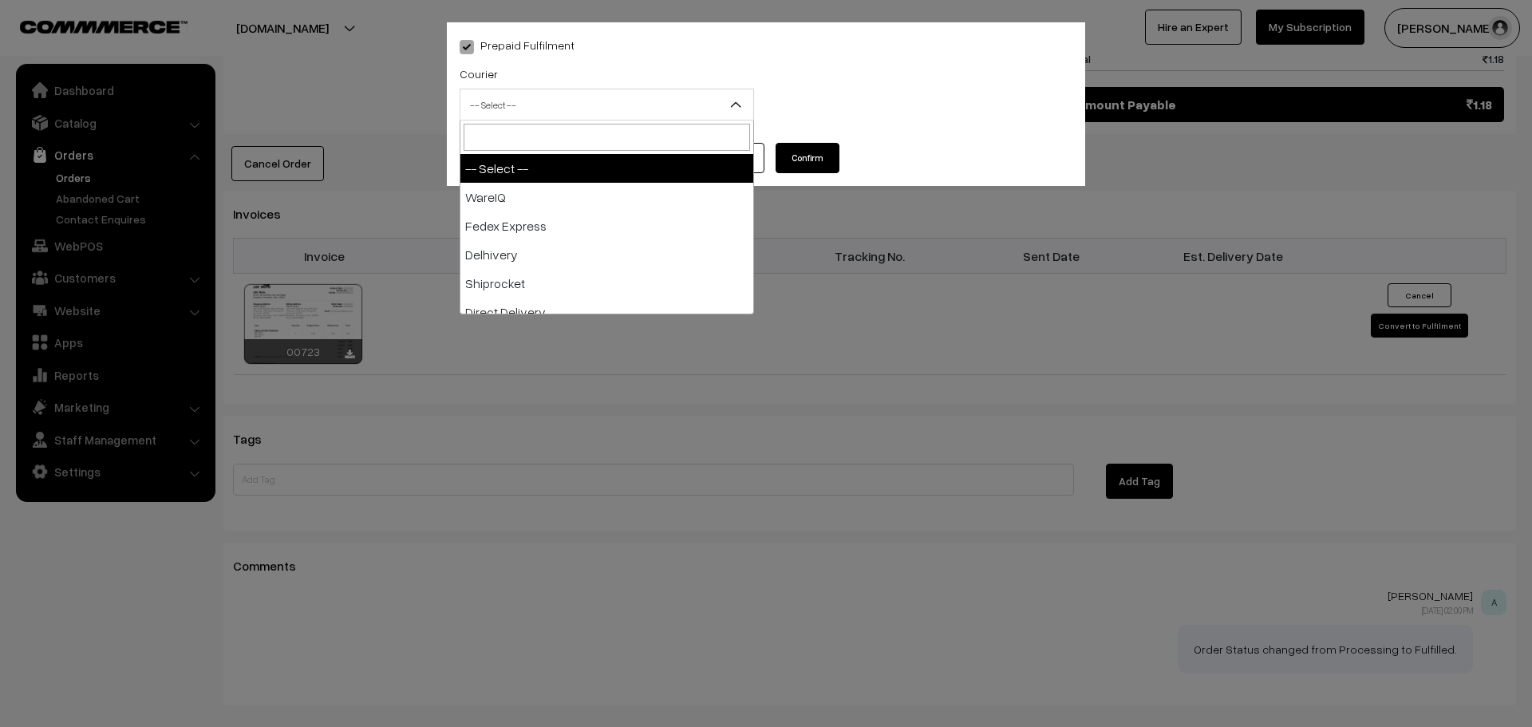
click at [610, 104] on span "-- Select --" at bounding box center [606, 105] width 293 height 28
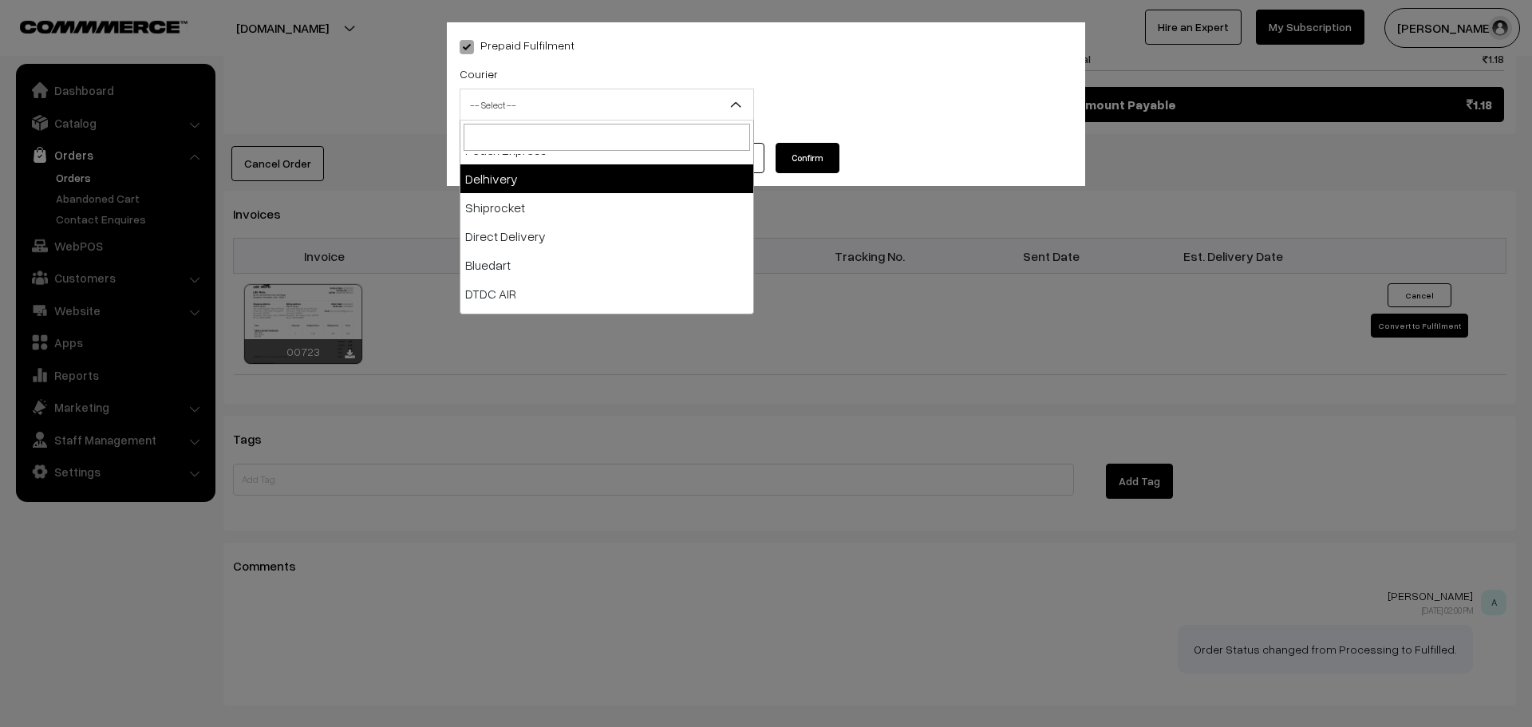
scroll to position [80, 0]
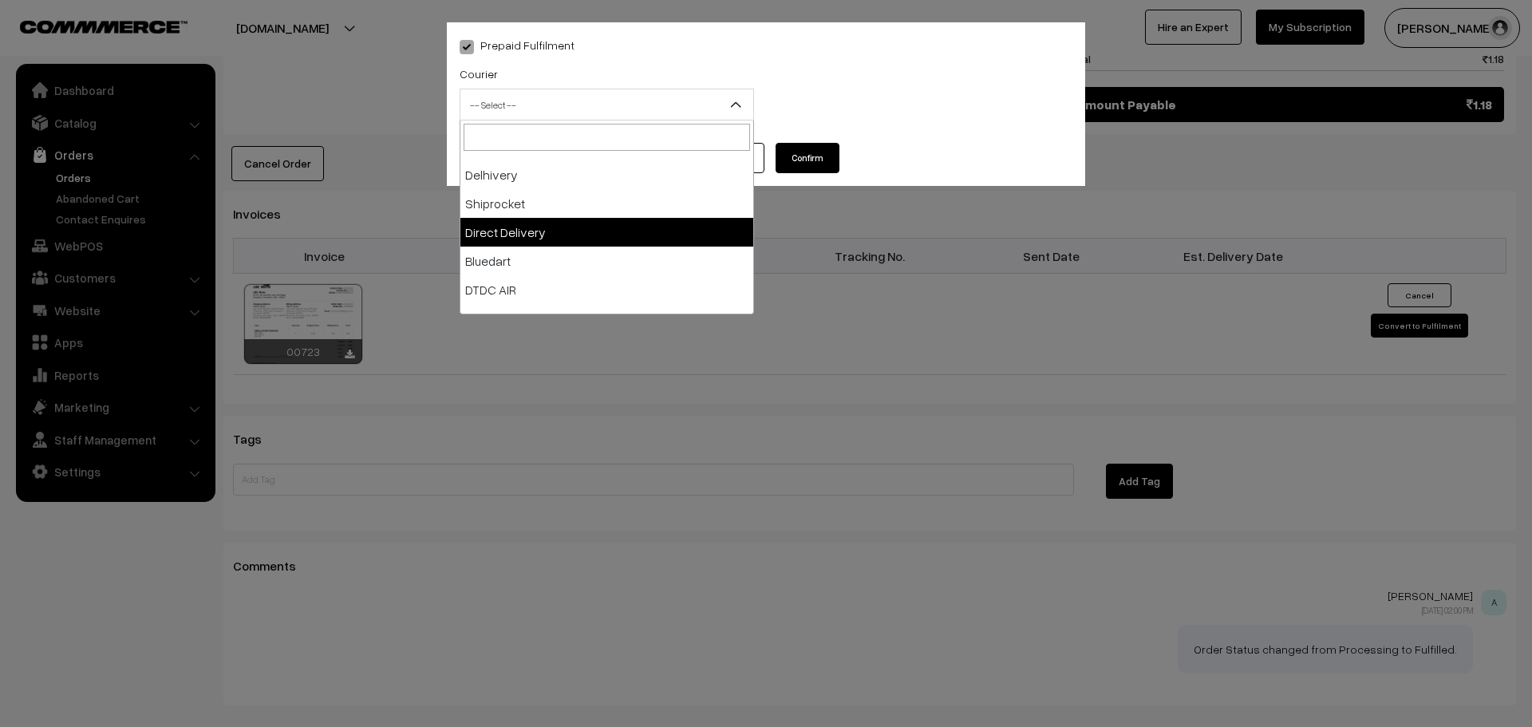
select select "5"
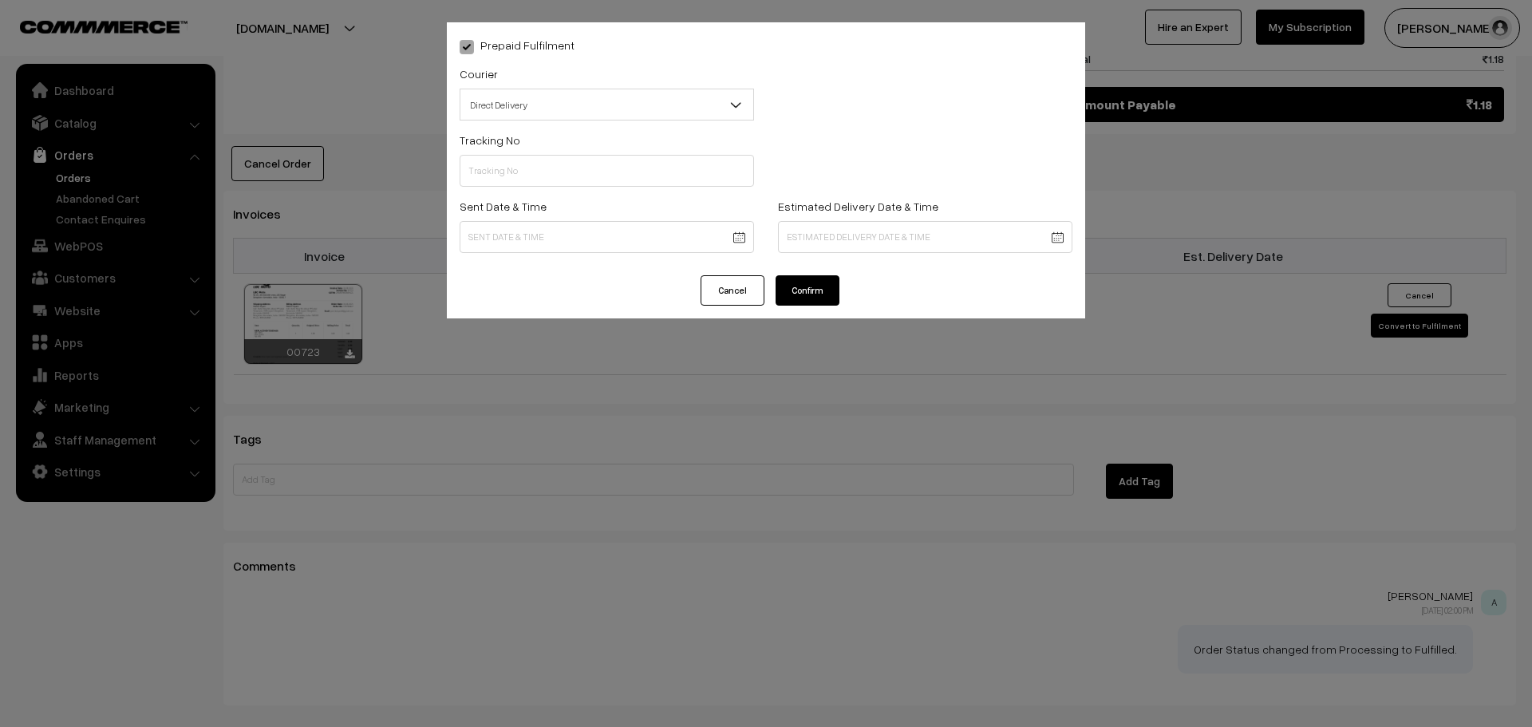
click at [809, 294] on button "Confirm" at bounding box center [807, 290] width 64 height 30
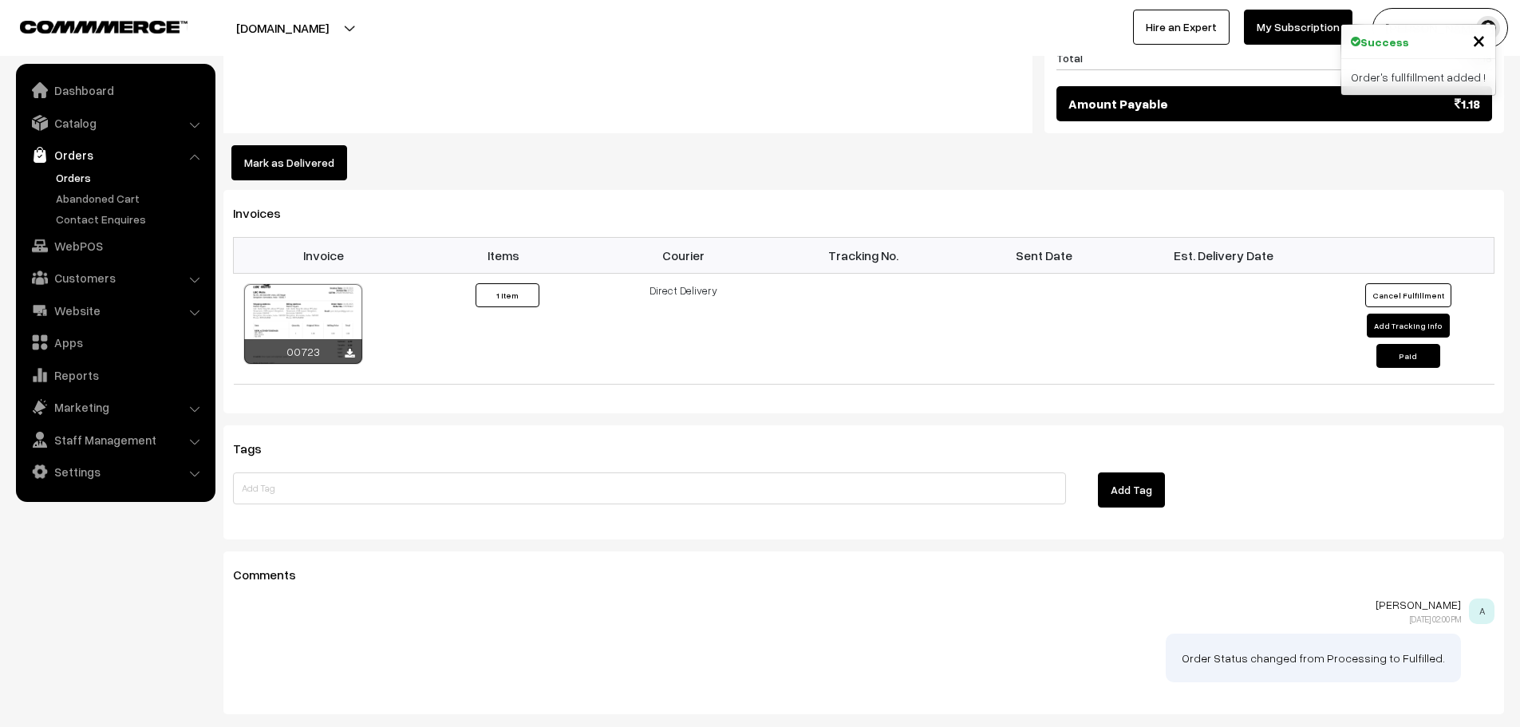
click at [293, 167] on button "Mark as Delivered" at bounding box center [289, 162] width 116 height 35
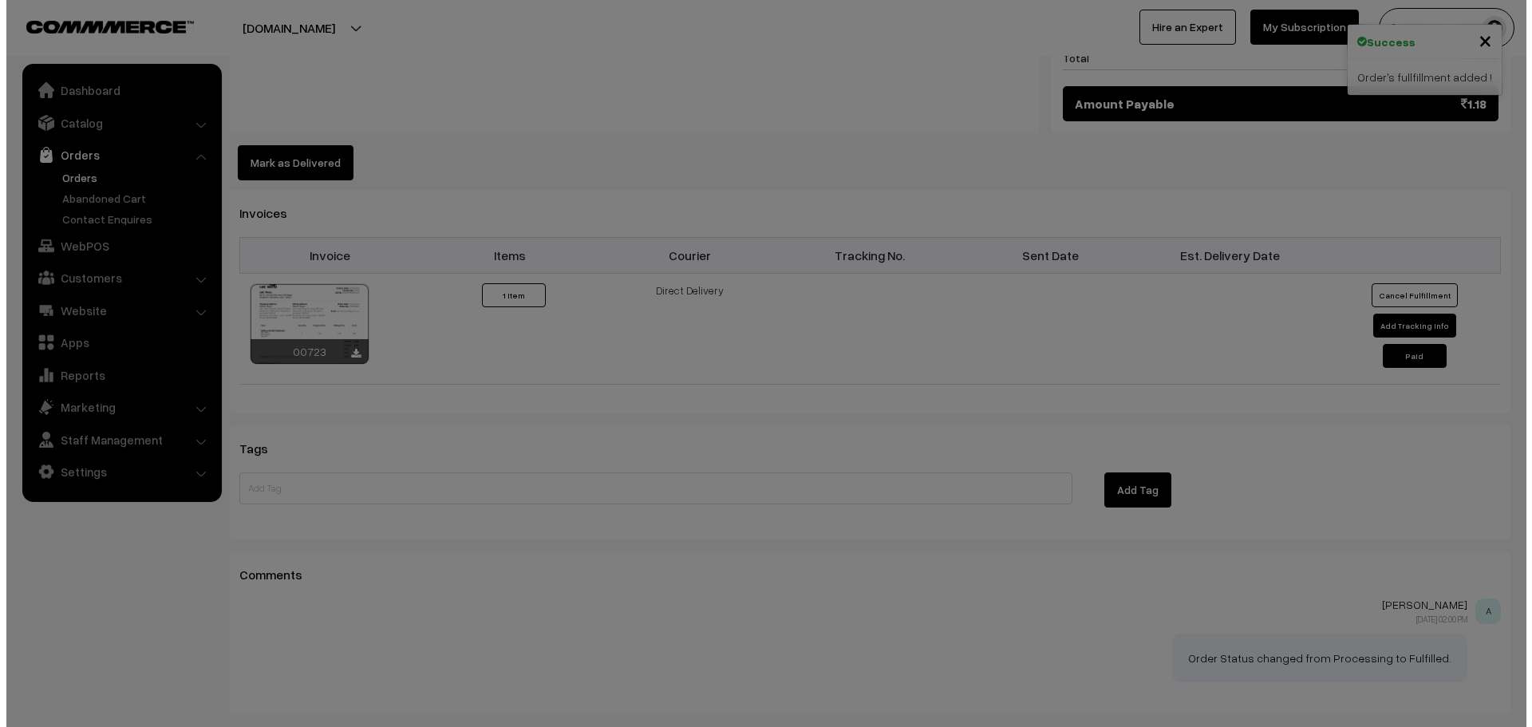
scroll to position [958, 0]
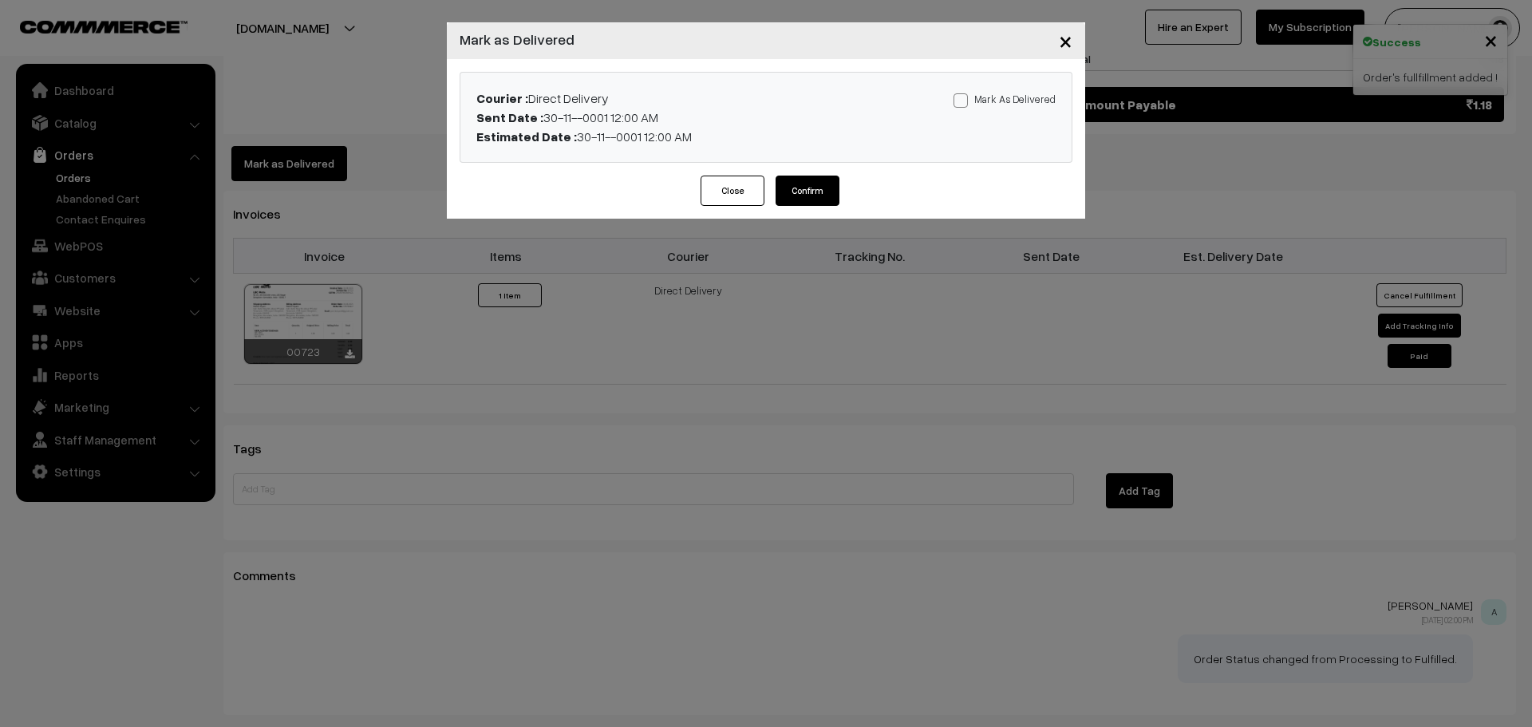
click at [966, 95] on span at bounding box center [960, 100] width 14 height 14
click at [964, 95] on input "Mark As Delivered" at bounding box center [958, 98] width 10 height 10
checkbox input "true"
click at [829, 189] on button "Confirm" at bounding box center [807, 190] width 64 height 30
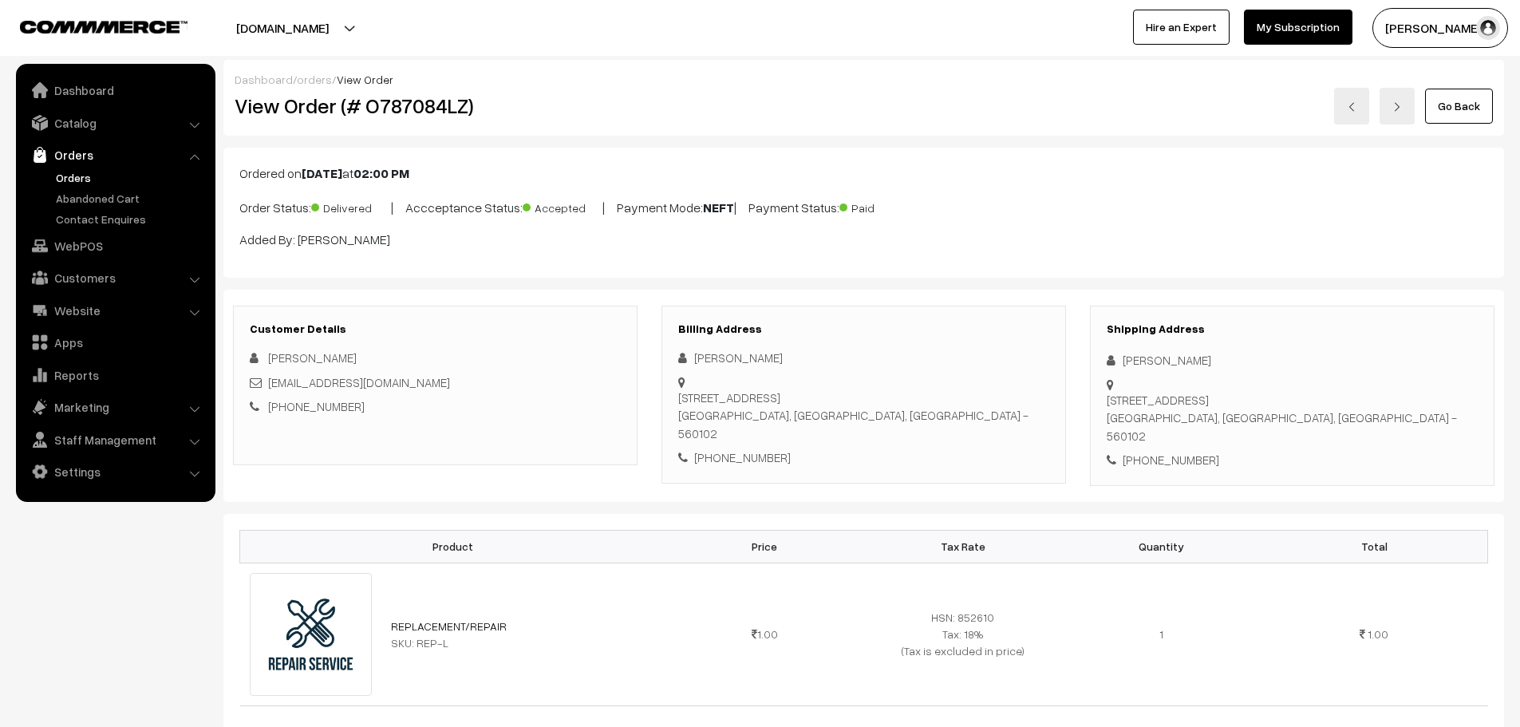
click at [75, 178] on link "Orders" at bounding box center [131, 177] width 158 height 17
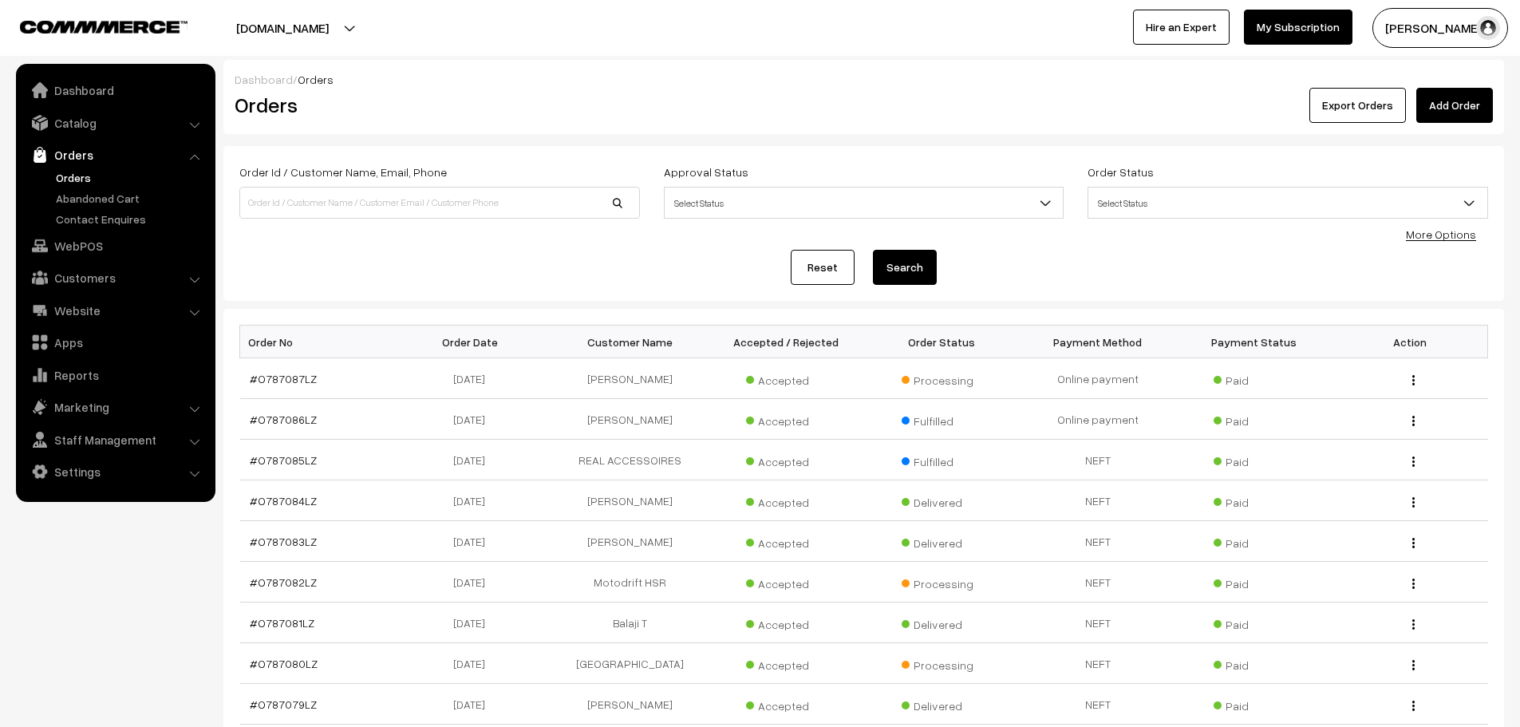
scroll to position [80, 0]
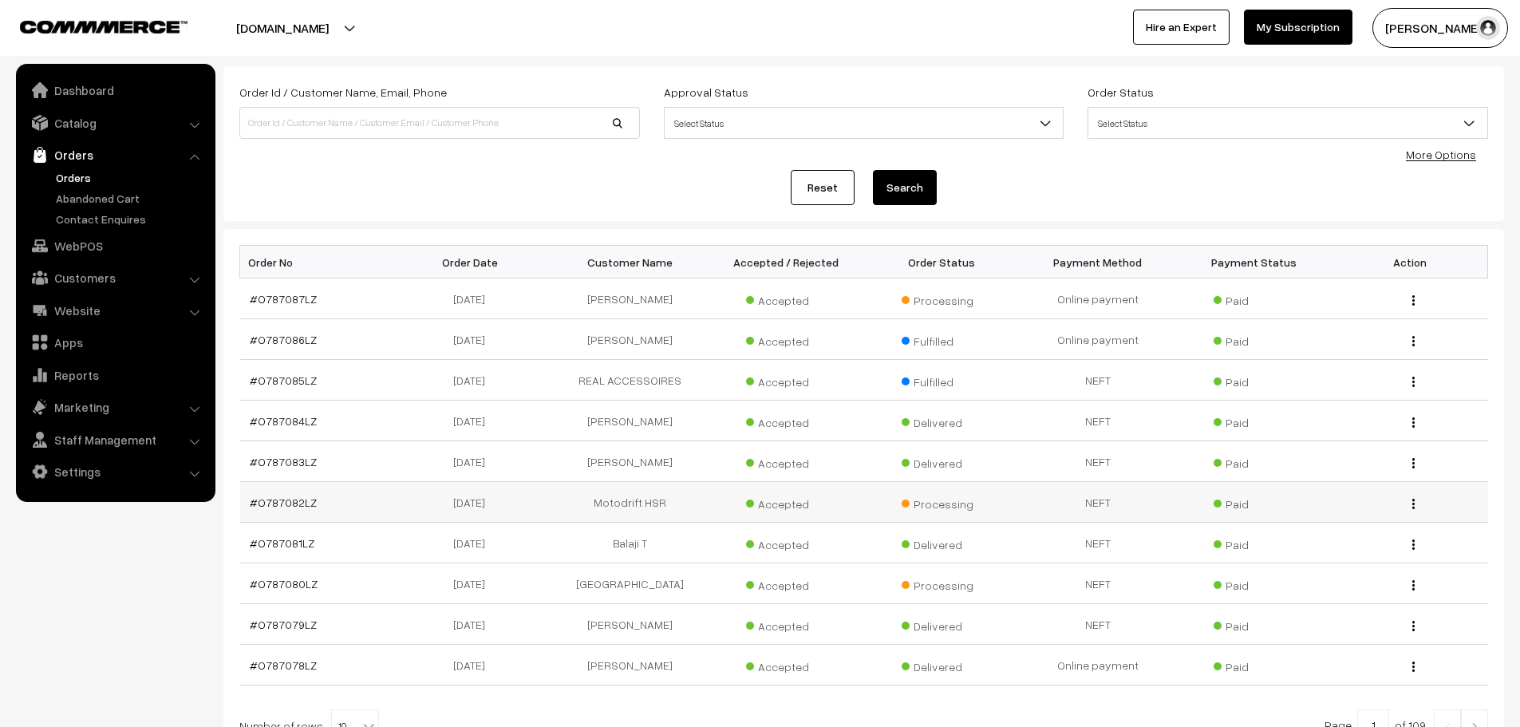
drag, startPoint x: 430, startPoint y: 502, endPoint x: 530, endPoint y: 501, distance: 100.5
click at [530, 501] on td "[DATE]" at bounding box center [474, 502] width 156 height 41
click at [77, 179] on link "Orders" at bounding box center [131, 177] width 158 height 17
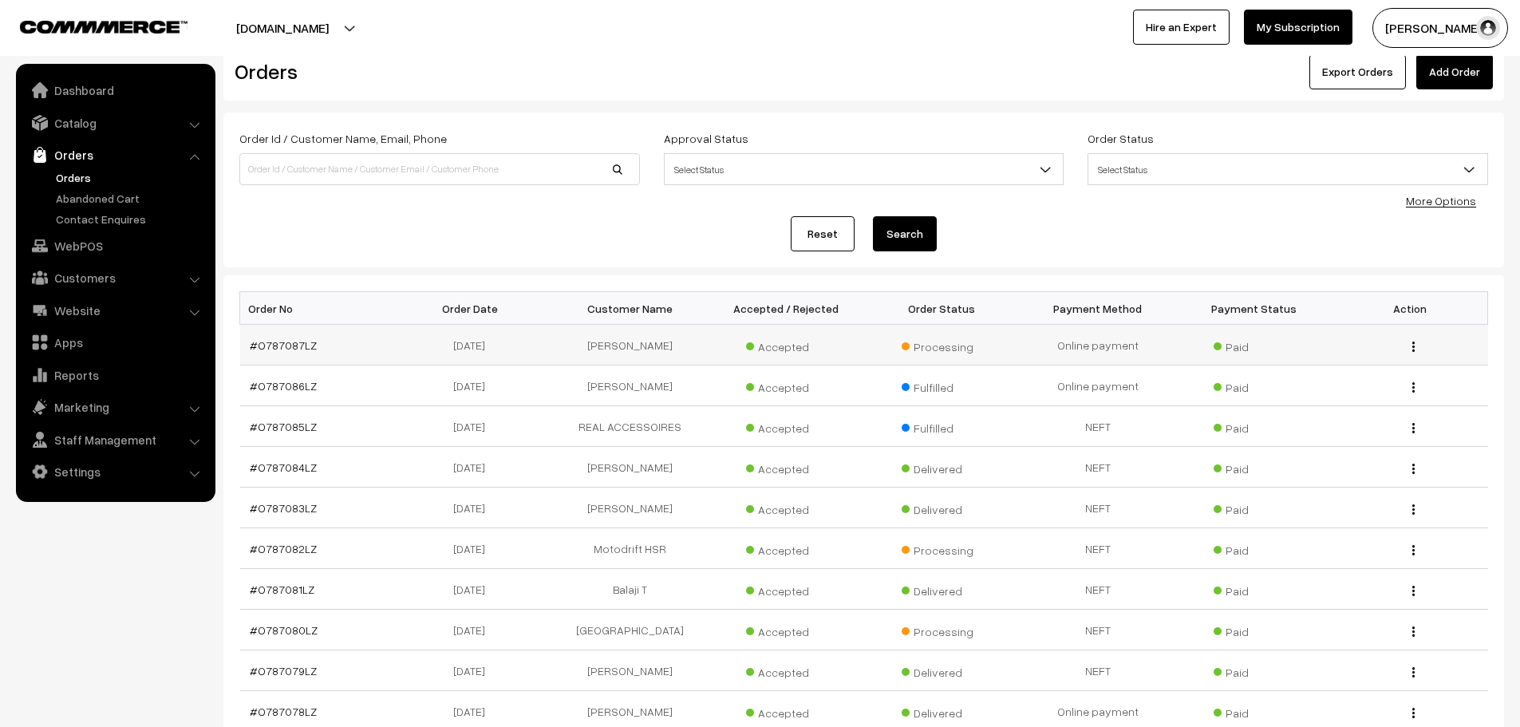
scroll to position [80, 0]
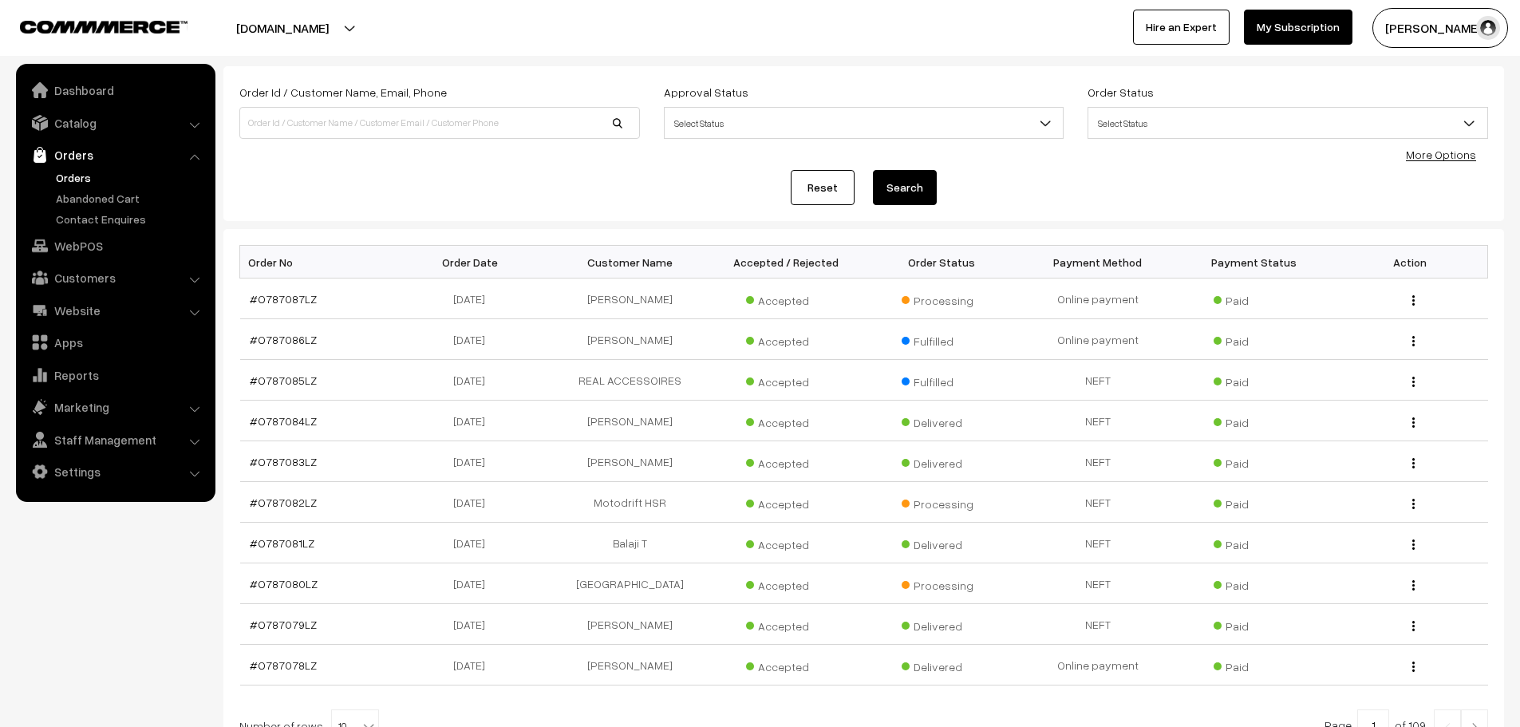
click at [73, 169] on link "Orders" at bounding box center [131, 177] width 158 height 17
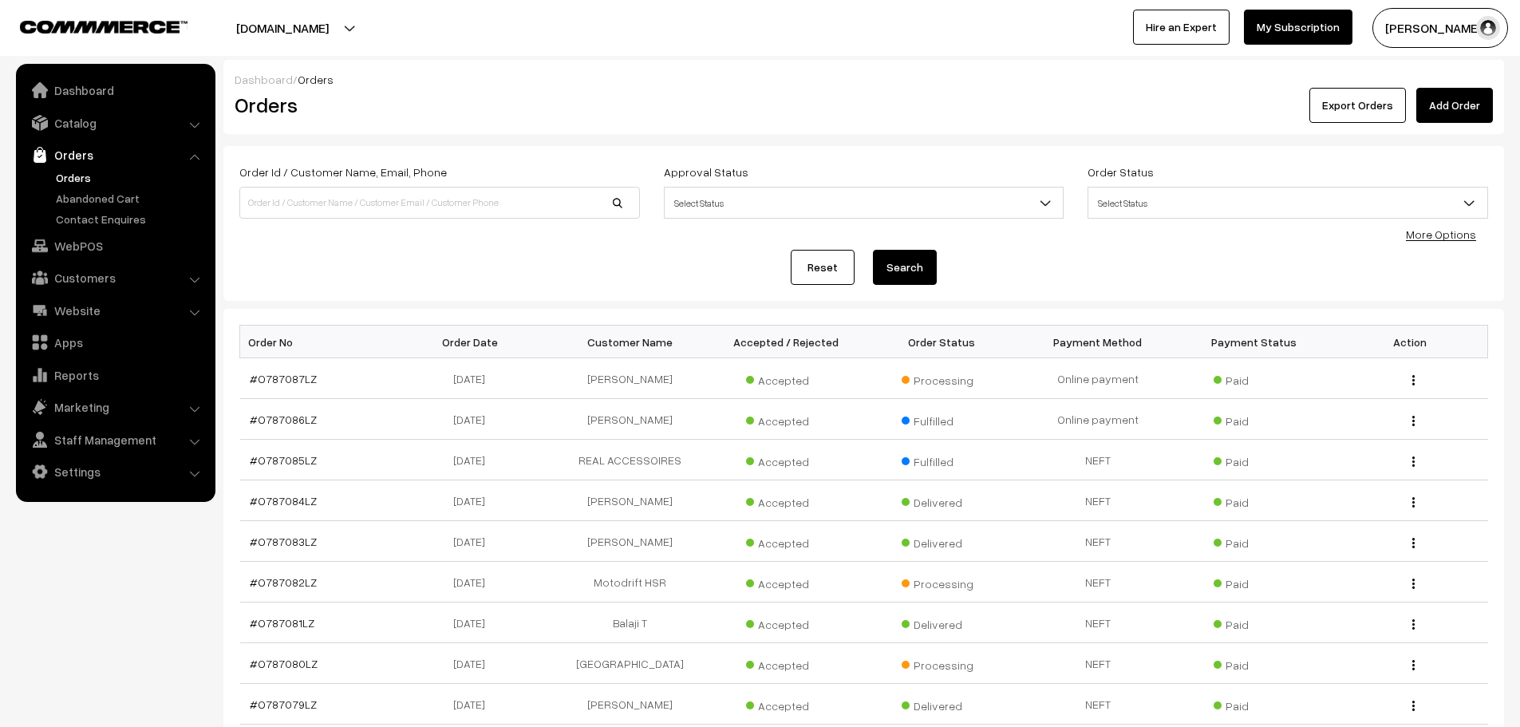
click at [86, 183] on link "Orders" at bounding box center [131, 177] width 158 height 17
click at [108, 79] on link "Dashboard" at bounding box center [115, 90] width 190 height 29
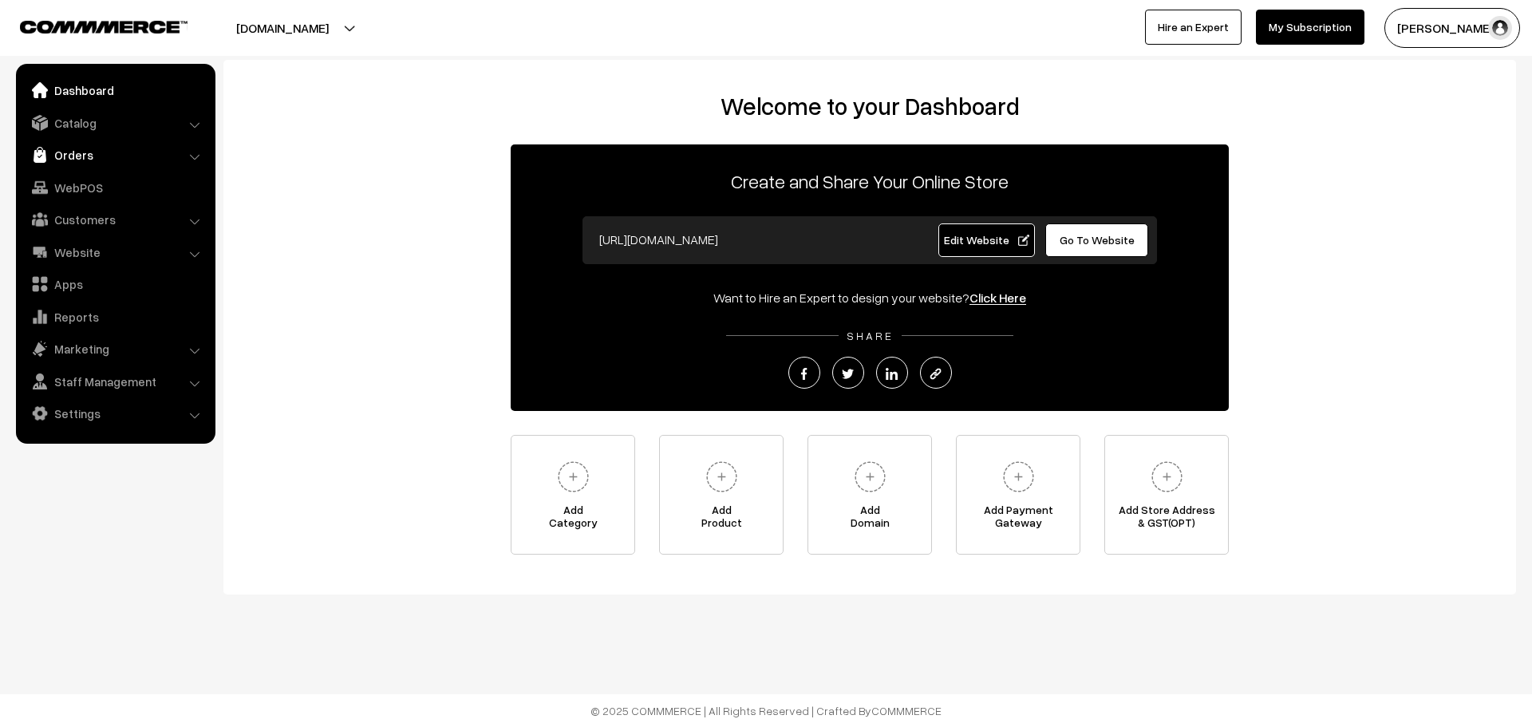
click at [77, 142] on link "Orders" at bounding box center [115, 154] width 190 height 29
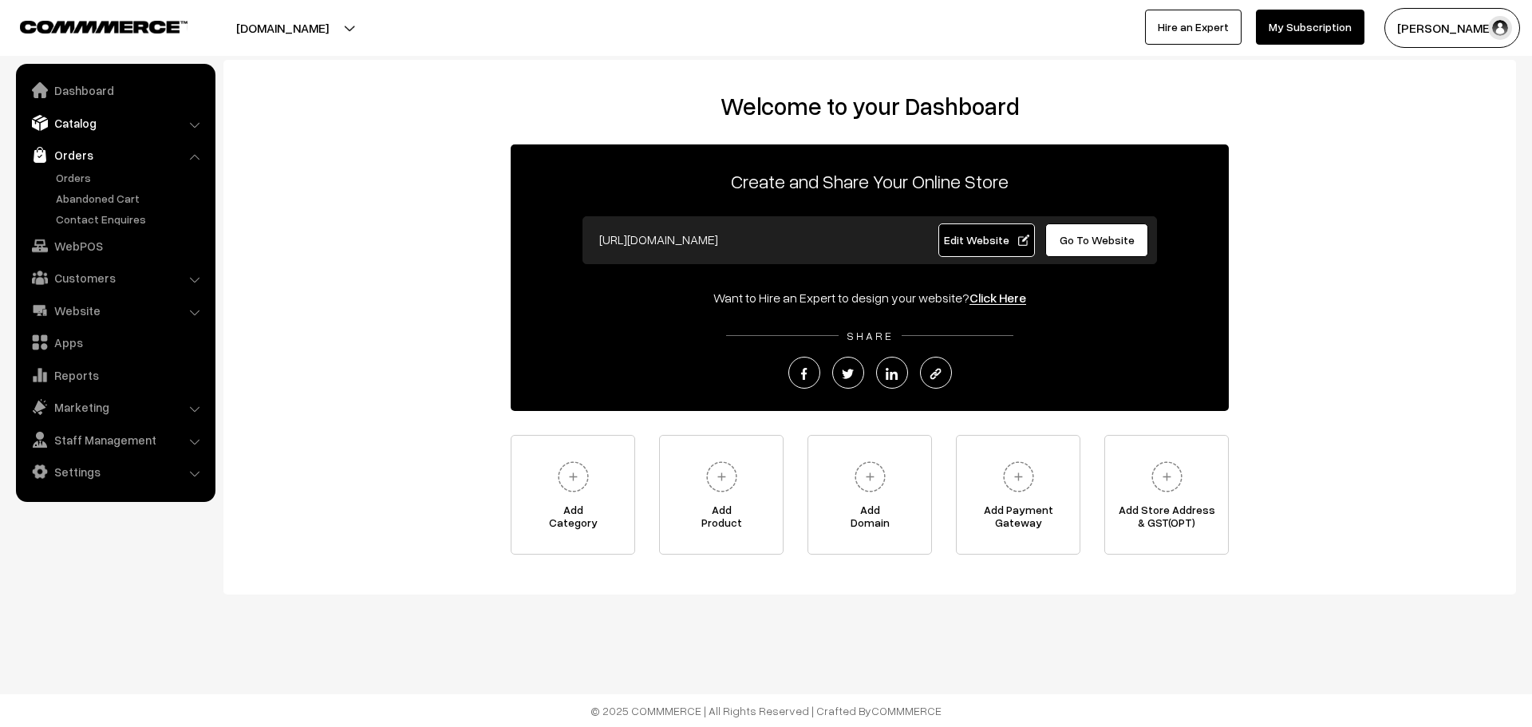
click at [75, 134] on link "Catalog" at bounding box center [115, 122] width 190 height 29
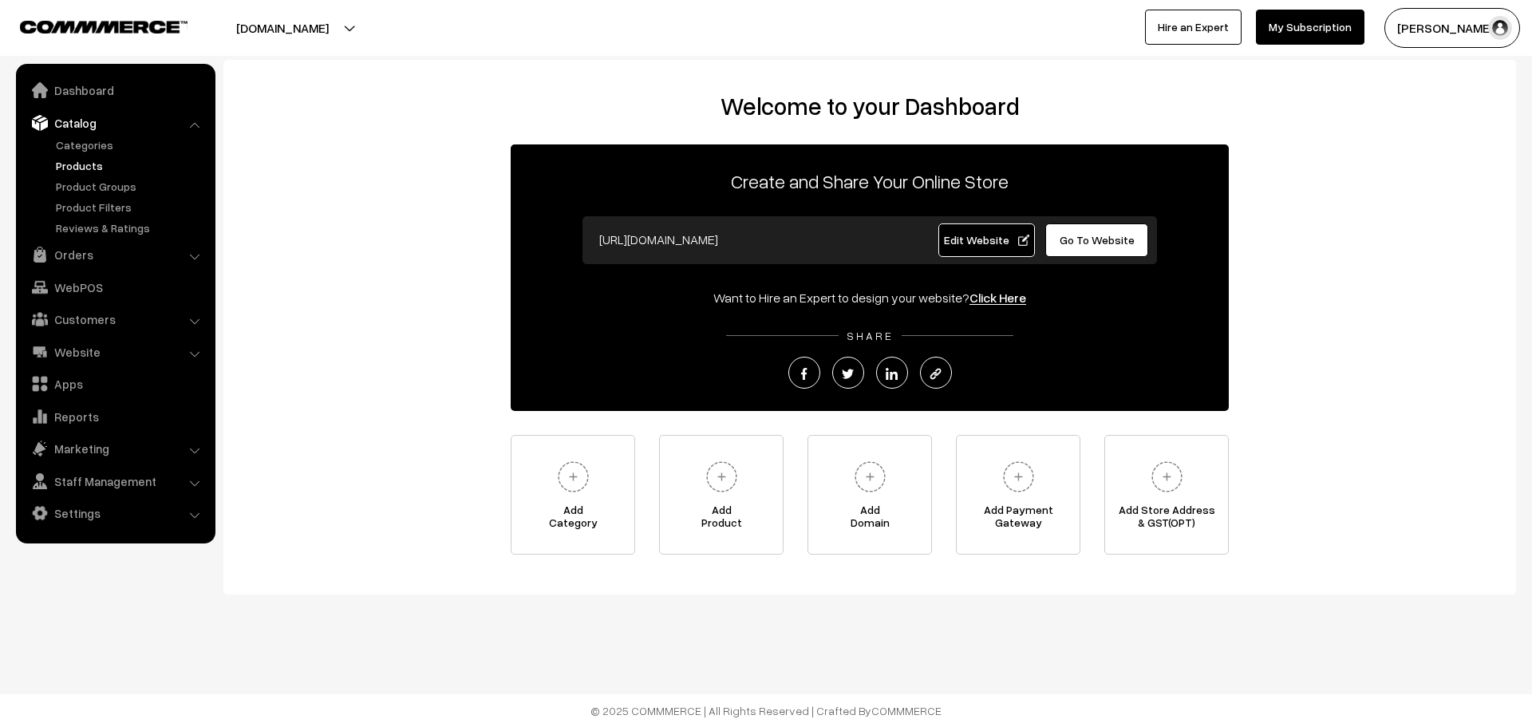
click at [85, 166] on link "Products" at bounding box center [131, 165] width 158 height 17
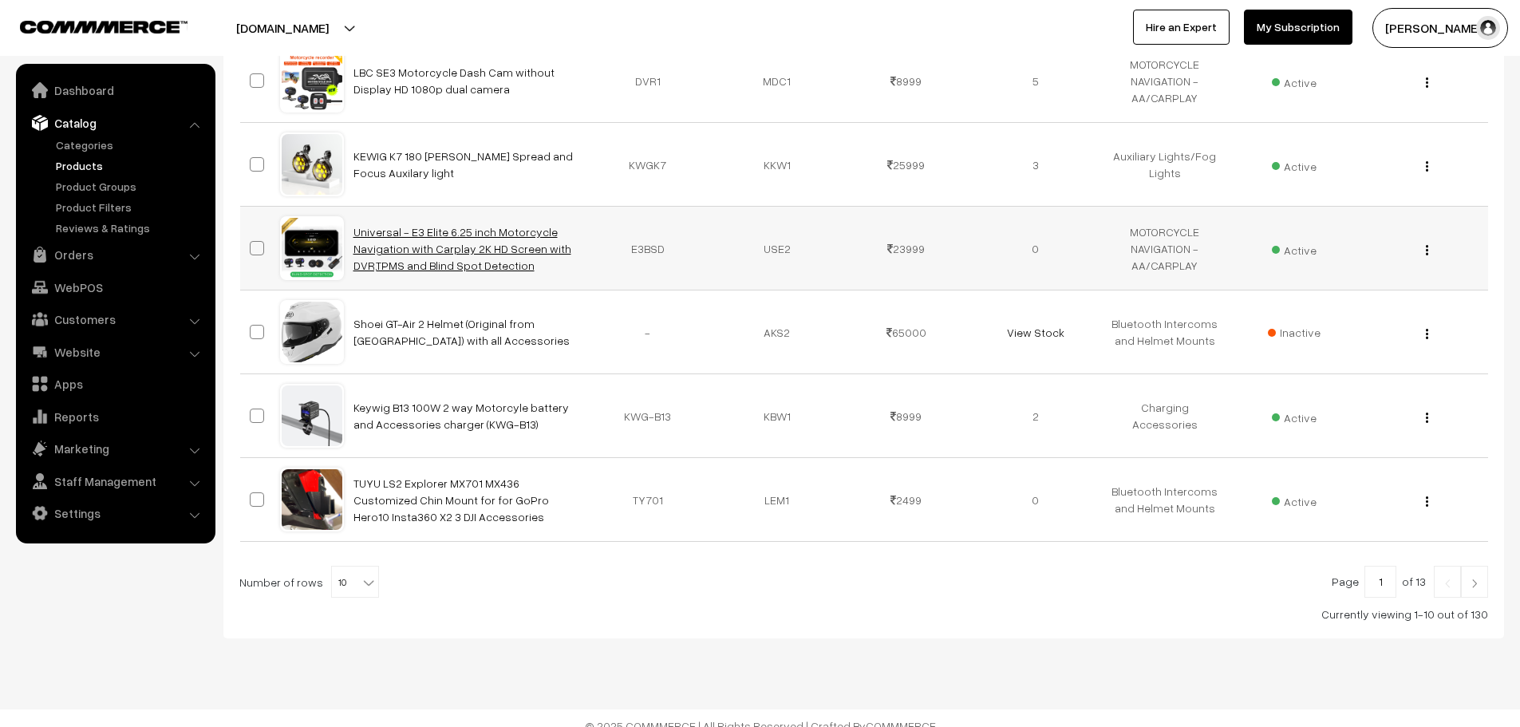
scroll to position [669, 0]
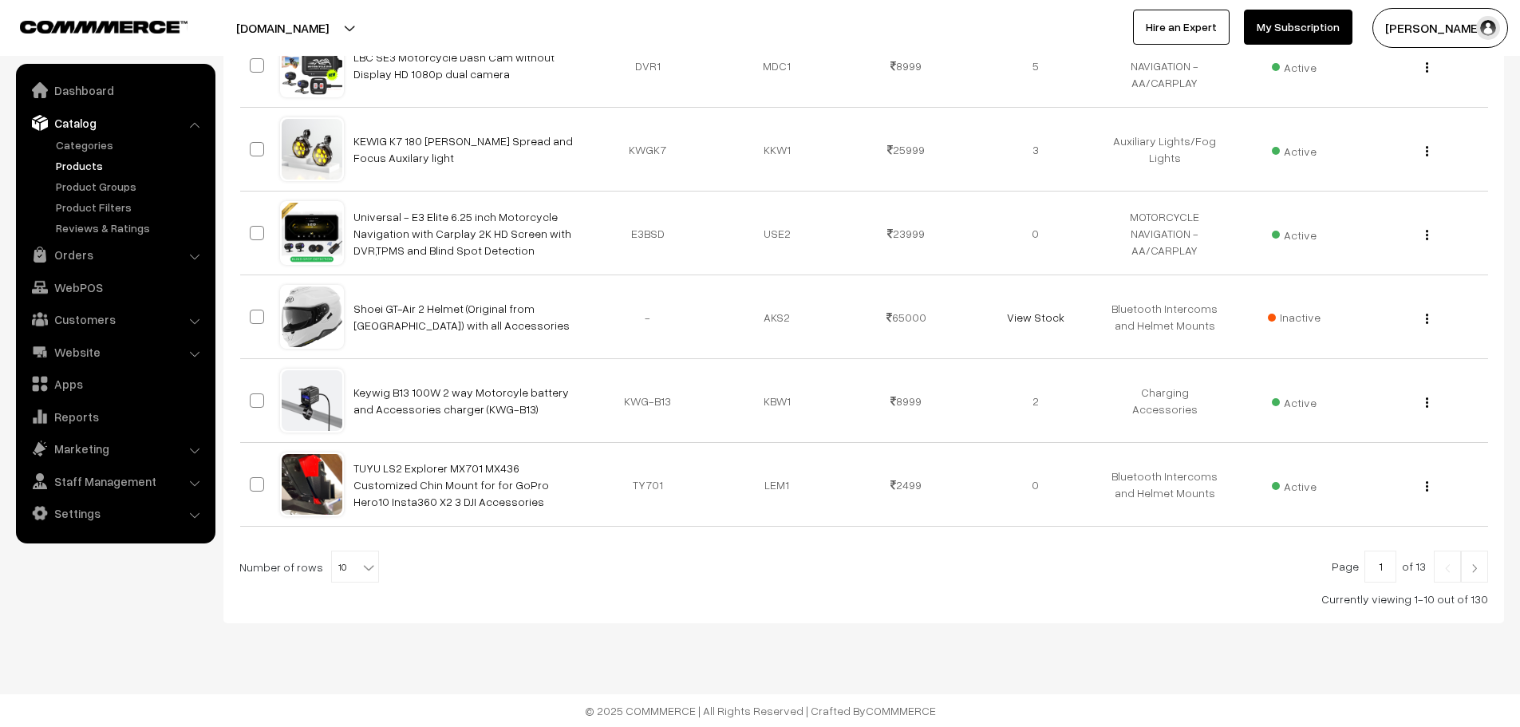
click at [78, 164] on link "Products" at bounding box center [131, 165] width 158 height 17
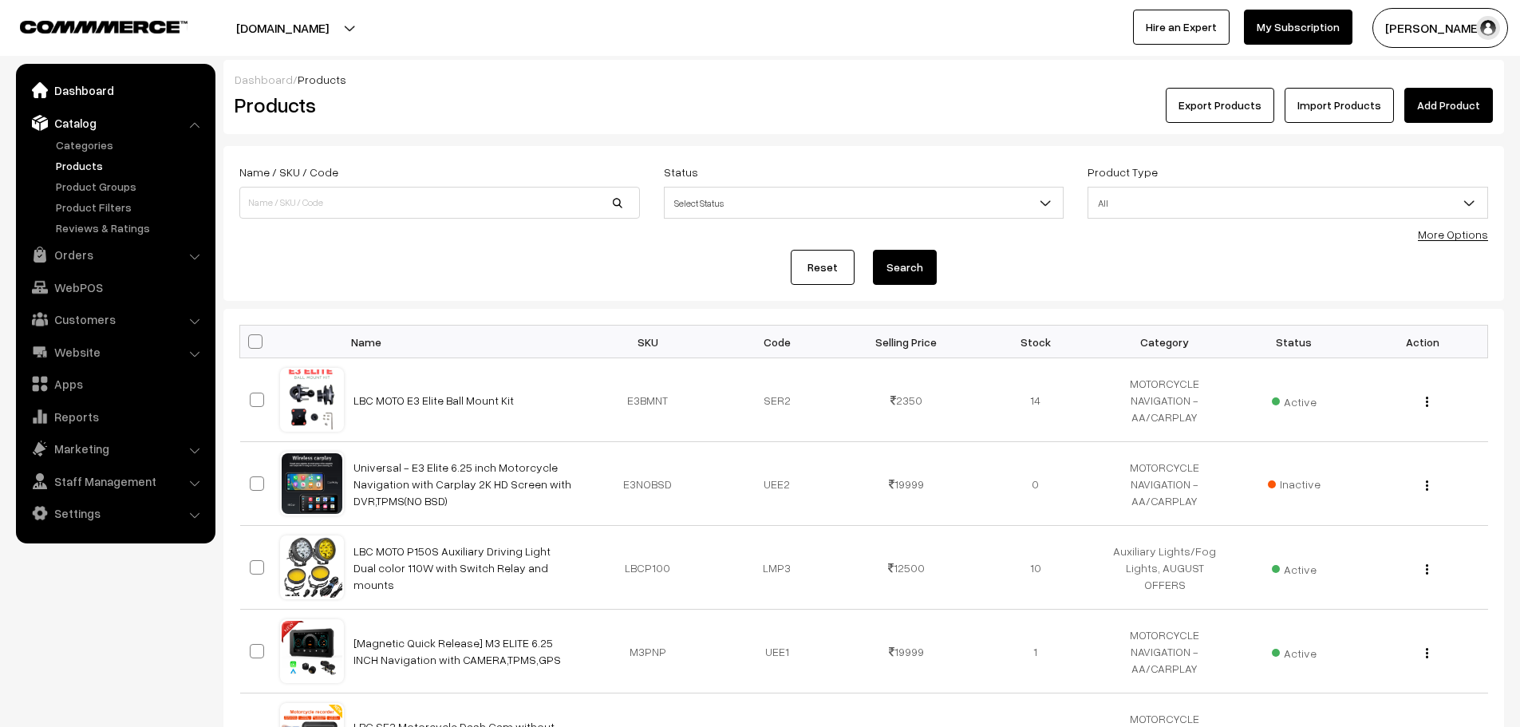
click at [73, 84] on link "Dashboard" at bounding box center [115, 90] width 190 height 29
